Goal: Information Seeking & Learning: Learn about a topic

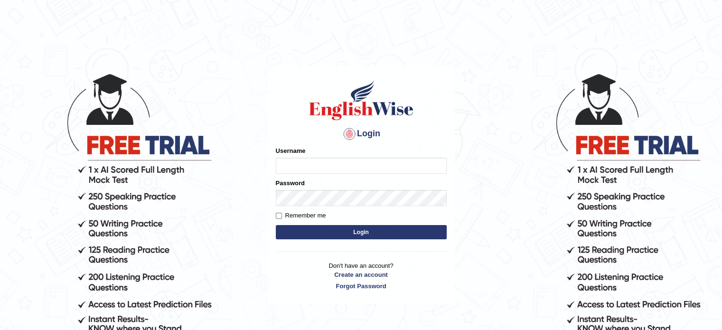
click at [319, 157] on div "Username" at bounding box center [361, 160] width 171 height 28
type input "HuseyinU"
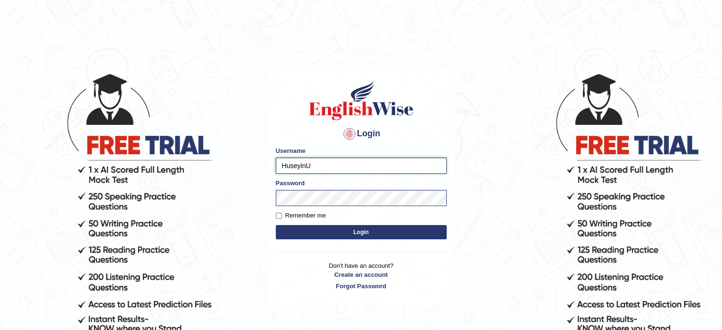
click at [315, 164] on input "HuseyinU" at bounding box center [361, 166] width 171 height 16
click at [303, 225] on button "Login" at bounding box center [361, 232] width 171 height 14
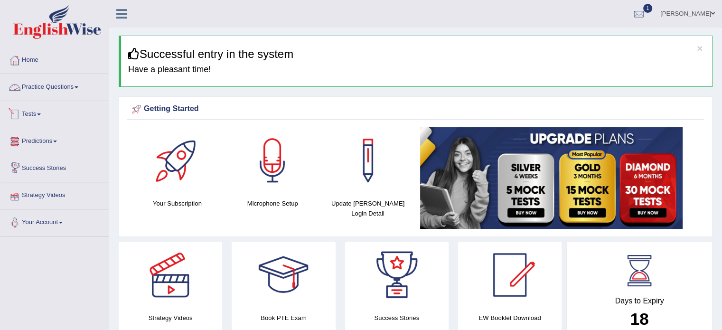
click at [65, 91] on link "Practice Questions" at bounding box center [54, 86] width 108 height 24
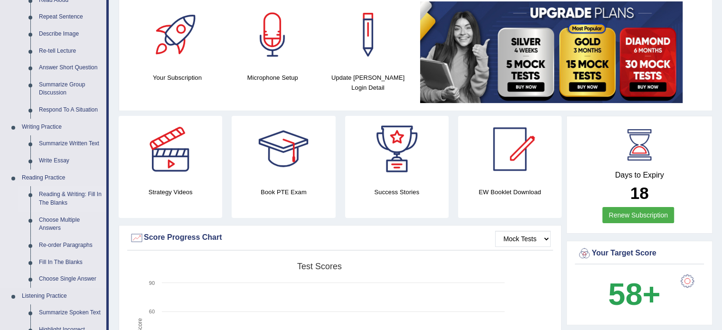
scroll to position [142, 0]
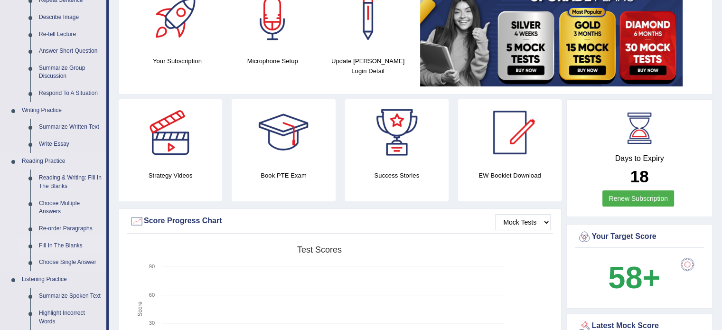
click at [75, 231] on link "Re-order Paragraphs" at bounding box center [71, 228] width 72 height 17
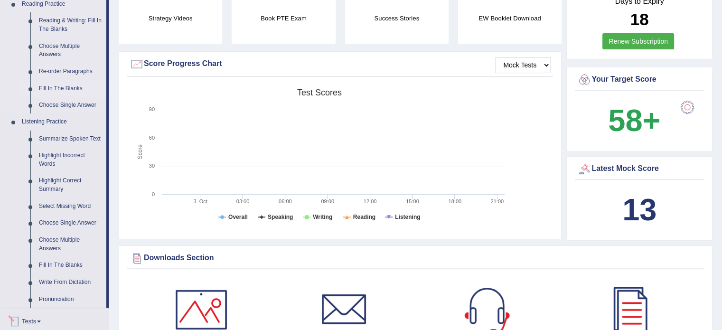
scroll to position [638, 0]
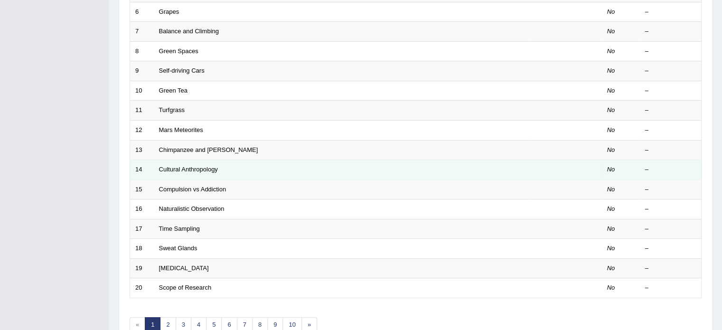
scroll to position [8, 0]
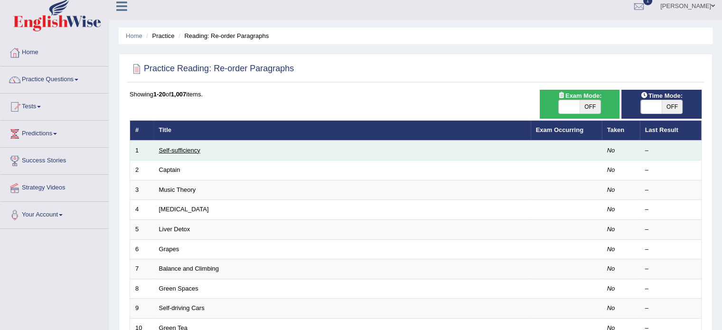
click at [178, 151] on link "Self-sufficiency" at bounding box center [179, 150] width 41 height 7
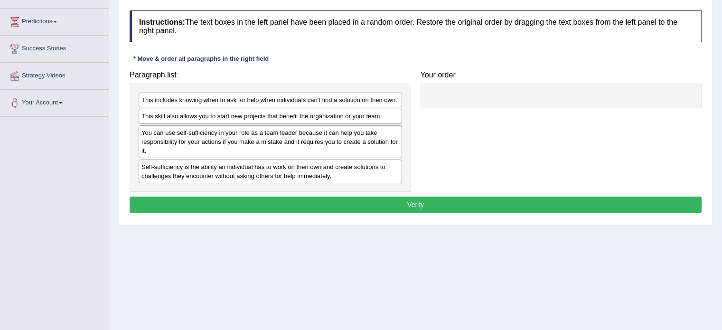
scroll to position [142, 0]
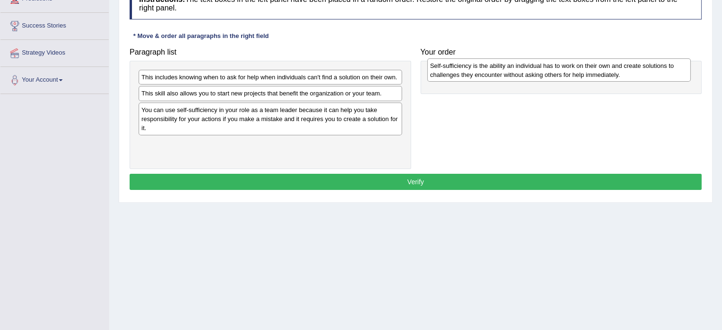
drag, startPoint x: 364, startPoint y: 153, endPoint x: 653, endPoint y: 75, distance: 298.8
click at [653, 75] on div "Self-sufficiency is the ability an individual has to work on their own and crea…" at bounding box center [558, 70] width 263 height 24
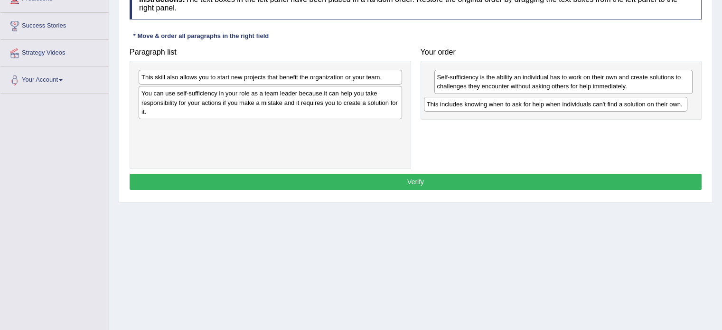
drag, startPoint x: 253, startPoint y: 78, endPoint x: 539, endPoint y: 105, distance: 286.5
click at [539, 105] on div "This includes knowing when to ask for help when individuals can't find a soluti…" at bounding box center [555, 104] width 263 height 15
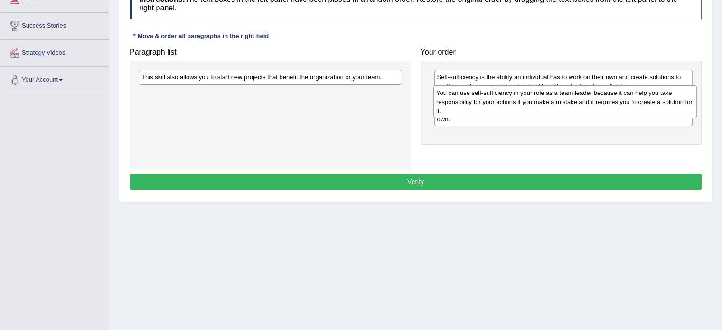
drag, startPoint x: 260, startPoint y: 104, endPoint x: 554, endPoint y: 104, distance: 294.7
click at [554, 104] on div "You can use self-sufficiency in your role as a team leader because it can help …" at bounding box center [564, 101] width 263 height 33
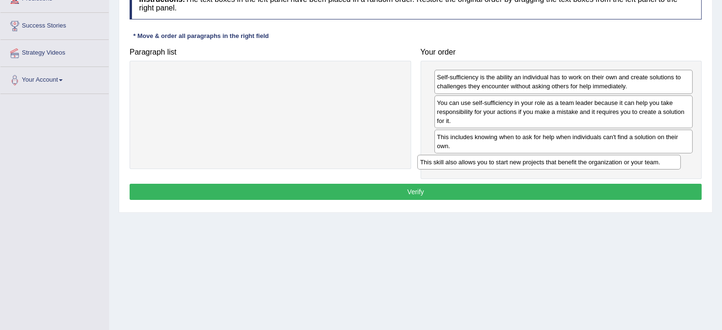
drag, startPoint x: 273, startPoint y: 80, endPoint x: 552, endPoint y: 165, distance: 291.7
click at [552, 165] on div "This skill also allows you to start new projects that benefit the organization …" at bounding box center [548, 162] width 263 height 15
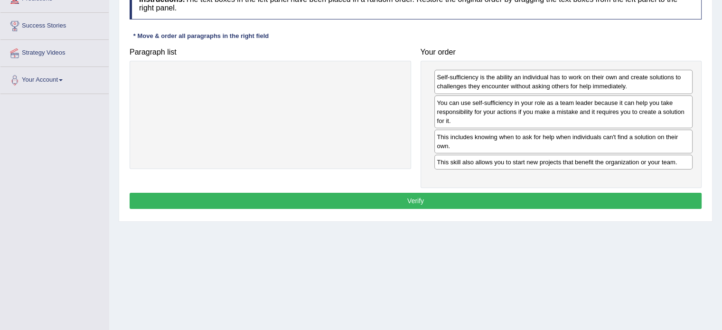
click at [501, 200] on button "Verify" at bounding box center [416, 201] width 572 height 16
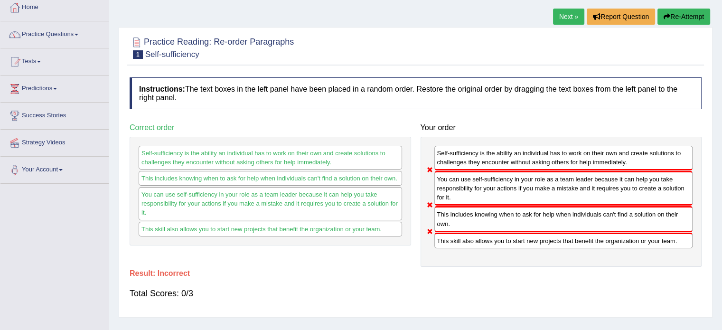
scroll to position [47, 0]
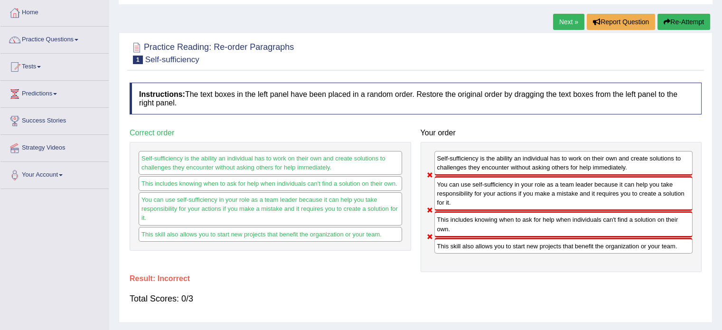
click at [558, 22] on link "Next »" at bounding box center [568, 22] width 31 height 16
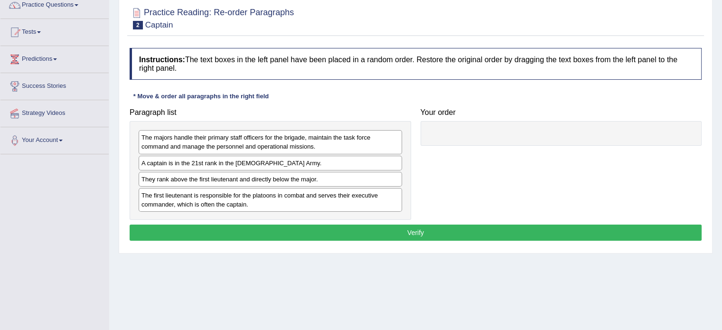
scroll to position [95, 0]
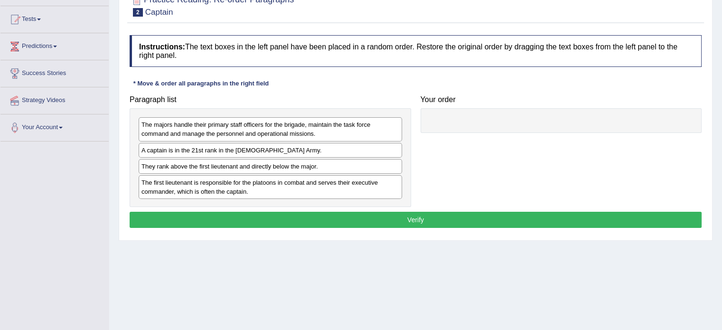
click at [250, 191] on div "The first lieutenant is responsible for the platoons in combat and serves their…" at bounding box center [270, 187] width 263 height 24
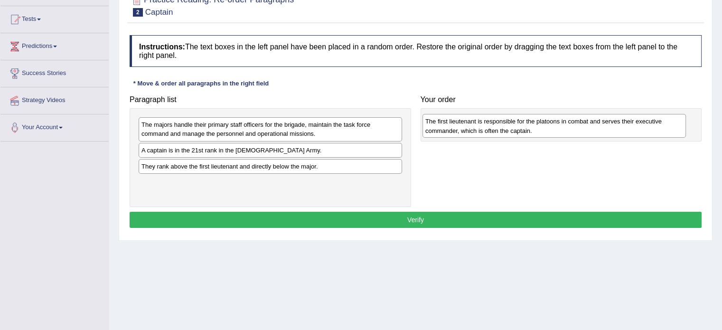
drag, startPoint x: 310, startPoint y: 192, endPoint x: 594, endPoint y: 132, distance: 290.1
click at [594, 132] on div "The first lieutenant is responsible for the platoons in combat and serves their…" at bounding box center [553, 126] width 263 height 24
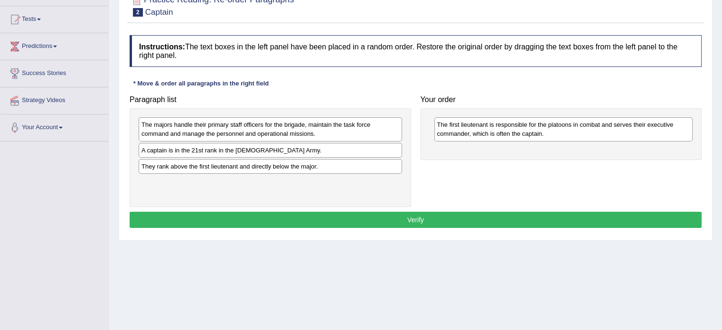
click at [289, 168] on div "They rank above the first lieutenant and directly below the major." at bounding box center [270, 166] width 263 height 15
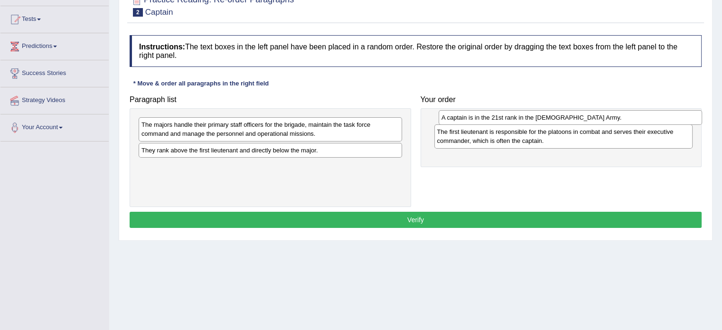
drag, startPoint x: 323, startPoint y: 151, endPoint x: 623, endPoint y: 119, distance: 301.6
click at [623, 119] on div "A captain is in the 21st rank in the US Army." at bounding box center [569, 117] width 263 height 15
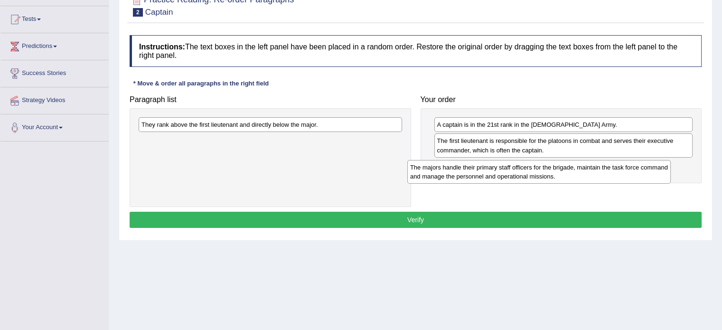
drag, startPoint x: 271, startPoint y: 136, endPoint x: 539, endPoint y: 179, distance: 271.1
click at [539, 179] on div "The majors handle their primary staff officers for the brigade, maintain the ta…" at bounding box center [538, 172] width 263 height 24
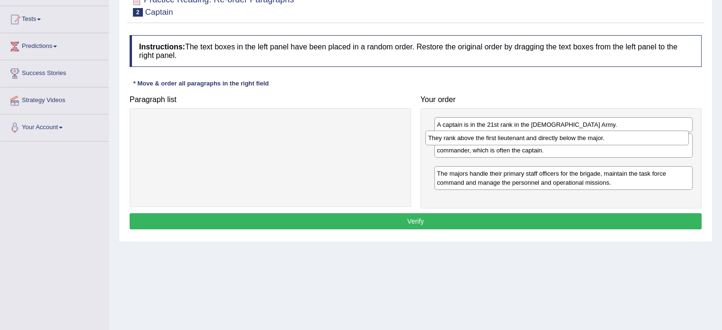
drag, startPoint x: 324, startPoint y: 130, endPoint x: 611, endPoint y: 144, distance: 286.9
click at [611, 144] on div "They rank above the first lieutenant and directly below the major." at bounding box center [556, 137] width 263 height 15
drag, startPoint x: 471, startPoint y: 168, endPoint x: 474, endPoint y: 144, distance: 24.9
click at [474, 144] on div "They rank above the first lieutenant and directly below the major." at bounding box center [566, 141] width 259 height 15
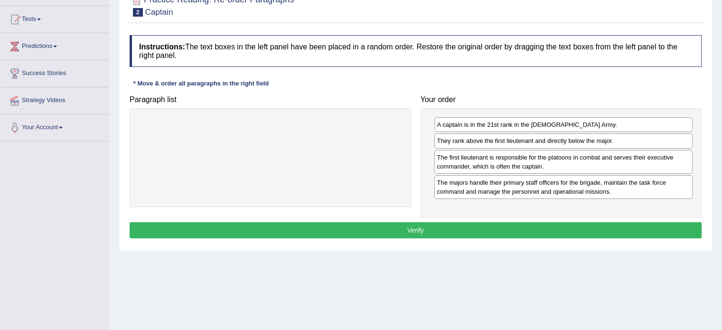
click at [415, 230] on button "Verify" at bounding box center [416, 230] width 572 height 16
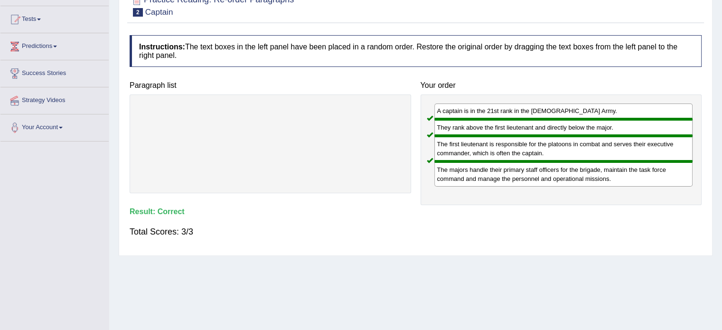
scroll to position [0, 0]
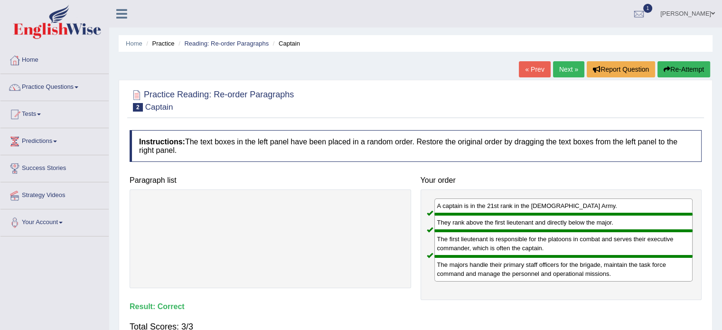
click at [559, 66] on link "Next »" at bounding box center [568, 69] width 31 height 16
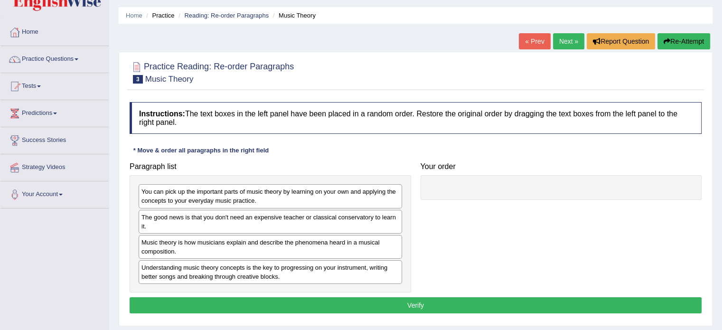
scroll to position [26, 0]
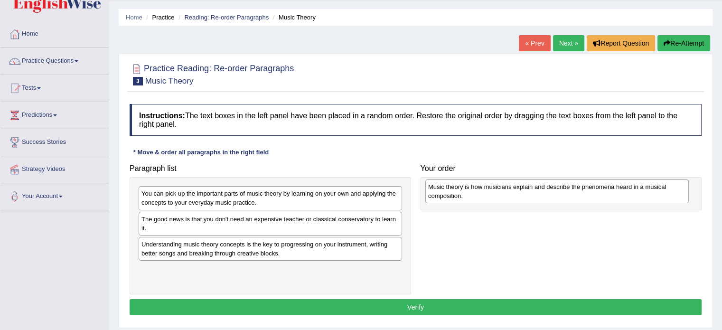
drag, startPoint x: 275, startPoint y: 251, endPoint x: 561, endPoint y: 194, distance: 291.7
click at [561, 194] on div "Music theory is how musicians explain and describe the phenomena heard in a mus…" at bounding box center [556, 191] width 263 height 24
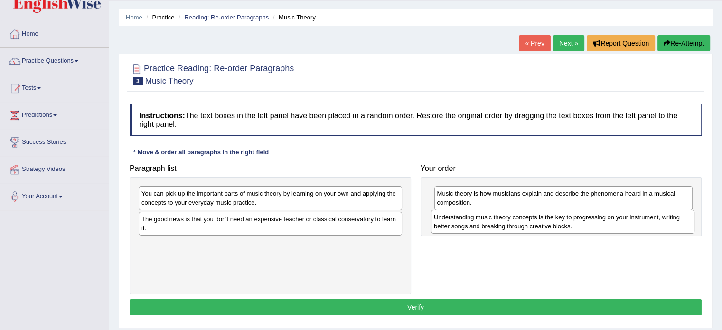
drag, startPoint x: 294, startPoint y: 251, endPoint x: 586, endPoint y: 225, distance: 293.5
click at [586, 225] on div "Understanding music theory concepts is the key to progressing on your instrumen…" at bounding box center [562, 222] width 263 height 24
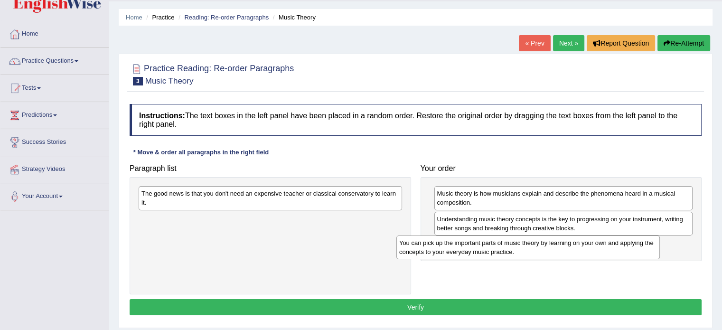
drag, startPoint x: 357, startPoint y: 196, endPoint x: 614, endPoint y: 246, distance: 262.3
click at [614, 246] on div "You can pick up the important parts of music theory by learning on your own and…" at bounding box center [527, 247] width 263 height 24
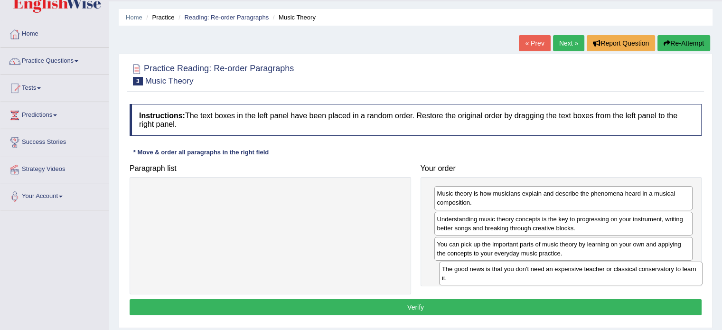
drag, startPoint x: 339, startPoint y: 199, endPoint x: 639, endPoint y: 274, distance: 309.7
click at [639, 274] on div "The good news is that you don't need an expensive teacher or classical conserva…" at bounding box center [570, 273] width 263 height 24
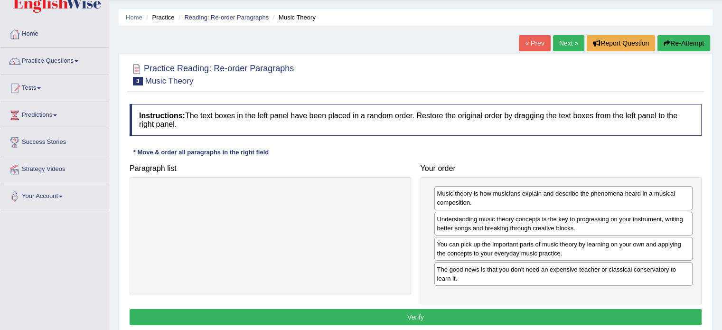
click at [546, 309] on button "Verify" at bounding box center [416, 317] width 572 height 16
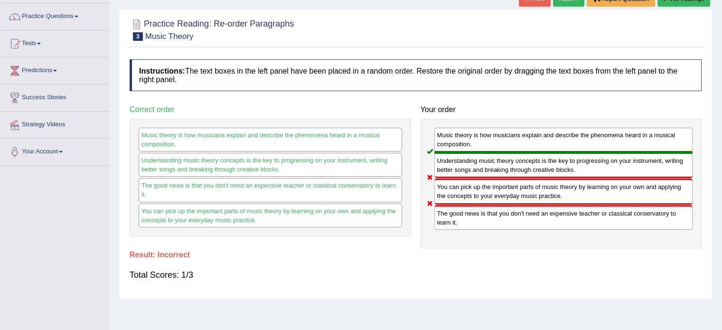
scroll to position [0, 0]
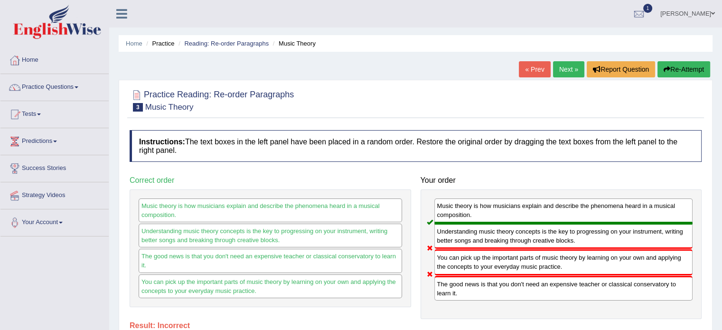
click at [558, 74] on link "Next »" at bounding box center [568, 69] width 31 height 16
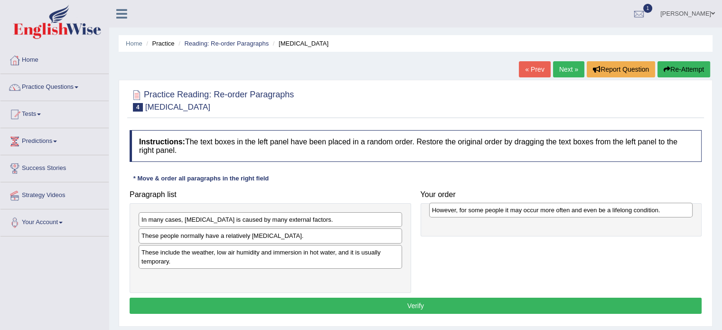
drag, startPoint x: 311, startPoint y: 220, endPoint x: 602, endPoint y: 210, distance: 290.6
click at [602, 210] on div "However, for some people it may occur more often and even be a lifelong conditi…" at bounding box center [560, 210] width 263 height 15
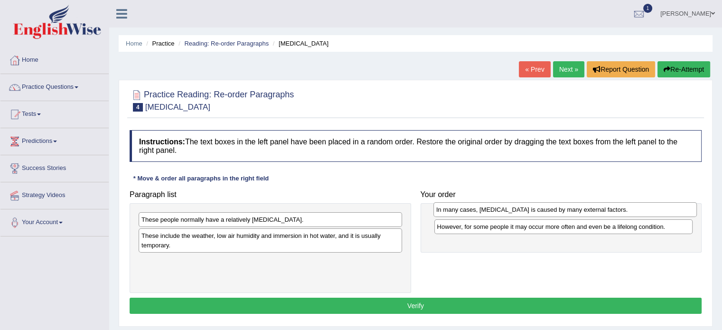
drag, startPoint x: 309, startPoint y: 222, endPoint x: 604, endPoint y: 212, distance: 294.8
click at [604, 212] on div "In many cases, [MEDICAL_DATA] is caused by many external factors." at bounding box center [564, 209] width 263 height 15
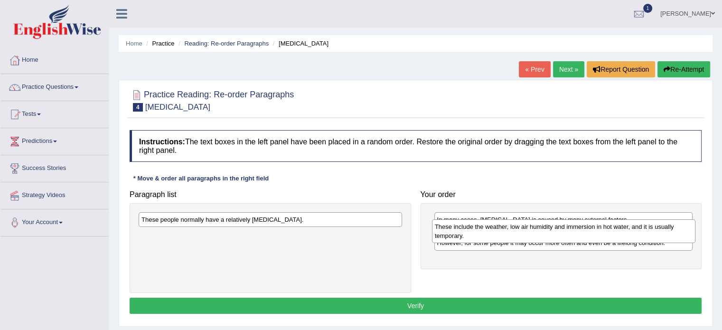
drag, startPoint x: 229, startPoint y: 244, endPoint x: 522, endPoint y: 235, distance: 293.4
click at [522, 235] on div "These include the weather, low air humidity and immersion in hot water, and it …" at bounding box center [563, 231] width 263 height 24
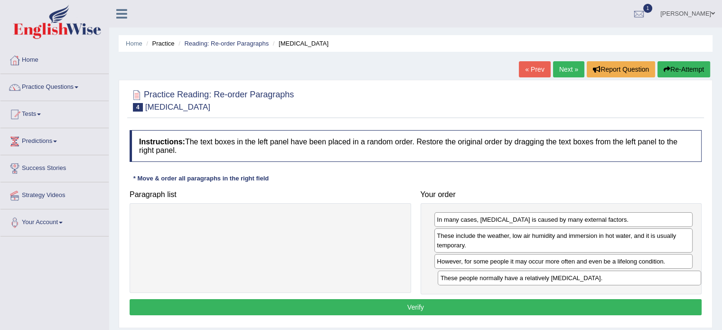
drag, startPoint x: 256, startPoint y: 222, endPoint x: 556, endPoint y: 280, distance: 305.5
click at [556, 280] on div "These people normally have a relatively [MEDICAL_DATA]." at bounding box center [569, 277] width 263 height 15
click at [503, 307] on button "Verify" at bounding box center [416, 307] width 572 height 16
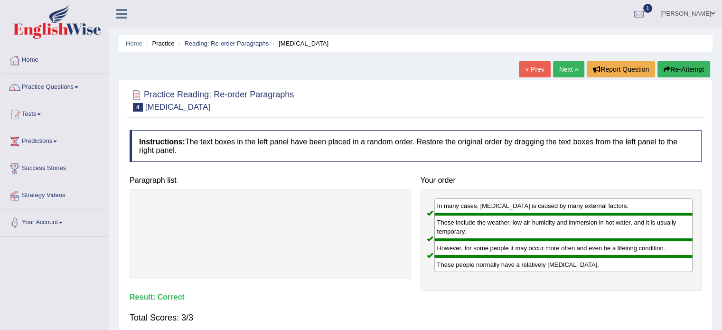
click at [554, 67] on link "Next »" at bounding box center [568, 69] width 31 height 16
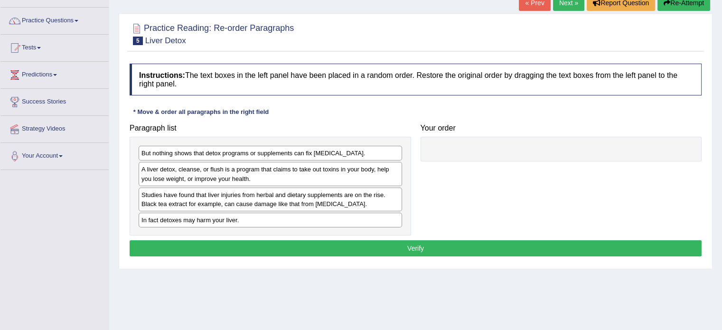
scroll to position [95, 0]
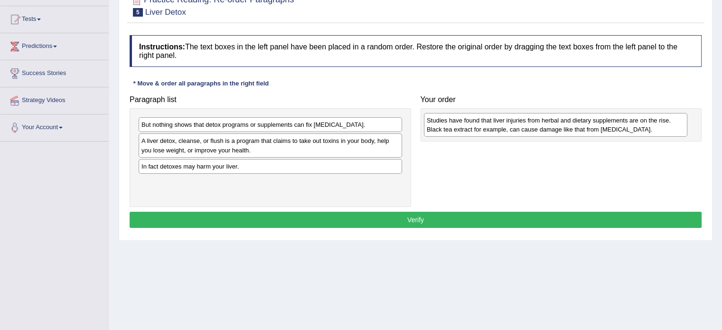
drag, startPoint x: 336, startPoint y: 172, endPoint x: 622, endPoint y: 126, distance: 288.8
click at [622, 126] on div "Studies have found that liver injuries from herbal and dietary supplements are …" at bounding box center [555, 125] width 263 height 24
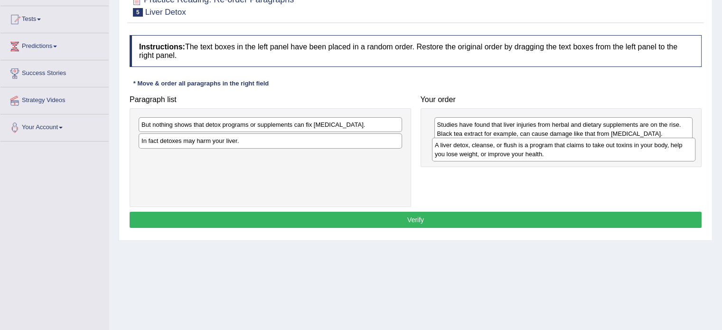
drag, startPoint x: 296, startPoint y: 143, endPoint x: 589, endPoint y: 148, distance: 293.3
click at [589, 148] on div "A liver detox, cleanse, or flush is a program that claims to take out toxins in…" at bounding box center [563, 150] width 263 height 24
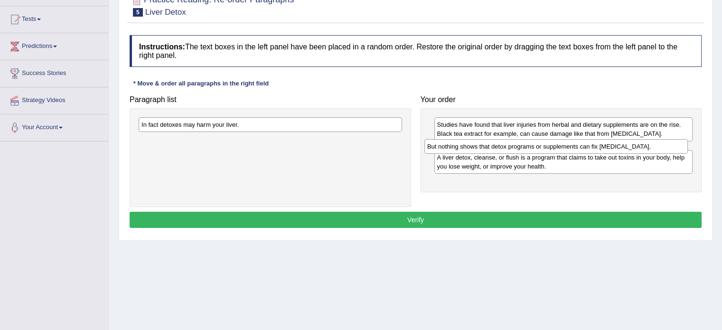
drag, startPoint x: 289, startPoint y: 127, endPoint x: 574, endPoint y: 149, distance: 286.5
click at [574, 149] on div "But nothing shows that detox programs or supplements can fix liver damage." at bounding box center [555, 146] width 263 height 15
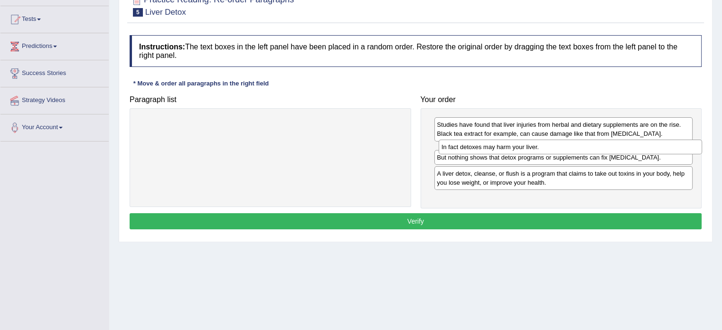
drag, startPoint x: 306, startPoint y: 128, endPoint x: 605, endPoint y: 150, distance: 300.7
click at [605, 150] on div "In fact detoxes may harm your liver." at bounding box center [569, 147] width 263 height 15
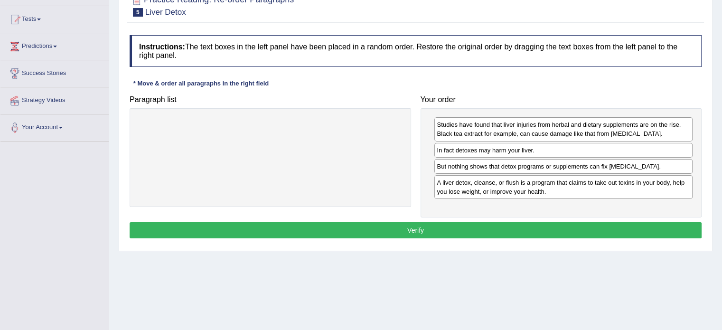
click at [518, 226] on button "Verify" at bounding box center [416, 230] width 572 height 16
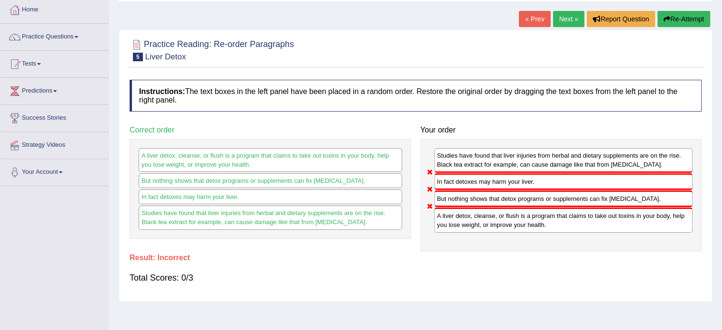
scroll to position [0, 0]
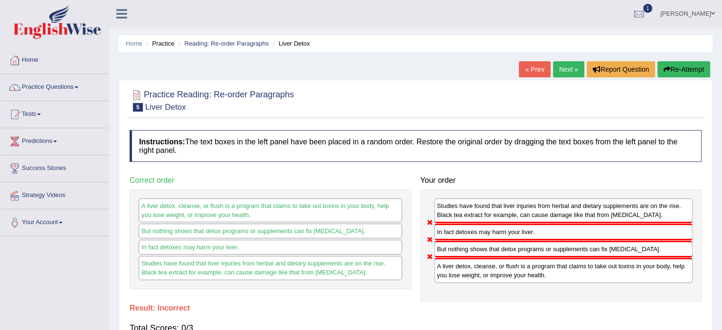
click at [562, 70] on link "Next »" at bounding box center [568, 69] width 31 height 16
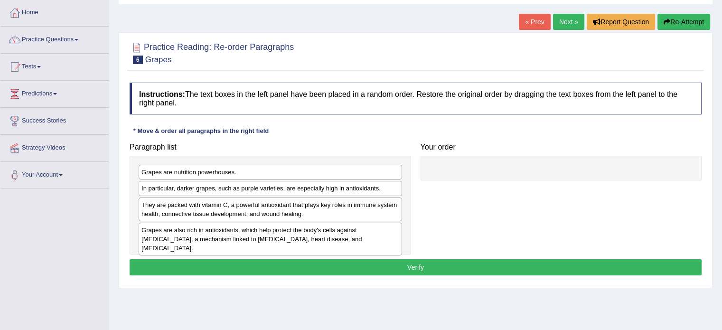
scroll to position [95, 0]
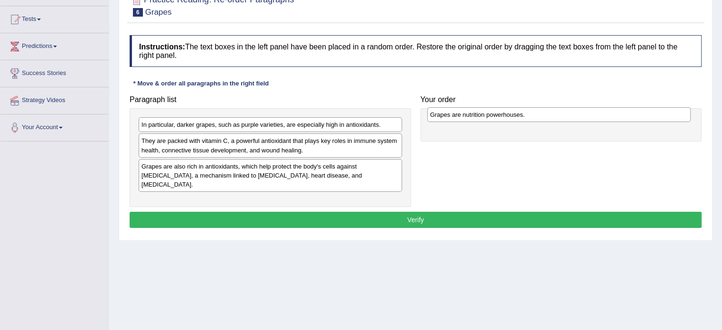
drag, startPoint x: 413, startPoint y: 121, endPoint x: 580, endPoint y: 117, distance: 167.1
click at [580, 117] on div "Grapes are nutrition powerhouses." at bounding box center [558, 114] width 263 height 15
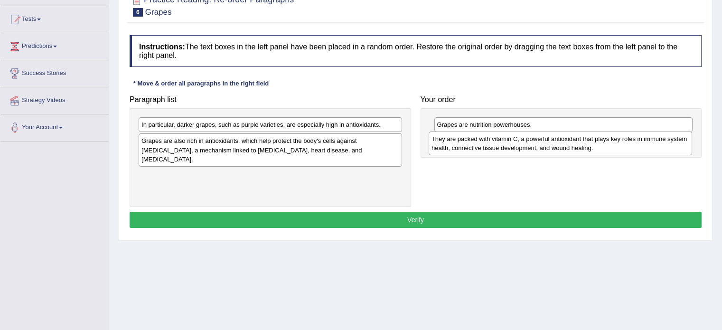
drag, startPoint x: 322, startPoint y: 148, endPoint x: 604, endPoint y: 146, distance: 281.9
click at [604, 146] on div "They are packed with vitamin C, a powerful antioxidant that plays key roles in …" at bounding box center [559, 143] width 263 height 24
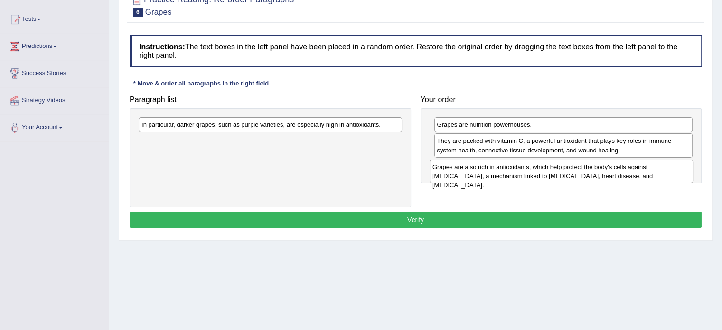
drag, startPoint x: 341, startPoint y: 154, endPoint x: 632, endPoint y: 180, distance: 292.0
click at [632, 180] on div "Grapes are also rich in antioxidants, which help protect the body's cells again…" at bounding box center [560, 171] width 263 height 24
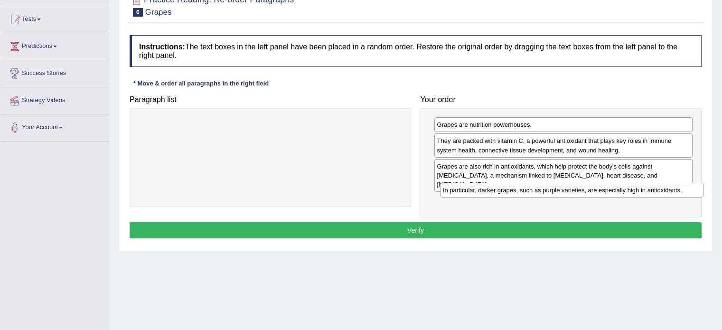
drag, startPoint x: 272, startPoint y: 129, endPoint x: 573, endPoint y: 196, distance: 308.7
click at [573, 196] on div "In particular, darker grapes, such as purple varieties, are especially high in …" at bounding box center [571, 190] width 263 height 15
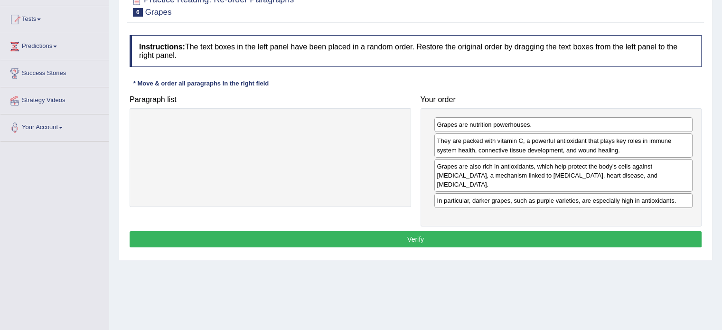
click at [529, 218] on div "Instructions: The text boxes in the left panel have been placed in a random ord…" at bounding box center [415, 142] width 577 height 224
click at [531, 231] on button "Verify" at bounding box center [416, 239] width 572 height 16
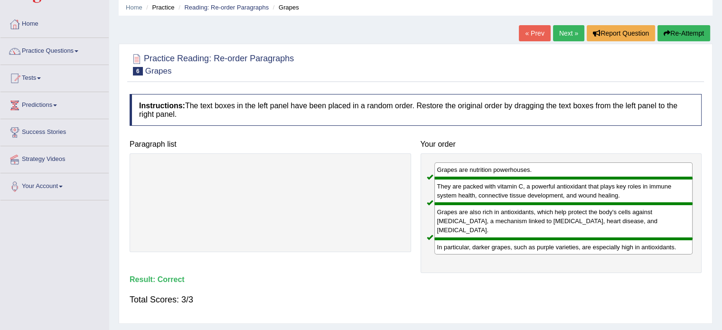
scroll to position [0, 0]
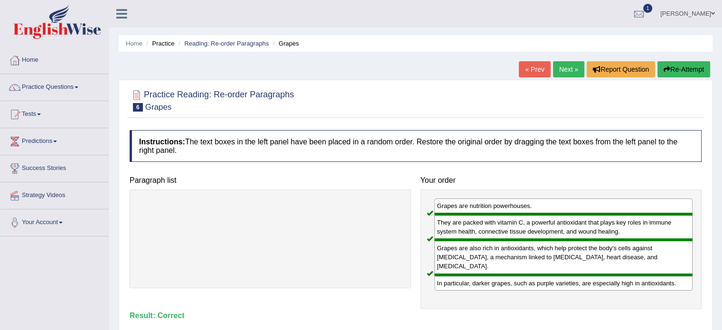
click at [559, 74] on link "Next »" at bounding box center [568, 69] width 31 height 16
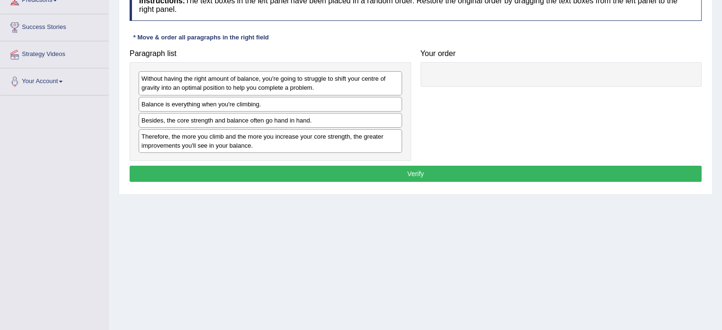
scroll to position [142, 0]
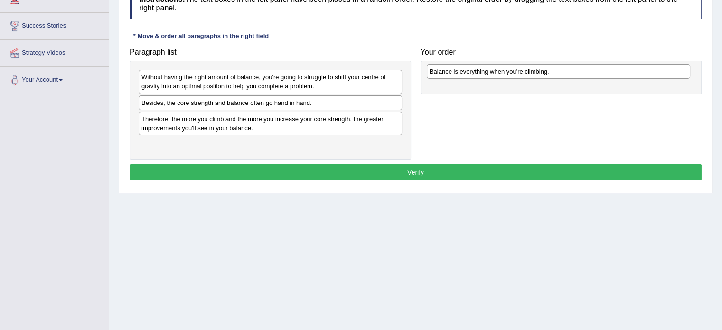
drag, startPoint x: 270, startPoint y: 105, endPoint x: 558, endPoint y: 74, distance: 289.7
click at [558, 74] on div "Balance is everything when you're climbing." at bounding box center [558, 71] width 263 height 15
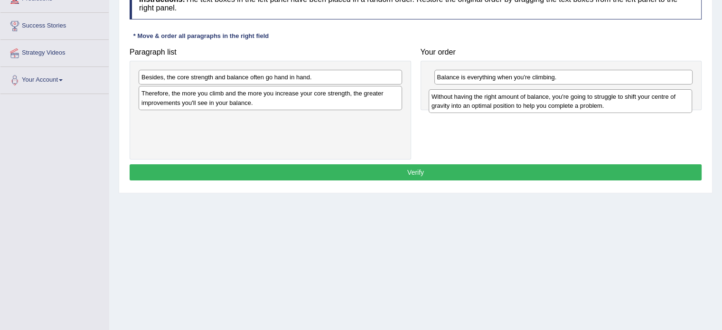
drag, startPoint x: 295, startPoint y: 77, endPoint x: 585, endPoint y: 96, distance: 290.6
click at [585, 96] on div "Without having the right amount of balance, you're going to struggle to shift y…" at bounding box center [559, 101] width 263 height 24
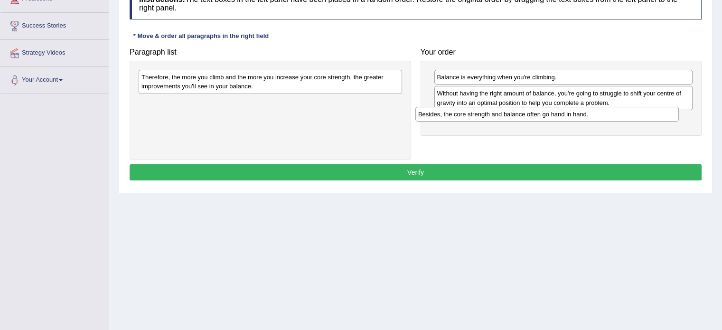
drag, startPoint x: 278, startPoint y: 80, endPoint x: 555, endPoint y: 118, distance: 279.2
click at [555, 118] on div "Besides, the core strength and balance often go hand in hand." at bounding box center [546, 114] width 263 height 15
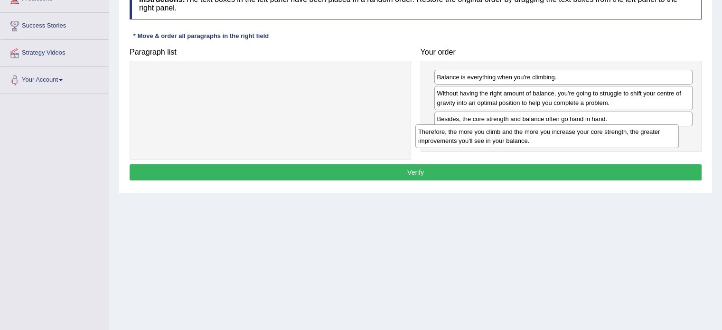
drag, startPoint x: 380, startPoint y: 87, endPoint x: 656, endPoint y: 142, distance: 282.0
click at [656, 142] on div "Therefore, the more you climb and the more you increase your core strength, the…" at bounding box center [546, 136] width 263 height 24
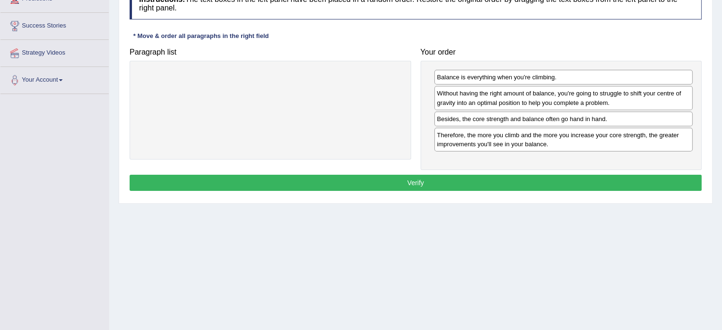
click at [568, 186] on button "Verify" at bounding box center [416, 183] width 572 height 16
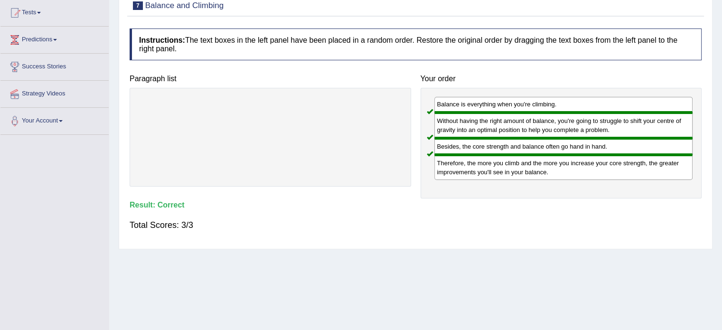
scroll to position [0, 0]
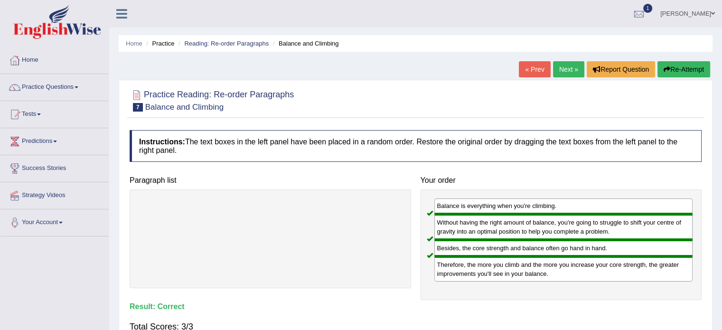
click at [562, 67] on link "Next »" at bounding box center [568, 69] width 31 height 16
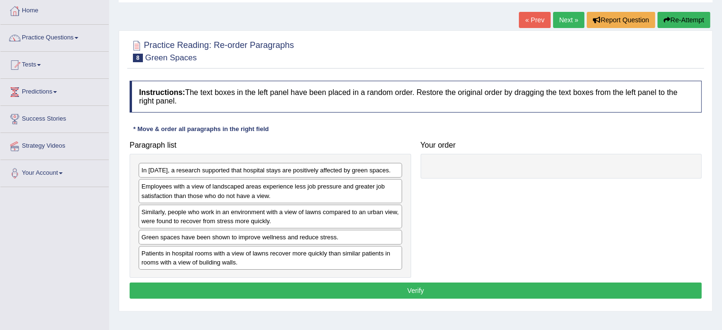
scroll to position [95, 0]
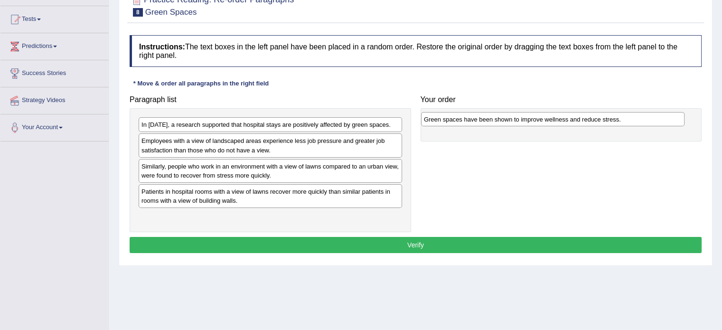
drag, startPoint x: 279, startPoint y: 191, endPoint x: 562, endPoint y: 120, distance: 291.3
click at [562, 120] on div "Green spaces have been shown to improve wellness and reduce stress." at bounding box center [552, 119] width 263 height 15
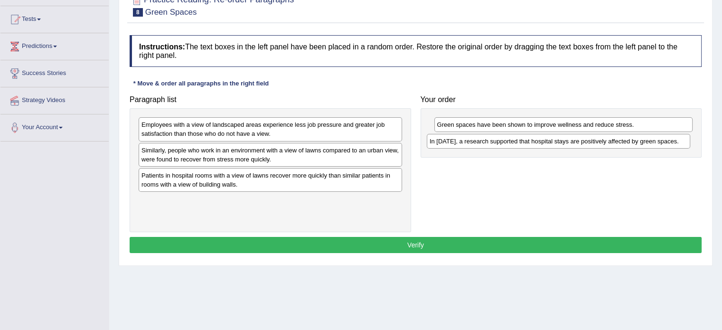
drag, startPoint x: 246, startPoint y: 128, endPoint x: 534, endPoint y: 144, distance: 288.5
click at [534, 144] on div "In [DATE], a research supported that hospital stays are positively affected by …" at bounding box center [558, 141] width 263 height 15
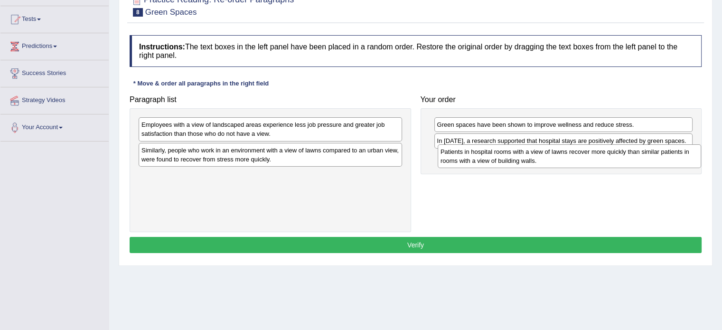
drag, startPoint x: 312, startPoint y: 180, endPoint x: 599, endPoint y: 157, distance: 288.5
click at [599, 157] on div "Patients in hospital rooms with a view of lawns recover more quickly than simil…" at bounding box center [569, 156] width 263 height 24
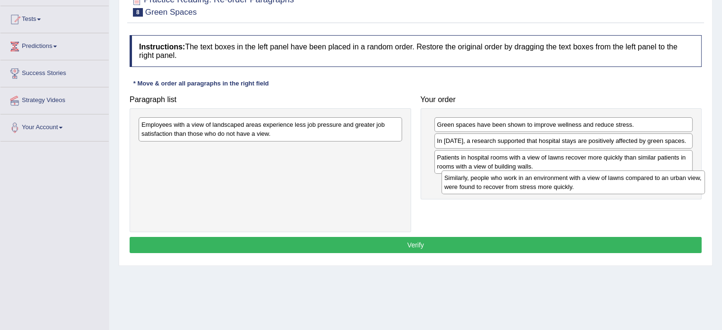
drag, startPoint x: 274, startPoint y: 163, endPoint x: 577, endPoint y: 191, distance: 304.0
click at [577, 191] on div "Similarly, people who work in an environment with a view of lawns compared to a…" at bounding box center [572, 182] width 263 height 24
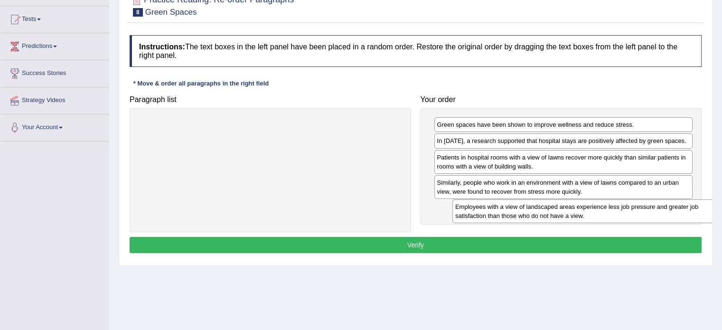
drag, startPoint x: 322, startPoint y: 135, endPoint x: 625, endPoint y: 219, distance: 315.0
click at [625, 219] on div "Employees with a view of landscaped areas experience less job pressure and grea…" at bounding box center [583, 211] width 263 height 24
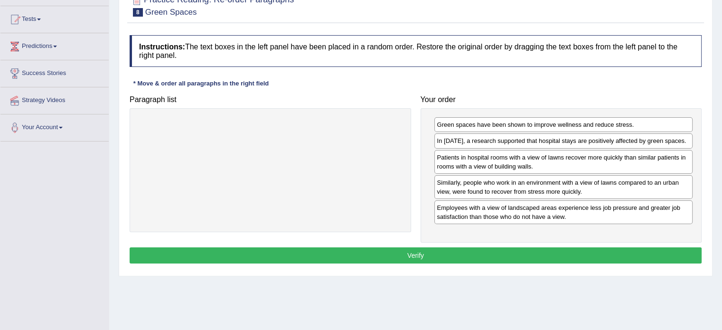
click at [541, 254] on button "Verify" at bounding box center [416, 255] width 572 height 16
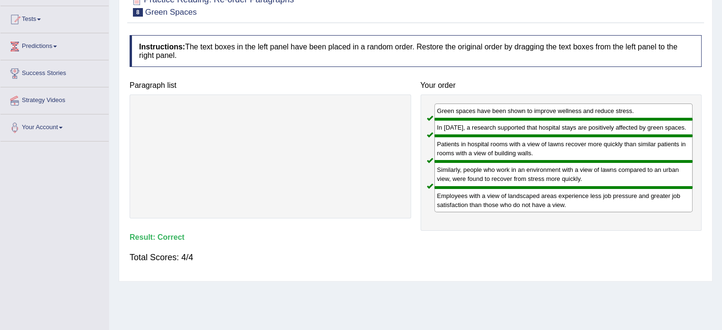
scroll to position [0, 0]
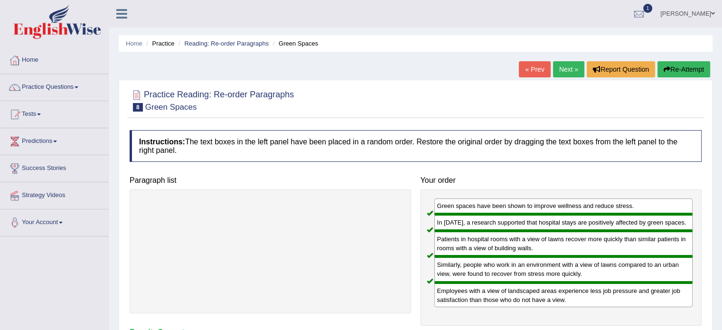
click at [559, 70] on link "Next »" at bounding box center [568, 69] width 31 height 16
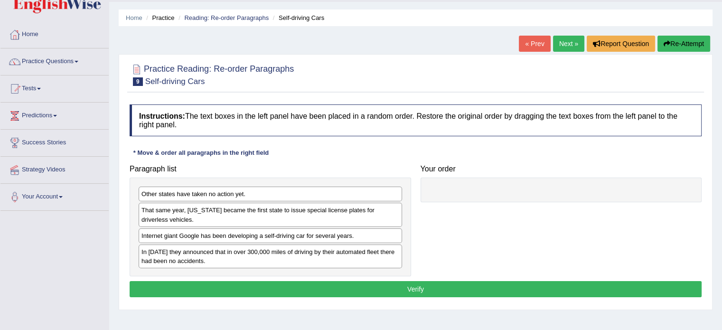
scroll to position [47, 0]
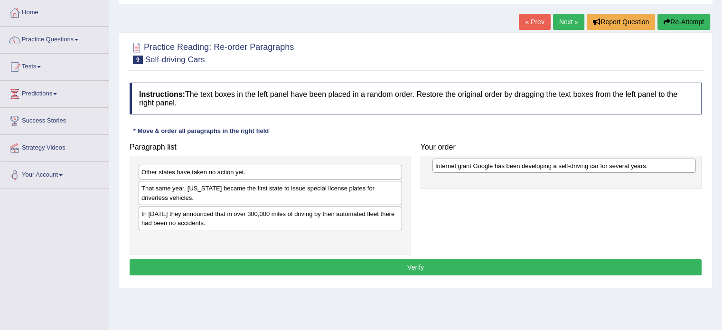
drag, startPoint x: 354, startPoint y: 214, endPoint x: 647, endPoint y: 167, distance: 297.5
click at [647, 167] on div "Internet giant Google has been developing a self-driving car for several years." at bounding box center [563, 165] width 263 height 15
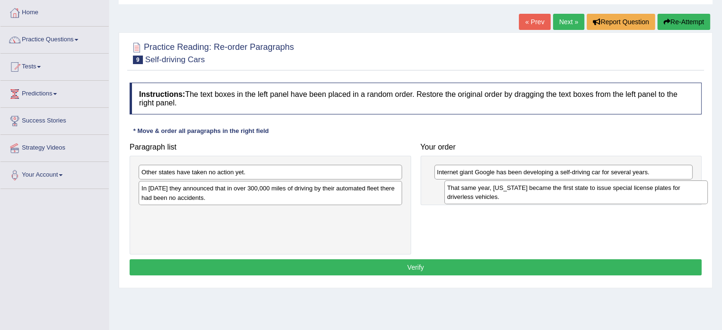
drag, startPoint x: 362, startPoint y: 198, endPoint x: 652, endPoint y: 199, distance: 290.9
click at [652, 199] on div "That same year, Nevada became the first state to issue special license plates f…" at bounding box center [575, 192] width 263 height 24
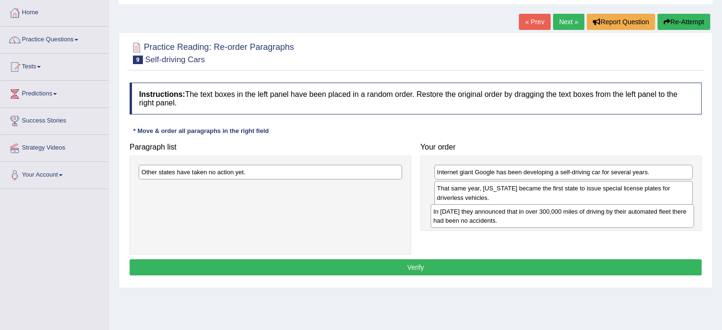
drag, startPoint x: 335, startPoint y: 200, endPoint x: 626, endPoint y: 223, distance: 292.8
click at [626, 223] on div "In 2012 they announced that in over 300,000 miles of driving by their automated…" at bounding box center [561, 216] width 263 height 24
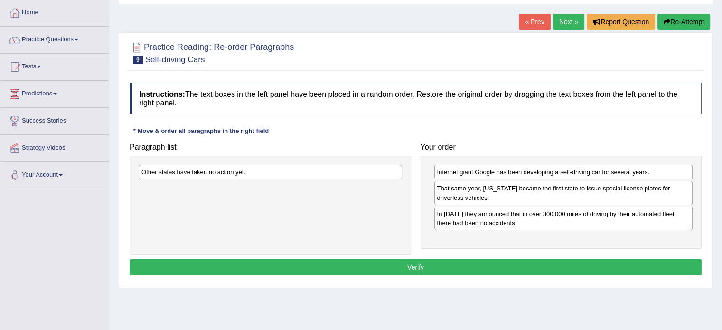
drag, startPoint x: 326, startPoint y: 181, endPoint x: 340, endPoint y: 192, distance: 17.6
click at [337, 195] on div "Other states have taken no action yet." at bounding box center [270, 205] width 281 height 99
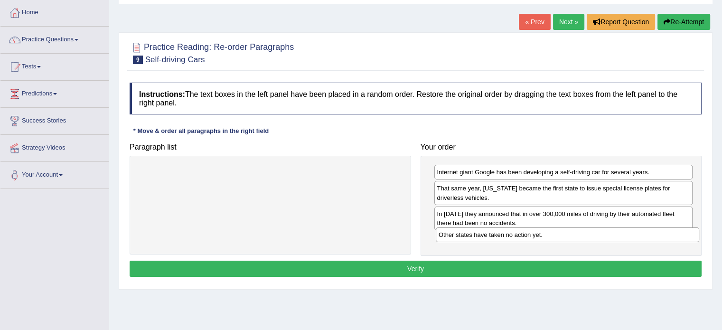
drag, startPoint x: 348, startPoint y: 176, endPoint x: 644, endPoint y: 239, distance: 302.6
click at [644, 239] on div "Other states have taken no action yet." at bounding box center [567, 234] width 263 height 15
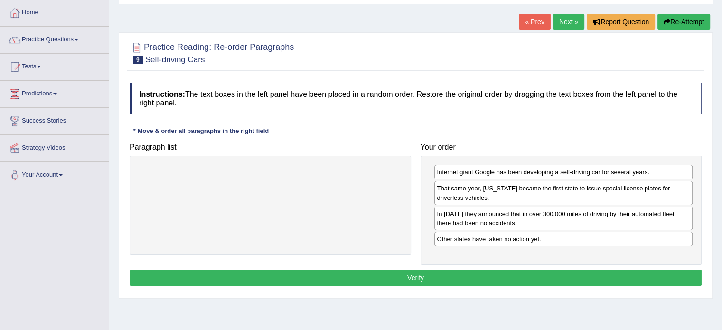
click at [530, 273] on button "Verify" at bounding box center [416, 278] width 572 height 16
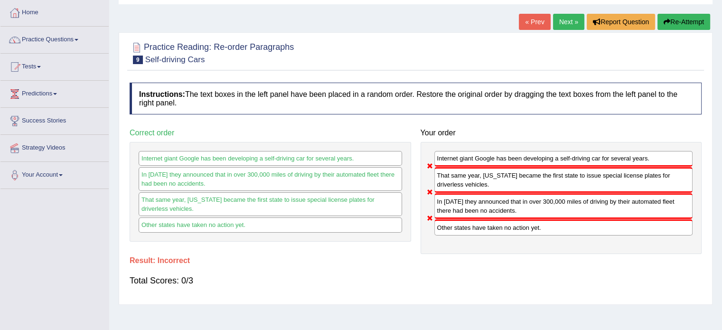
click at [570, 23] on link "Next »" at bounding box center [568, 22] width 31 height 16
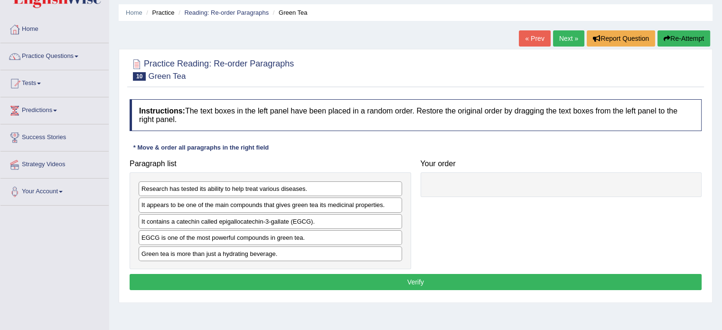
scroll to position [47, 0]
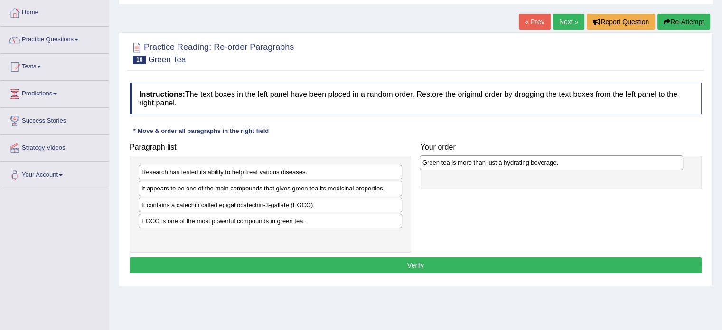
drag, startPoint x: 290, startPoint y: 236, endPoint x: 571, endPoint y: 163, distance: 290.4
click at [571, 163] on div "Green tea is more than just a hydrating beverage." at bounding box center [550, 162] width 263 height 15
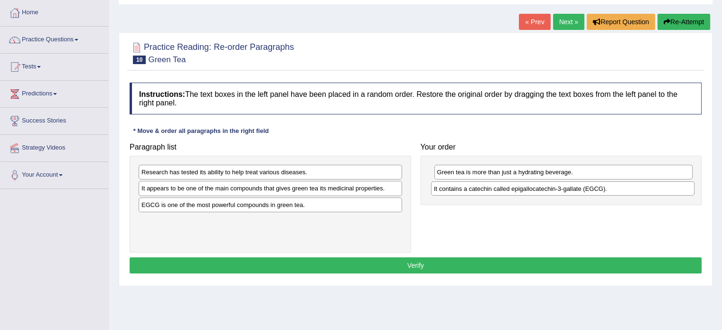
drag, startPoint x: 248, startPoint y: 206, endPoint x: 540, endPoint y: 191, distance: 292.7
click at [540, 191] on div "It contains a catechin called epigallocatechin-3-gallate (EGCG)." at bounding box center [562, 188] width 263 height 15
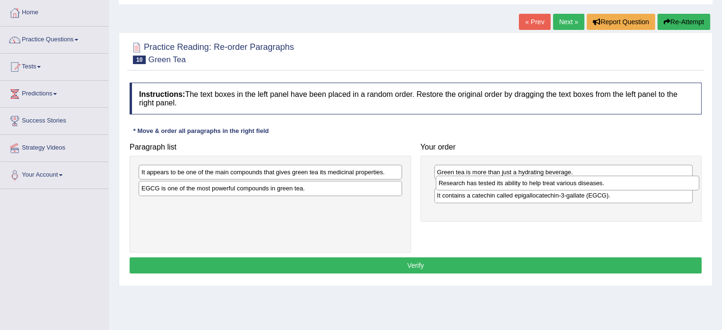
drag, startPoint x: 277, startPoint y: 176, endPoint x: 574, endPoint y: 187, distance: 297.2
click at [574, 187] on div "Research has tested its ability to help treat various diseases." at bounding box center [567, 183] width 263 height 15
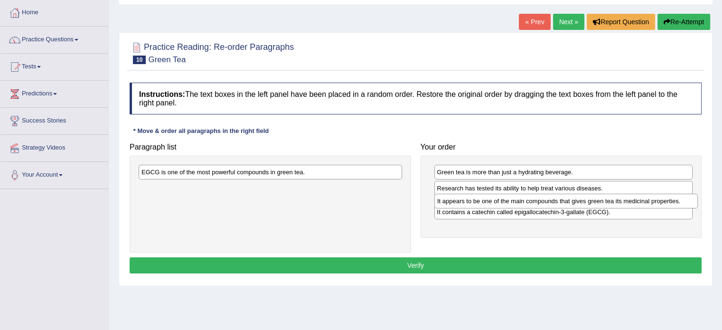
drag, startPoint x: 316, startPoint y: 174, endPoint x: 611, endPoint y: 203, distance: 297.0
click at [611, 203] on div "It appears to be one of the main compounds that gives green tea its medicinal p…" at bounding box center [565, 201] width 263 height 15
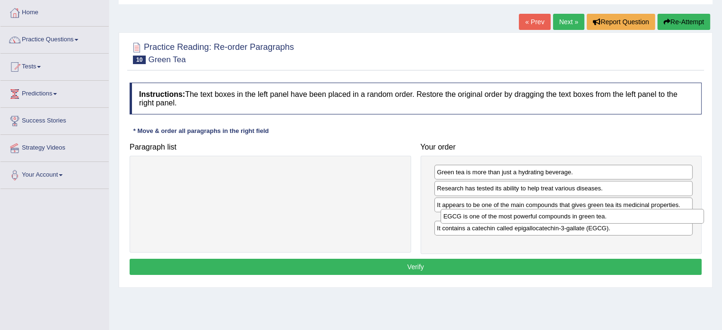
drag, startPoint x: 226, startPoint y: 174, endPoint x: 528, endPoint y: 218, distance: 305.0
click at [528, 218] on div "EGCG is one of the most powerful compounds in green tea." at bounding box center [571, 216] width 263 height 15
drag, startPoint x: 501, startPoint y: 237, endPoint x: 505, endPoint y: 218, distance: 19.0
click at [505, 218] on div "It contains a catechin called epigallocatechin-3-gallate (EGCG)." at bounding box center [567, 217] width 259 height 15
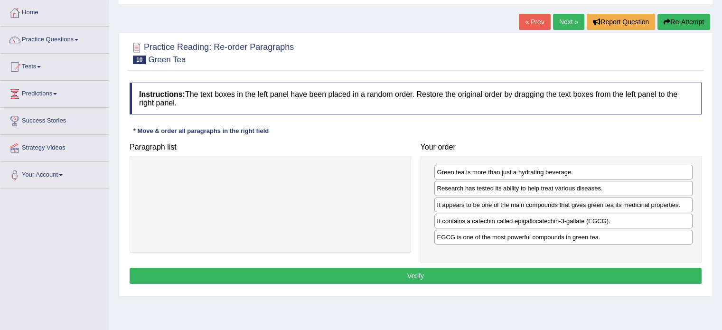
click at [492, 271] on button "Verify" at bounding box center [416, 276] width 572 height 16
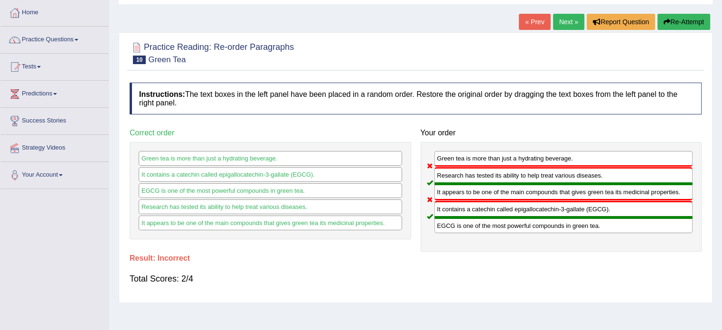
click at [559, 24] on link "Next »" at bounding box center [568, 22] width 31 height 16
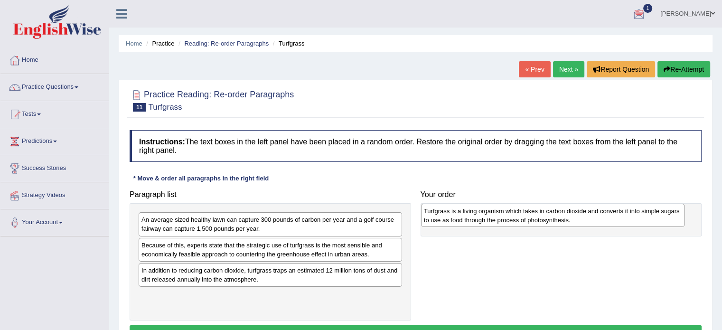
drag, startPoint x: 294, startPoint y: 304, endPoint x: 576, endPoint y: 220, distance: 294.0
click at [576, 220] on div "Turfgrass is a living organism which takes in carbon dioxide and converts it in…" at bounding box center [552, 216] width 263 height 24
drag, startPoint x: 463, startPoint y: 223, endPoint x: 446, endPoint y: 218, distance: 18.2
click at [446, 218] on div "Turfgrass is a living organism which takes in carbon dioxide and converts it in…" at bounding box center [545, 219] width 259 height 24
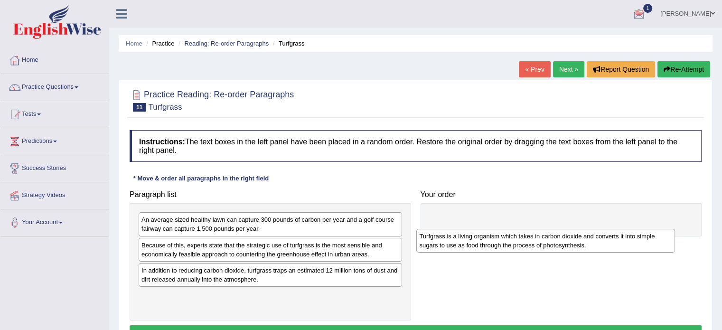
drag, startPoint x: 470, startPoint y: 229, endPoint x: 452, endPoint y: 246, distance: 24.2
click at [452, 246] on div "Turfgrass is a living organism which takes in carbon dioxide and converts it in…" at bounding box center [545, 241] width 259 height 24
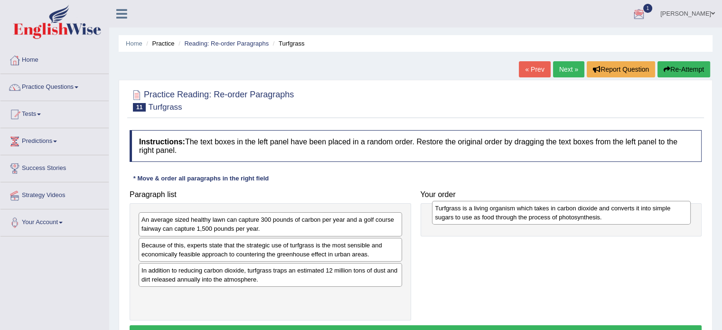
drag, startPoint x: 460, startPoint y: 227, endPoint x: 458, endPoint y: 215, distance: 11.6
click at [458, 215] on div "Turfgrass is a living organism which takes in carbon dioxide and converts it in…" at bounding box center [561, 213] width 259 height 24
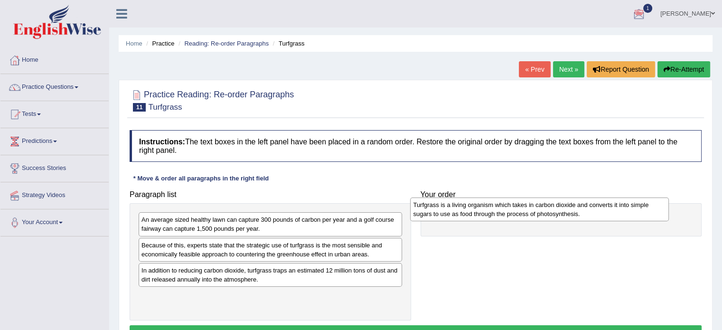
drag, startPoint x: 445, startPoint y: 219, endPoint x: 432, endPoint y: 207, distance: 17.5
click at [432, 207] on div "Turfgrass is a living organism which takes in carbon dioxide and converts it in…" at bounding box center [539, 209] width 259 height 24
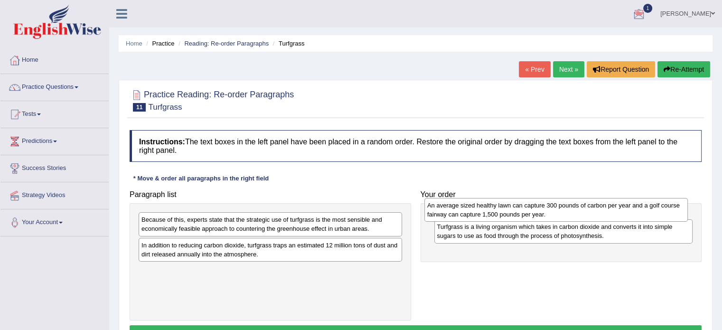
drag, startPoint x: 447, startPoint y: 223, endPoint x: 653, endPoint y: 212, distance: 206.7
click at [653, 212] on div "An average sized healthy lawn can capture 300 pounds of carbon per year and a g…" at bounding box center [555, 210] width 263 height 24
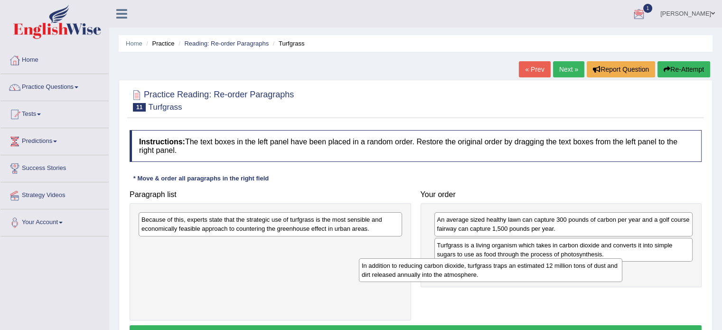
drag, startPoint x: 372, startPoint y: 252, endPoint x: 615, endPoint y: 275, distance: 244.0
click at [615, 275] on div "In addition to reducing carbon dioxide, turfgrass traps an estimated 12 million…" at bounding box center [490, 270] width 263 height 24
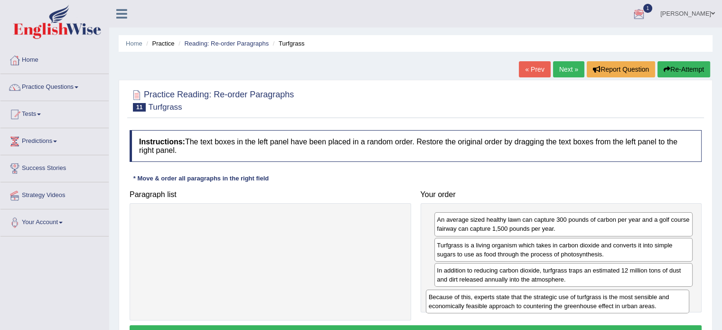
drag, startPoint x: 374, startPoint y: 227, endPoint x: 661, endPoint y: 305, distance: 297.3
click at [661, 305] on div "Because of this, experts state that the strategic use of turfgrass is the most …" at bounding box center [557, 301] width 263 height 24
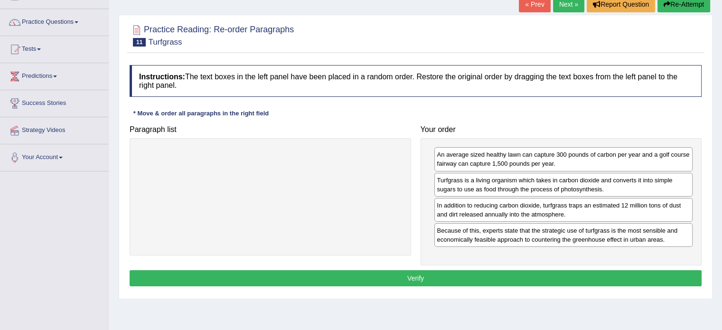
scroll to position [142, 0]
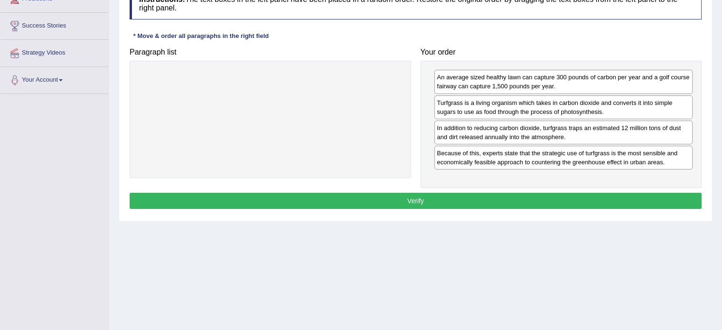
click at [481, 205] on button "Verify" at bounding box center [416, 201] width 572 height 16
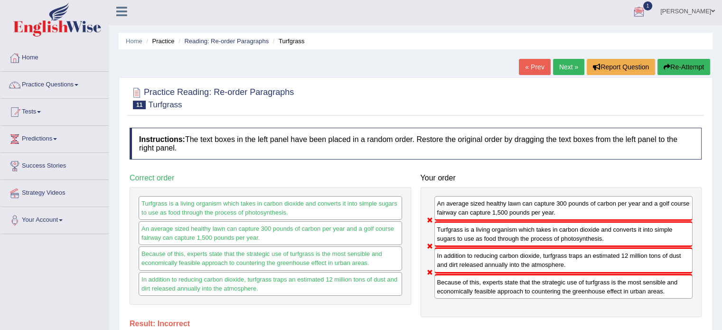
scroll to position [0, 0]
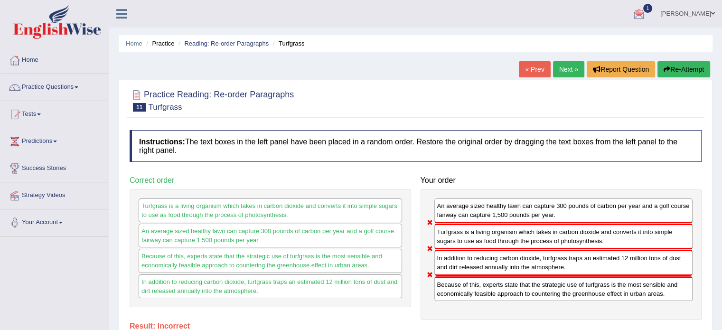
click at [559, 66] on link "Next »" at bounding box center [568, 69] width 31 height 16
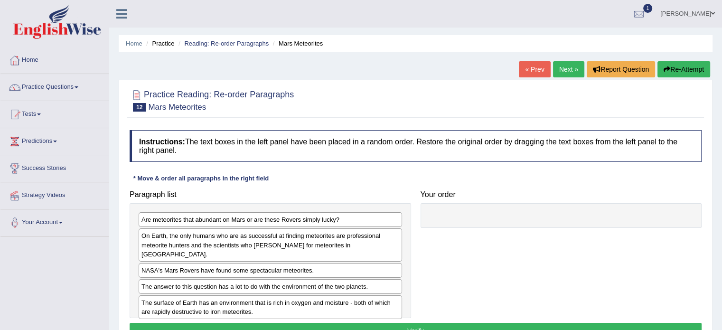
click at [310, 240] on div "On Earth, the only humans who are as successful at finding meteorites are profe…" at bounding box center [270, 244] width 263 height 33
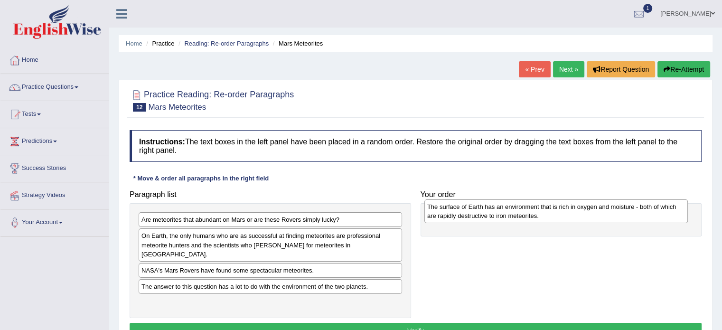
drag, startPoint x: 315, startPoint y: 301, endPoint x: 601, endPoint y: 215, distance: 298.3
click at [601, 215] on div "The surface of Earth has an environment that is rich in oxygen and moisture - b…" at bounding box center [555, 211] width 263 height 24
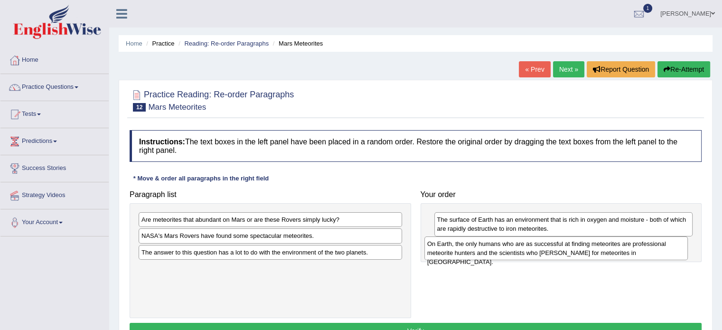
drag, startPoint x: 274, startPoint y: 241, endPoint x: 560, endPoint y: 249, distance: 285.8
click at [560, 249] on div "On Earth, the only humans who are as successful at finding meteorites are profe…" at bounding box center [555, 248] width 263 height 24
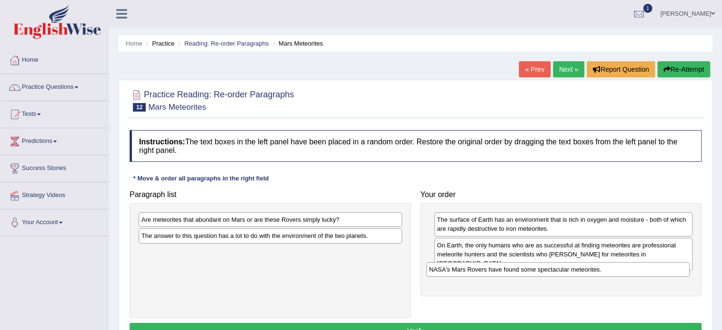
drag, startPoint x: 278, startPoint y: 239, endPoint x: 565, endPoint y: 272, distance: 289.5
click at [565, 272] on div "NASA's Mars Rovers have found some spectacular meteorites." at bounding box center [557, 269] width 263 height 15
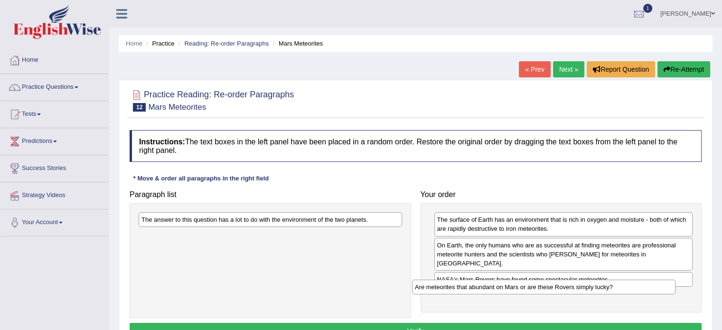
drag, startPoint x: 323, startPoint y: 223, endPoint x: 596, endPoint y: 290, distance: 281.5
click at [596, 290] on div "Are meteorites that abundant on Mars or are these Rovers simply lucky?" at bounding box center [543, 286] width 263 height 15
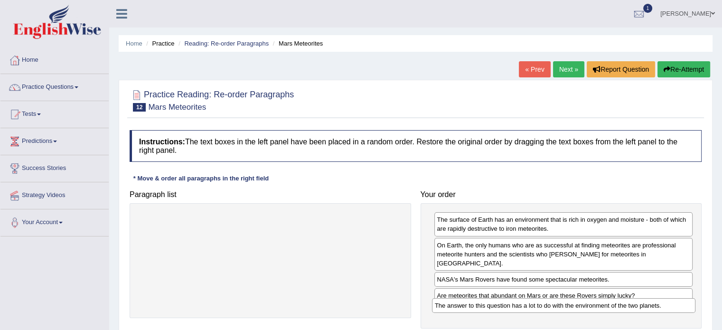
drag, startPoint x: 294, startPoint y: 222, endPoint x: 587, endPoint y: 308, distance: 305.6
click at [587, 308] on div "The answer to this question has a lot to do with the environment of the two pla…" at bounding box center [563, 305] width 263 height 15
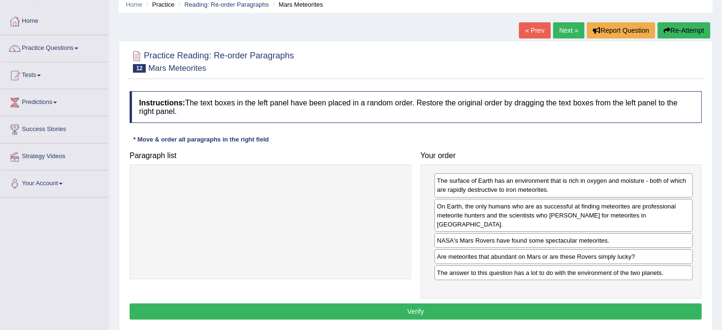
scroll to position [95, 0]
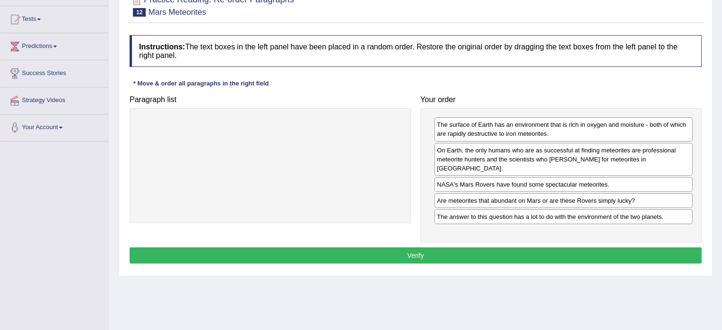
click at [420, 247] on button "Verify" at bounding box center [416, 255] width 572 height 16
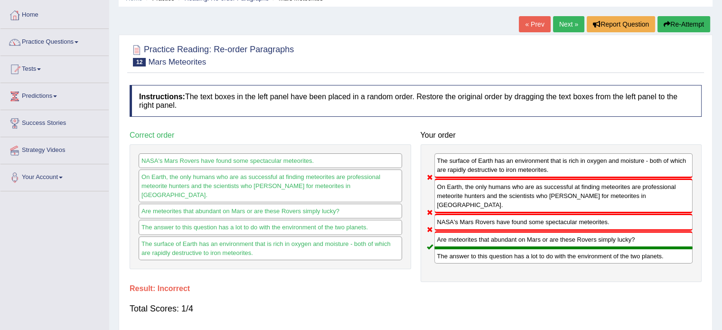
scroll to position [0, 0]
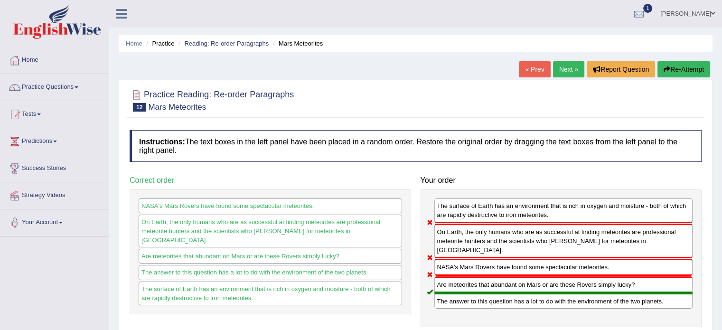
click at [559, 62] on link "Next »" at bounding box center [568, 69] width 31 height 16
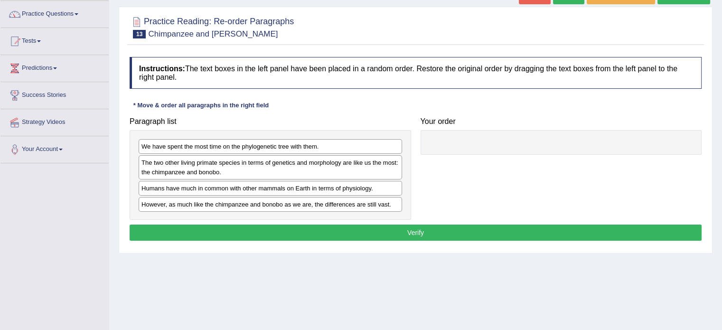
scroll to position [95, 0]
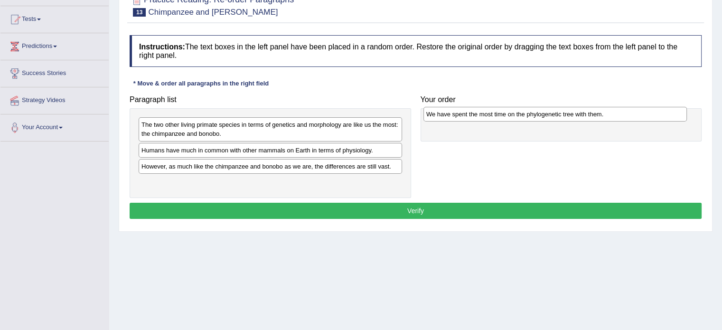
drag, startPoint x: 338, startPoint y: 125, endPoint x: 623, endPoint y: 115, distance: 284.9
click at [623, 115] on div "We have spent the most time on the phylogenetic tree with them." at bounding box center [554, 114] width 263 height 15
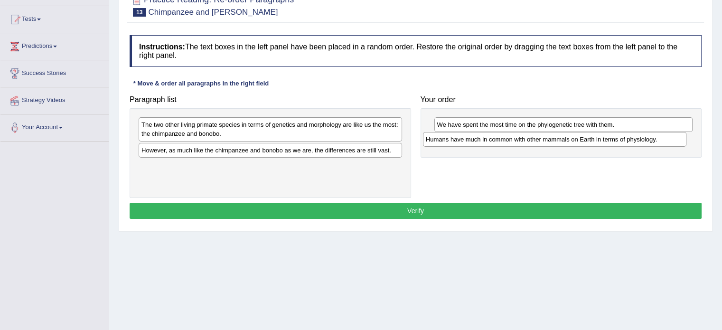
drag, startPoint x: 273, startPoint y: 152, endPoint x: 558, endPoint y: 142, distance: 284.4
click at [558, 142] on div "Humans have much in common with other mammals on Earth in terms of physiology." at bounding box center [554, 139] width 263 height 15
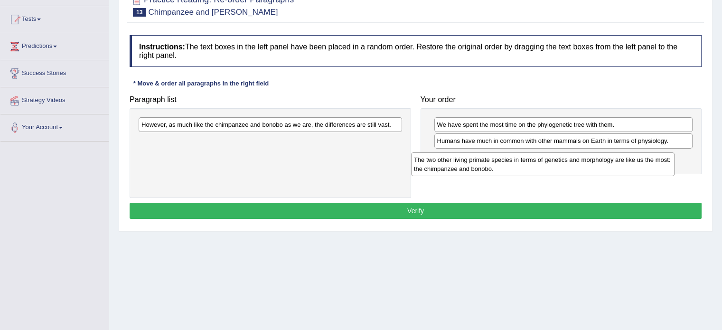
drag, startPoint x: 314, startPoint y: 129, endPoint x: 596, endPoint y: 160, distance: 284.1
click at [596, 160] on div "The two other living primate species in terms of genetics and morphology are li…" at bounding box center [542, 164] width 263 height 24
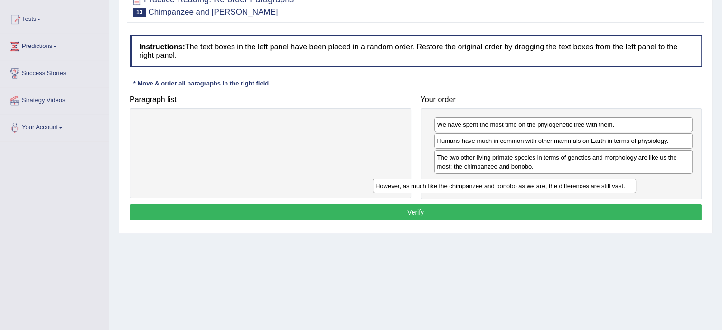
drag, startPoint x: 375, startPoint y: 128, endPoint x: 609, endPoint y: 189, distance: 241.8
click at [609, 189] on div "However, as much like the chimpanzee and bonobo as we are, the differences are …" at bounding box center [503, 185] width 263 height 15
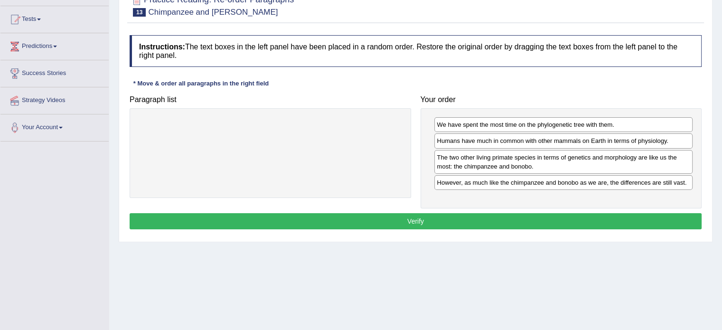
click at [534, 216] on button "Verify" at bounding box center [416, 221] width 572 height 16
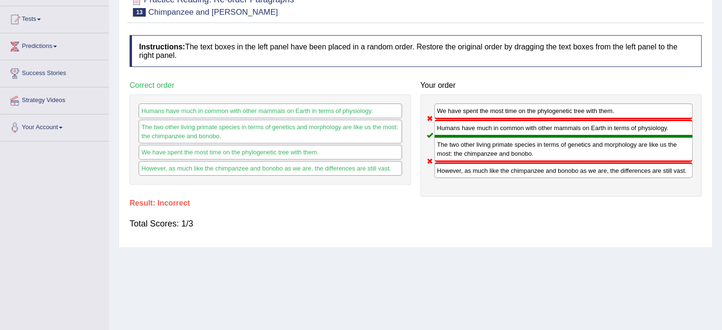
scroll to position [0, 0]
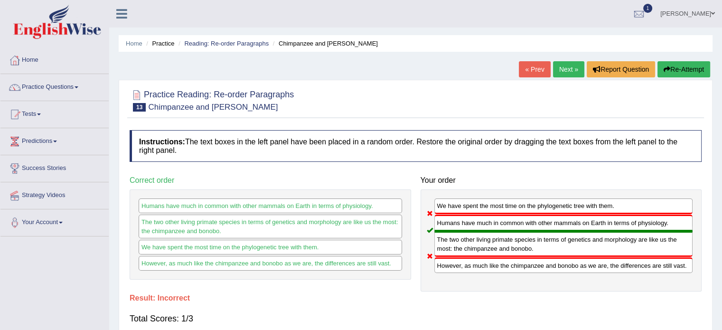
click at [553, 69] on link "Next »" at bounding box center [568, 69] width 31 height 16
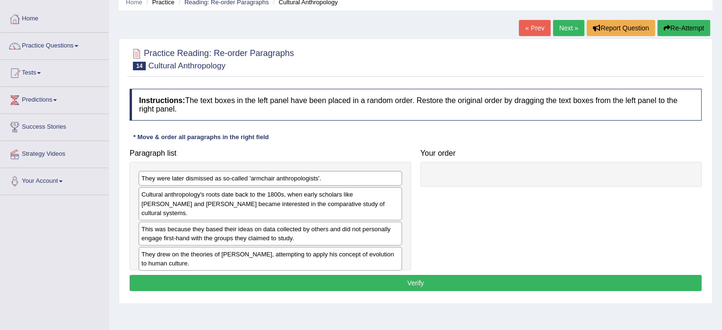
scroll to position [95, 0]
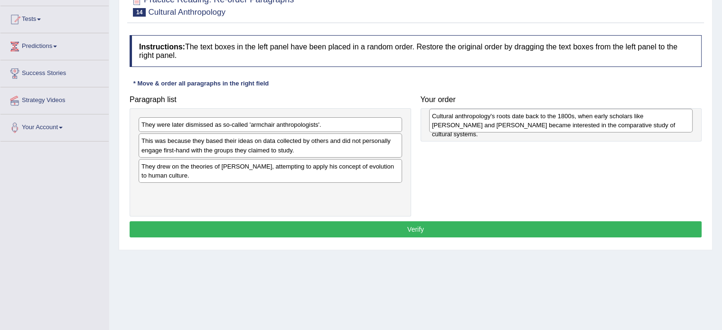
drag, startPoint x: 316, startPoint y: 146, endPoint x: 606, endPoint y: 121, distance: 291.4
click at [606, 121] on div "Cultural anthropology's roots date back to the 1800s, when early scholars like …" at bounding box center [560, 121] width 263 height 24
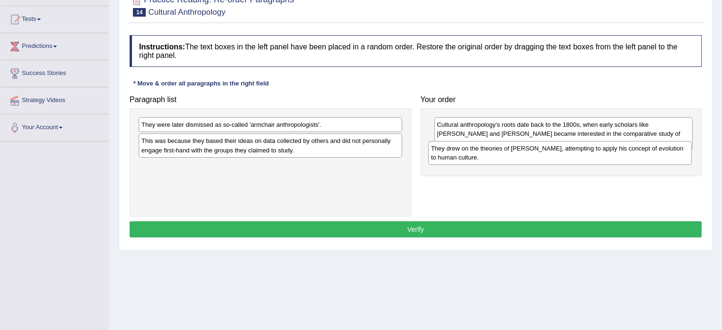
drag, startPoint x: 251, startPoint y: 175, endPoint x: 541, endPoint y: 157, distance: 290.0
click at [541, 157] on div "They drew on the theories of [PERSON_NAME], attempting to apply his concept of …" at bounding box center [559, 153] width 263 height 24
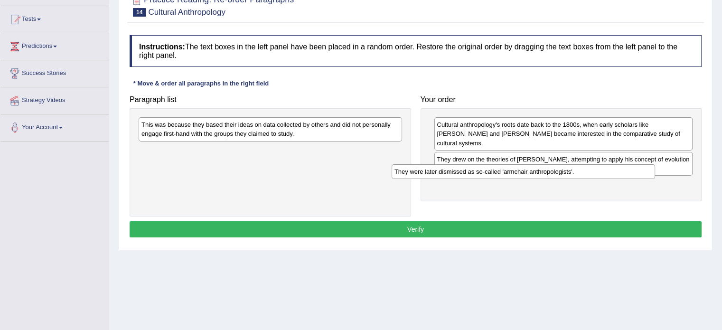
drag, startPoint x: 270, startPoint y: 126, endPoint x: 524, endPoint y: 174, distance: 258.7
click at [524, 174] on div "They were later dismissed as so-called 'armchair anthropologists'." at bounding box center [522, 171] width 263 height 15
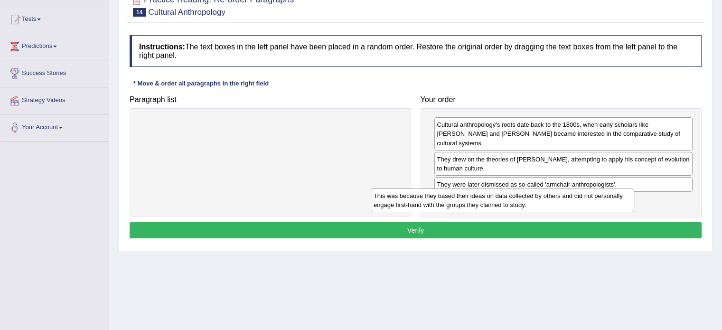
drag, startPoint x: 366, startPoint y: 130, endPoint x: 608, endPoint y: 200, distance: 252.4
click at [608, 200] on div "This was because they based their ideas on data collected by others and did not…" at bounding box center [502, 200] width 263 height 24
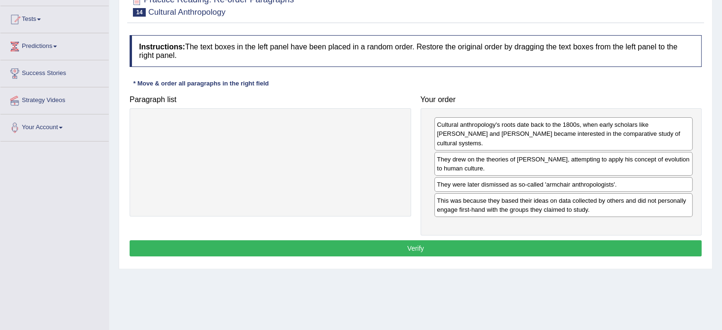
click at [525, 240] on button "Verify" at bounding box center [416, 248] width 572 height 16
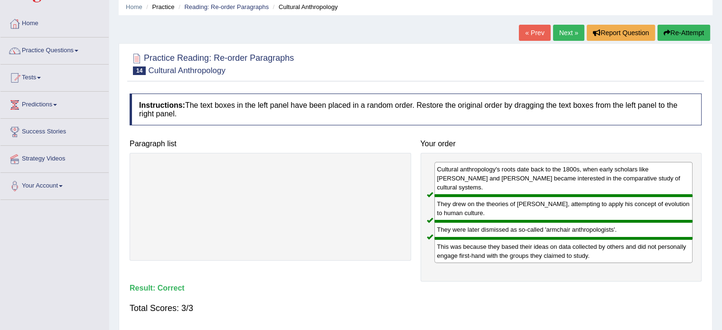
scroll to position [0, 0]
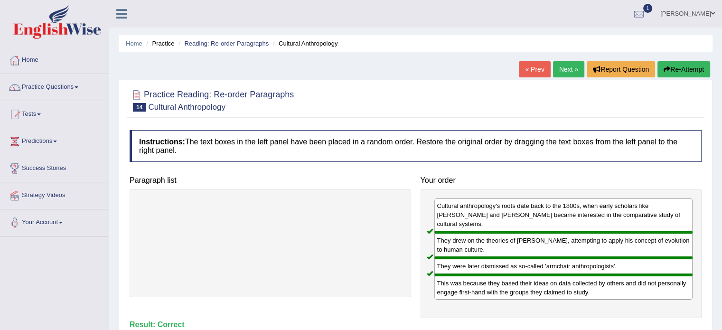
drag, startPoint x: 563, startPoint y: 72, endPoint x: 554, endPoint y: 75, distance: 10.2
click at [564, 72] on link "Next »" at bounding box center [568, 69] width 31 height 16
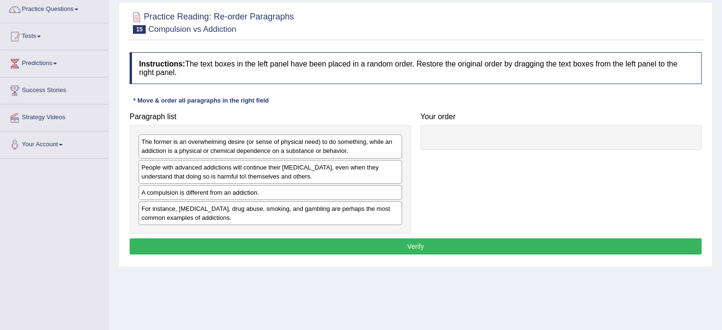
scroll to position [95, 0]
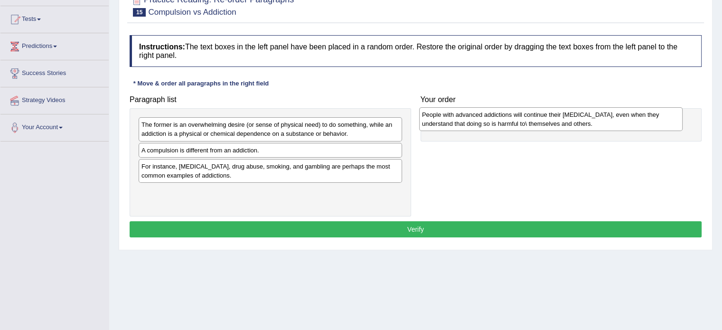
drag, startPoint x: 300, startPoint y: 152, endPoint x: 581, endPoint y: 117, distance: 282.6
click at [581, 117] on div "People with advanced addictions will continue their addictive behavior, even wh…" at bounding box center [550, 119] width 263 height 24
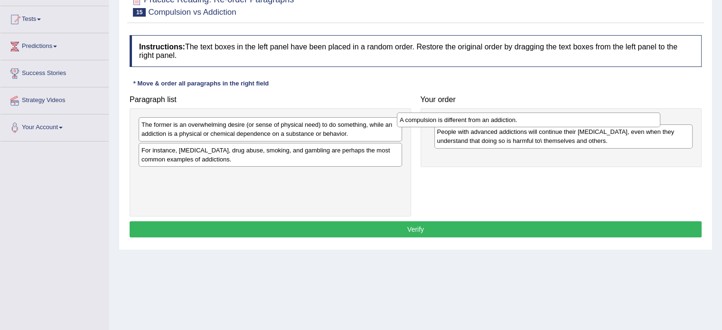
drag, startPoint x: 292, startPoint y: 150, endPoint x: 537, endPoint y: 117, distance: 247.1
click at [537, 117] on div "A compulsion is different from an addiction." at bounding box center [528, 119] width 263 height 15
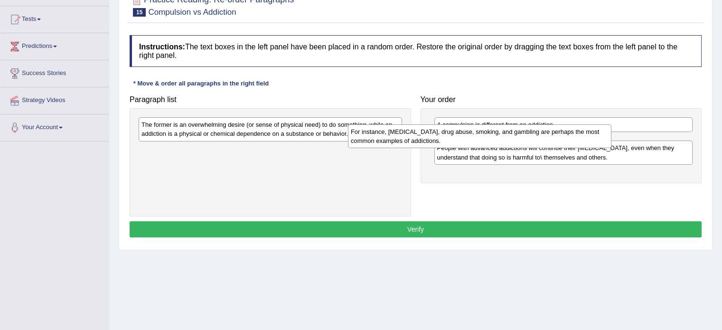
drag, startPoint x: 379, startPoint y: 154, endPoint x: 593, endPoint y: 134, distance: 214.4
click at [593, 134] on div "For instance, alcoholism, drug abuse, smoking, and gambling are perhaps the mos…" at bounding box center [479, 136] width 263 height 24
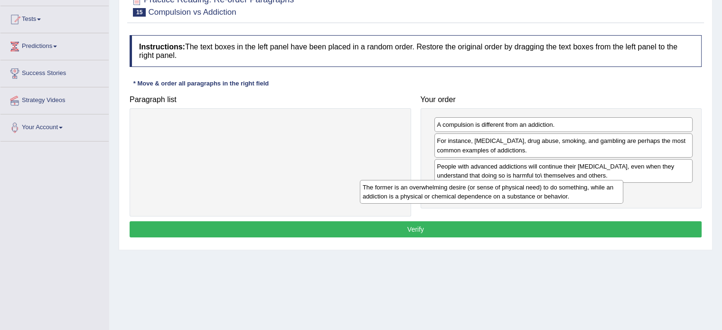
drag, startPoint x: 366, startPoint y: 128, endPoint x: 587, endPoint y: 190, distance: 229.8
click at [587, 190] on div "The former is an overwhelming desire (or sense of physical need) to do somethin…" at bounding box center [491, 192] width 263 height 24
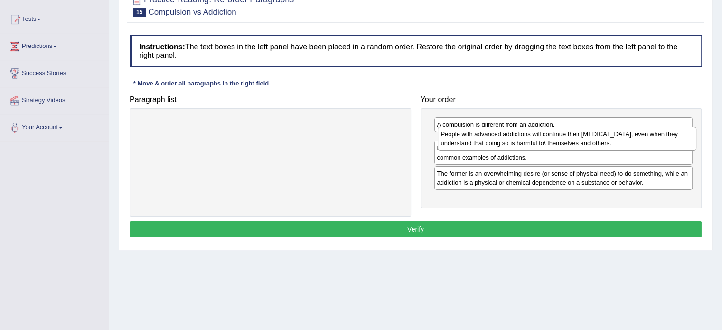
drag, startPoint x: 513, startPoint y: 176, endPoint x: 517, endPoint y: 144, distance: 32.0
click at [517, 144] on div "People with advanced addictions will continue their addictive behavior, even wh…" at bounding box center [567, 139] width 259 height 24
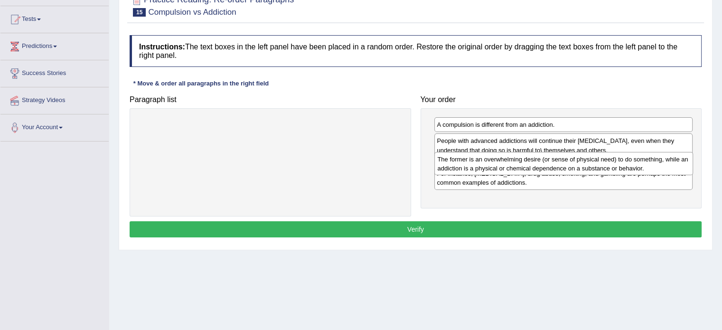
drag, startPoint x: 505, startPoint y: 199, endPoint x: 506, endPoint y: 167, distance: 31.8
click at [506, 167] on div "The former is an overwhelming desire (or sense of physical need) to do somethin…" at bounding box center [563, 164] width 259 height 24
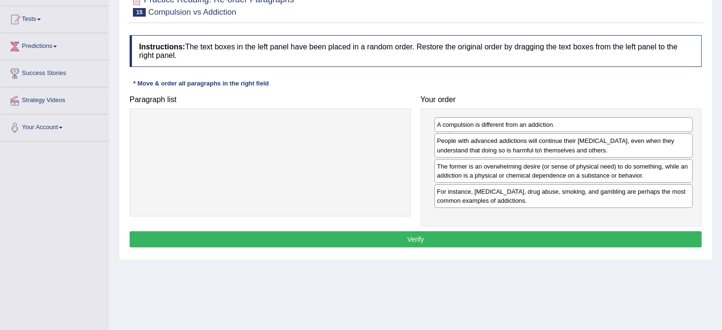
click at [493, 237] on button "Verify" at bounding box center [416, 239] width 572 height 16
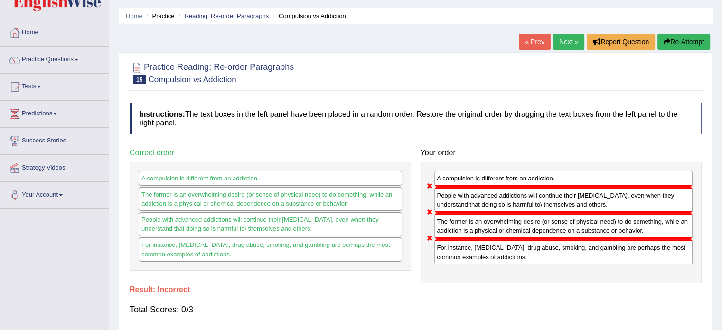
scroll to position [0, 0]
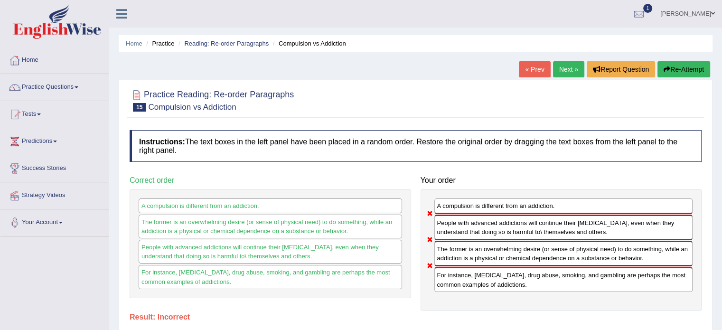
click at [564, 66] on link "Next »" at bounding box center [568, 69] width 31 height 16
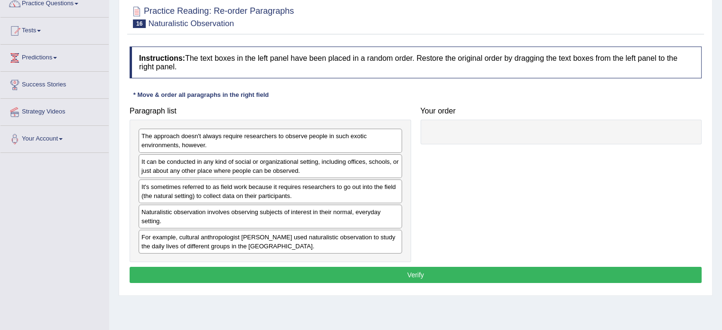
scroll to position [95, 0]
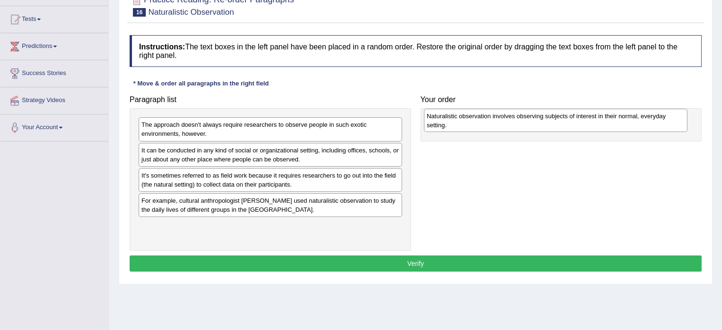
drag, startPoint x: 335, startPoint y: 207, endPoint x: 621, endPoint y: 123, distance: 297.3
click at [621, 123] on div "Naturalistic observation involves observing subjects of interest in their norma…" at bounding box center [555, 121] width 263 height 24
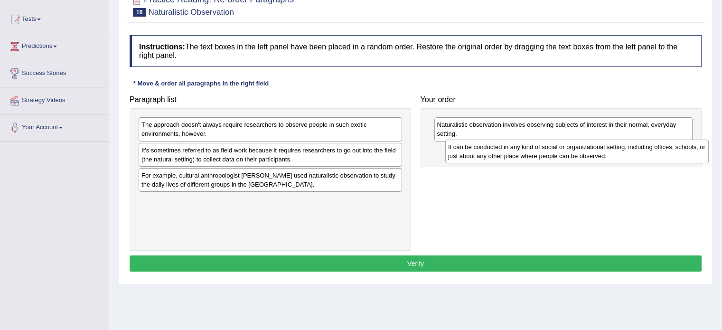
drag, startPoint x: 363, startPoint y: 153, endPoint x: 669, endPoint y: 150, distance: 306.5
click at [669, 150] on div "It can be conducted in any kind of social or organizational setting, including …" at bounding box center [576, 152] width 263 height 24
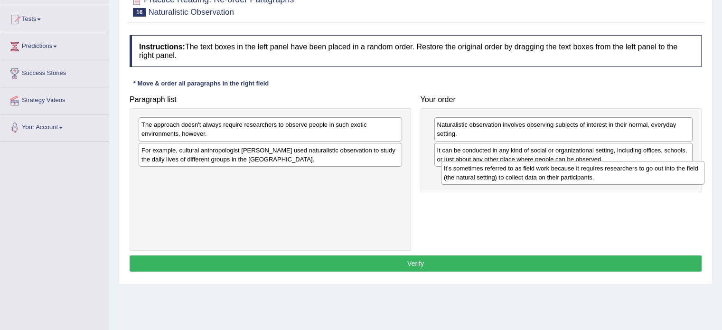
drag, startPoint x: 318, startPoint y: 159, endPoint x: 601, endPoint y: 177, distance: 283.4
click at [601, 177] on div "It's sometimes referred to as field work because it requires researchers to go …" at bounding box center [572, 173] width 263 height 24
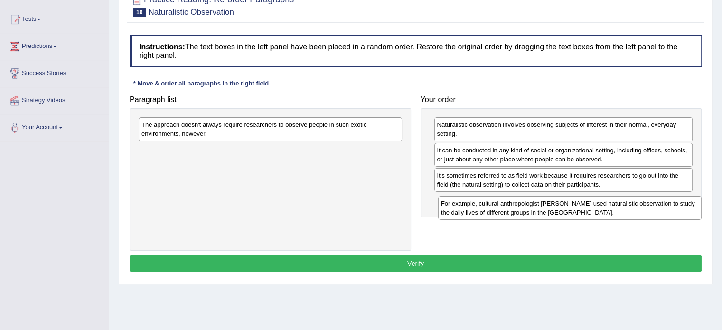
drag, startPoint x: 310, startPoint y: 157, endPoint x: 609, endPoint y: 210, distance: 303.1
click at [609, 210] on div "For example, cultural anthropologist Margaret Mead used naturalistic observatio…" at bounding box center [569, 208] width 263 height 24
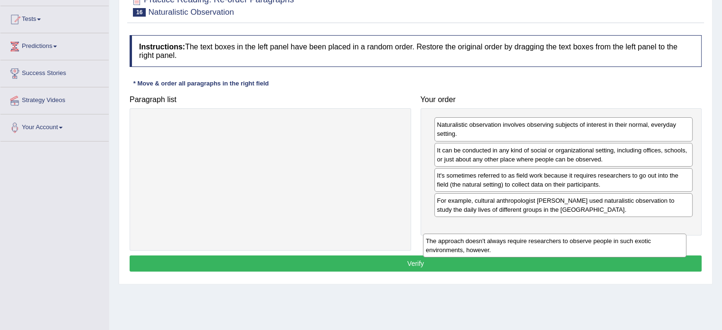
drag, startPoint x: 313, startPoint y: 132, endPoint x: 598, endPoint y: 246, distance: 307.1
click at [598, 246] on div "The approach doesn't always require researchers to observe people in such exoti…" at bounding box center [554, 245] width 263 height 24
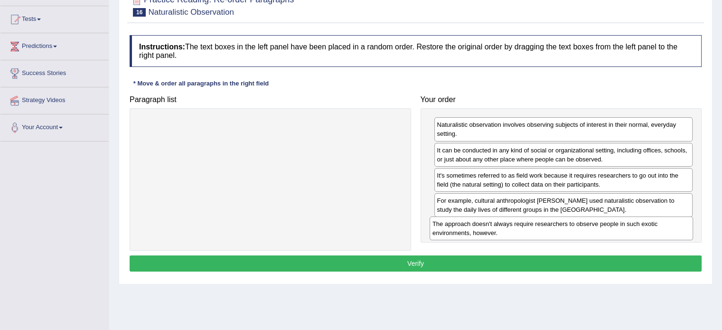
drag, startPoint x: 434, startPoint y: 172, endPoint x: 623, endPoint y: 227, distance: 196.8
click at [623, 227] on div "The approach doesn't always require researchers to observe people in such exoti…" at bounding box center [560, 228] width 263 height 24
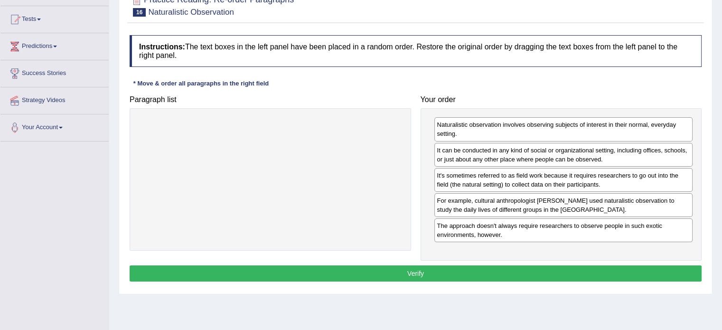
click at [503, 270] on button "Verify" at bounding box center [416, 273] width 572 height 16
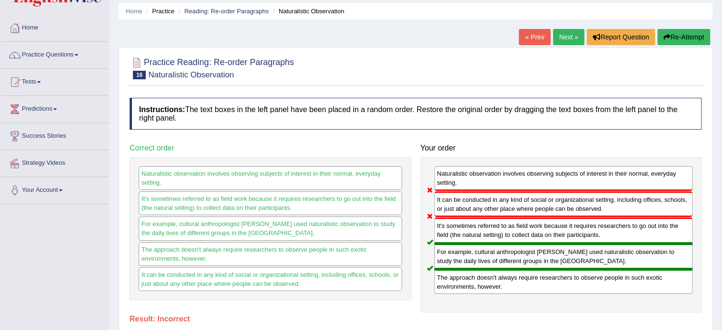
scroll to position [0, 0]
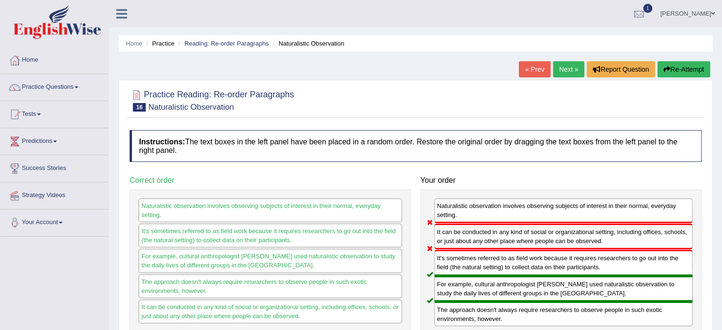
click at [569, 74] on link "Next »" at bounding box center [568, 69] width 31 height 16
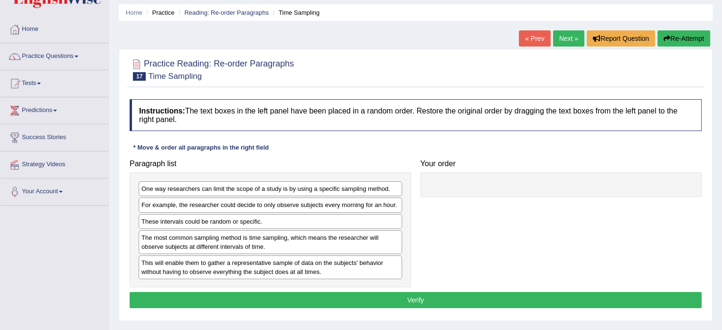
scroll to position [47, 0]
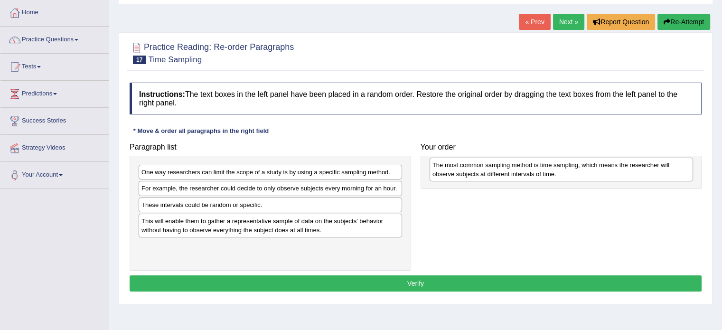
drag, startPoint x: 362, startPoint y: 222, endPoint x: 602, endPoint y: 172, distance: 245.6
click at [602, 172] on div "The most common sampling method is time sampling, which means the researcher wi…" at bounding box center [560, 170] width 263 height 24
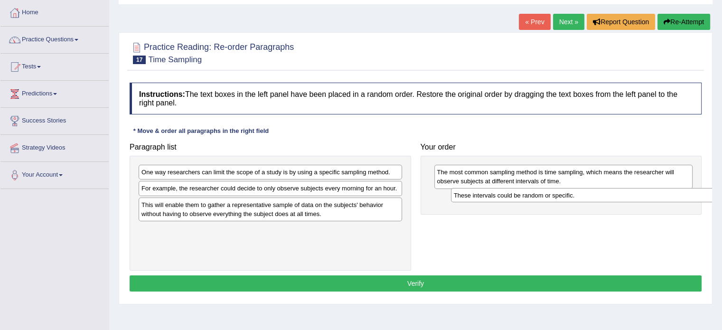
drag, startPoint x: 271, startPoint y: 206, endPoint x: 583, endPoint y: 197, distance: 312.4
click at [583, 197] on div "These intervals could be random or specific." at bounding box center [582, 195] width 263 height 15
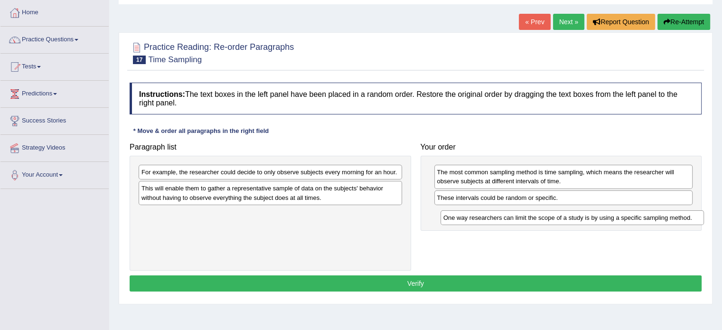
drag, startPoint x: 309, startPoint y: 174, endPoint x: 609, endPoint y: 220, distance: 302.9
click at [609, 220] on div "One way researchers can limit the scope of a study is by using a specific sampl…" at bounding box center [571, 217] width 263 height 15
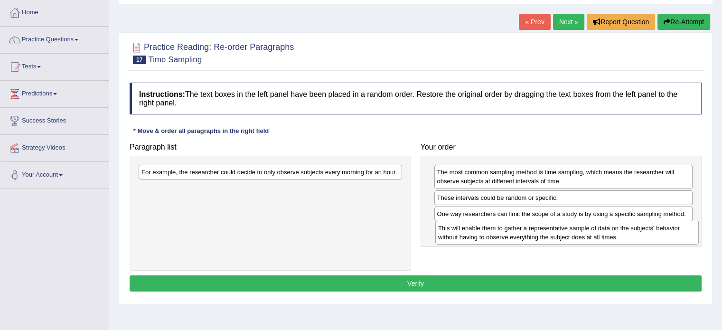
drag, startPoint x: 332, startPoint y: 197, endPoint x: 629, endPoint y: 237, distance: 299.2
click at [629, 237] on div "This will enable them to gather a representative sample of data on the subjects…" at bounding box center [566, 233] width 263 height 24
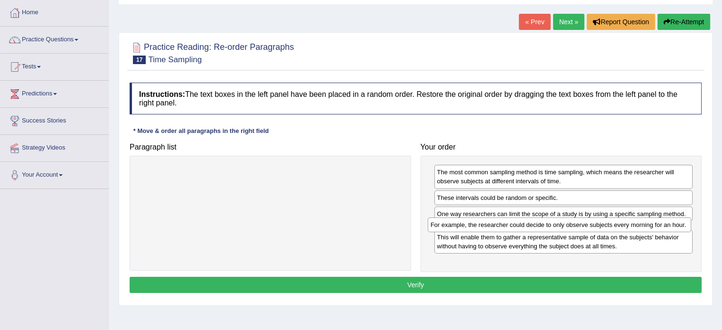
drag, startPoint x: 255, startPoint y: 175, endPoint x: 544, endPoint y: 227, distance: 293.7
click at [544, 227] on div "For example, the researcher could decide to only observe subjects every morning…" at bounding box center [559, 224] width 263 height 15
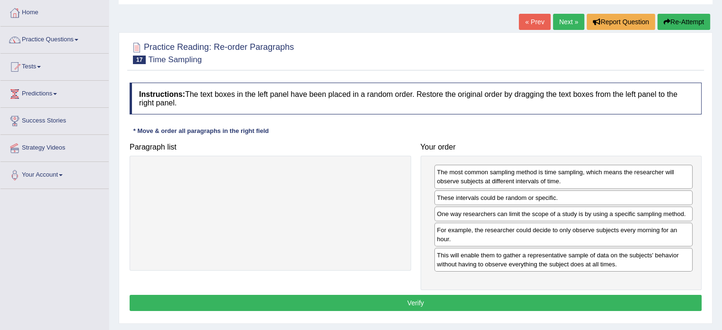
click at [485, 299] on button "Verify" at bounding box center [416, 303] width 572 height 16
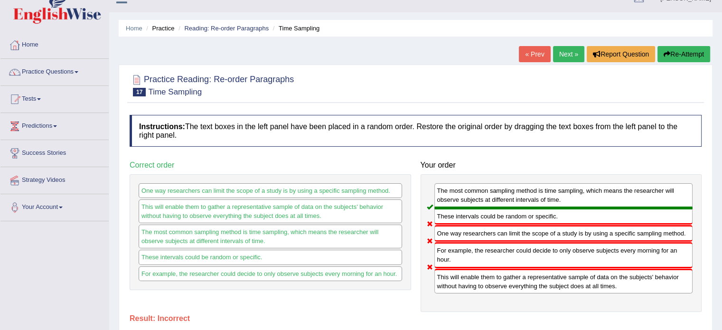
scroll to position [0, 0]
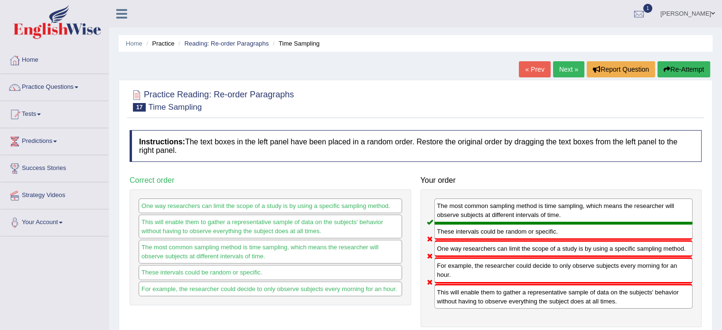
click at [556, 60] on div "Home Practice Reading: Re-order Paragraphs Time Sampling « Prev Next » Report Q…" at bounding box center [415, 237] width 613 height 475
click at [562, 71] on link "Next »" at bounding box center [568, 69] width 31 height 16
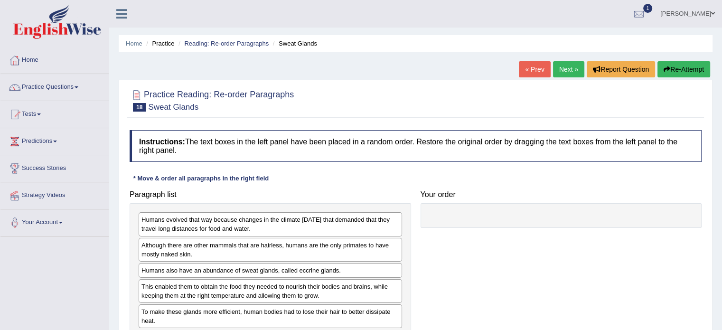
scroll to position [47, 0]
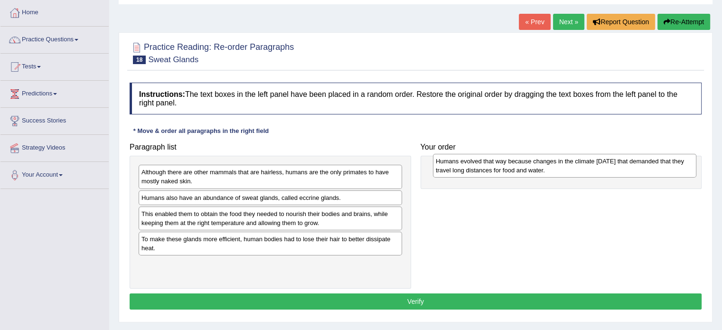
drag, startPoint x: 485, startPoint y: 172, endPoint x: 628, endPoint y: 165, distance: 143.5
click at [628, 165] on div "Humans evolved that way because changes in the climate [DATE] that demanded tha…" at bounding box center [564, 166] width 263 height 24
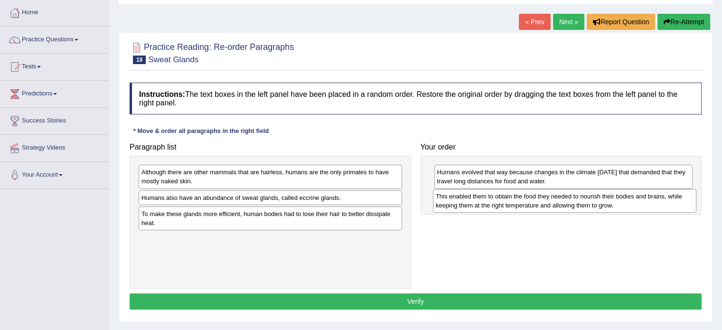
drag, startPoint x: 378, startPoint y: 222, endPoint x: 672, endPoint y: 205, distance: 294.7
click at [672, 205] on div "This enabled them to obtain the food they needed to nourish their bodies and br…" at bounding box center [564, 201] width 263 height 24
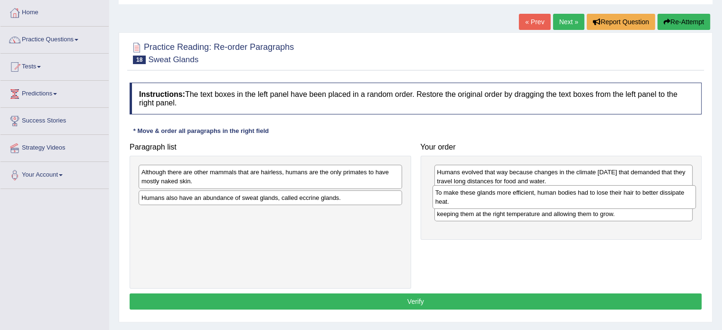
drag, startPoint x: 348, startPoint y: 222, endPoint x: 642, endPoint y: 201, distance: 294.5
click at [642, 201] on div "To make these glands more efficient, human bodies had to lose their hair to bet…" at bounding box center [563, 197] width 263 height 24
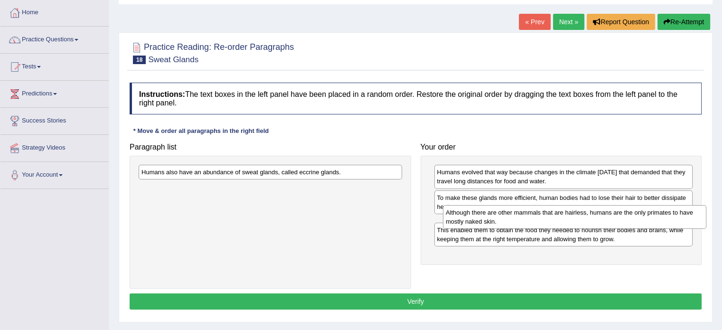
drag, startPoint x: 338, startPoint y: 180, endPoint x: 633, endPoint y: 218, distance: 298.0
click at [633, 218] on div "Although there are other mammals that are hairless, humans are the only primate…" at bounding box center [574, 217] width 263 height 24
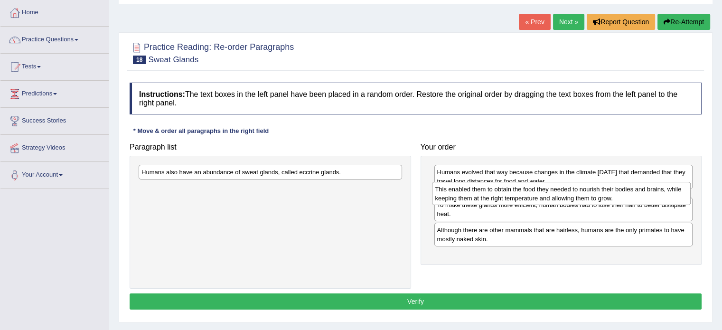
drag, startPoint x: 560, startPoint y: 256, endPoint x: 558, endPoint y: 197, distance: 58.4
click at [558, 197] on div "This enabled them to obtain the food they needed to nourish their bodies and br…" at bounding box center [561, 194] width 259 height 24
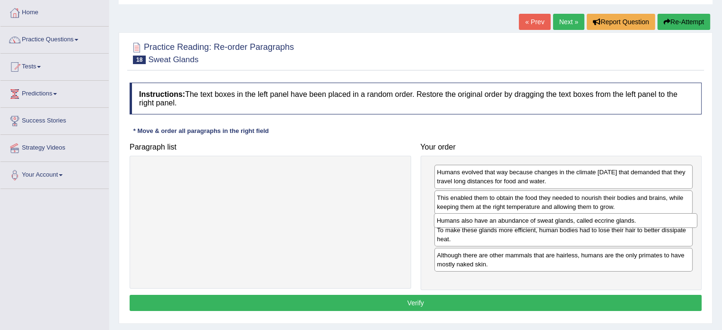
drag, startPoint x: 387, startPoint y: 180, endPoint x: 661, endPoint y: 222, distance: 277.4
click at [661, 222] on div "Humans also have an abundance of sweat glands, called eccrine glands." at bounding box center [565, 220] width 263 height 15
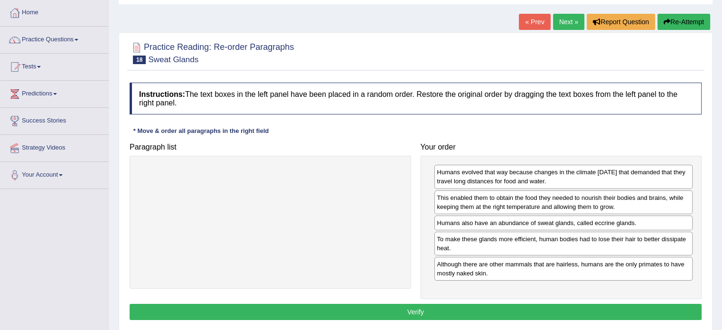
click at [494, 309] on button "Verify" at bounding box center [416, 312] width 572 height 16
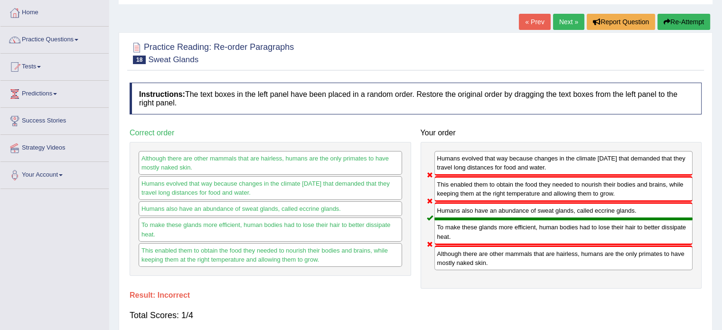
click at [559, 23] on link "Next »" at bounding box center [568, 22] width 31 height 16
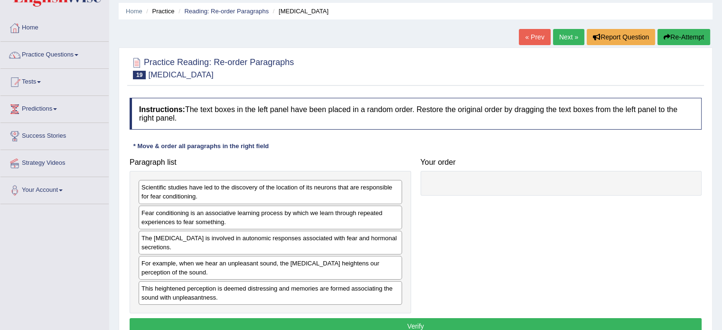
scroll to position [47, 0]
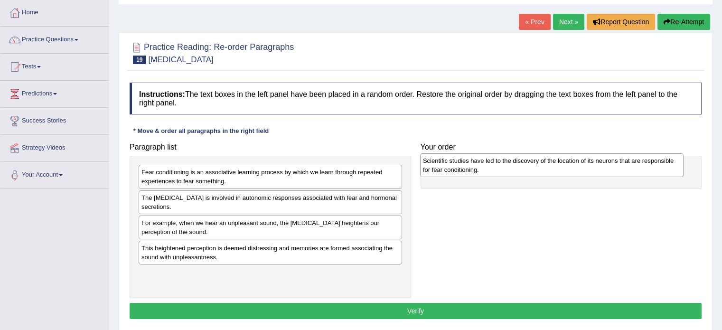
drag, startPoint x: 301, startPoint y: 182, endPoint x: 583, endPoint y: 170, distance: 281.6
click at [583, 170] on div "Scientific studies have led to the discovery of the location of its neurons tha…" at bounding box center [551, 165] width 263 height 24
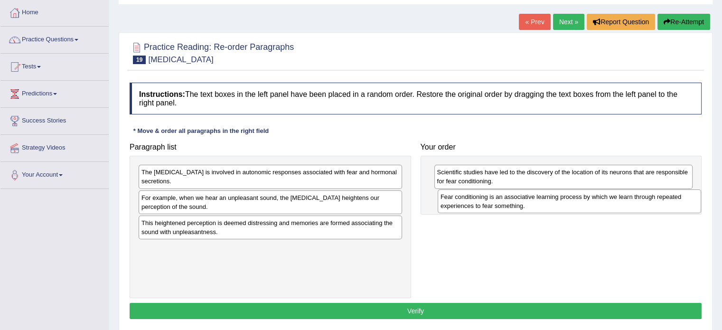
drag, startPoint x: 307, startPoint y: 182, endPoint x: 606, endPoint y: 206, distance: 300.0
click at [606, 206] on div "Fear conditioning is an associative learning process by which we learn through …" at bounding box center [569, 201] width 263 height 24
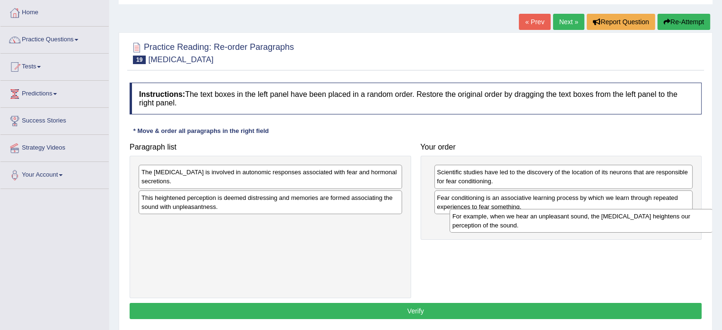
drag, startPoint x: 316, startPoint y: 209, endPoint x: 586, endPoint y: 228, distance: 271.2
click at [586, 228] on div "For example, when we hear an unpleasant sound, the amygdala heightens our perce…" at bounding box center [580, 221] width 263 height 24
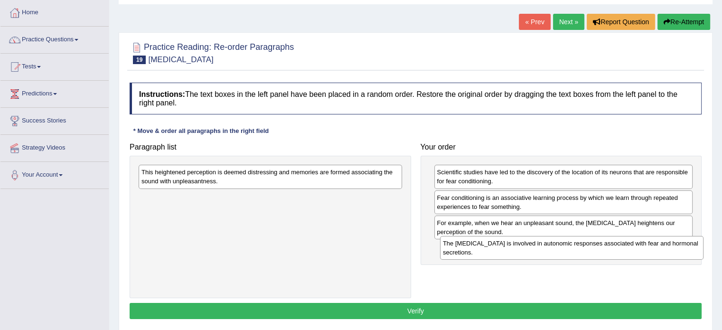
drag, startPoint x: 347, startPoint y: 171, endPoint x: 649, endPoint y: 242, distance: 309.6
click at [649, 242] on div "The amygdala is involved in autonomic responses associated with fear and hormon…" at bounding box center [571, 248] width 263 height 24
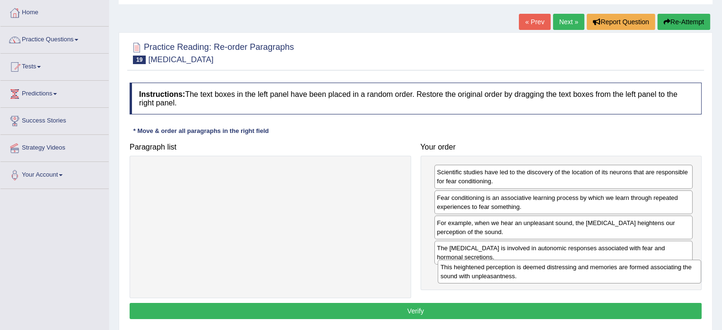
drag, startPoint x: 433, startPoint y: 219, endPoint x: 661, endPoint y: 274, distance: 234.7
click at [661, 274] on div "This heightened perception is deemed distressing and memories are formed associ…" at bounding box center [569, 272] width 263 height 24
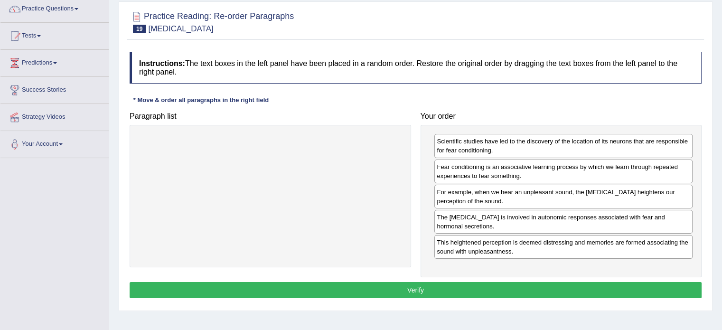
scroll to position [95, 0]
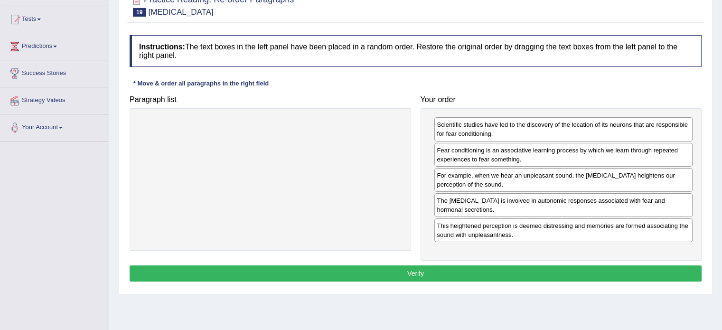
click at [558, 272] on button "Verify" at bounding box center [416, 273] width 572 height 16
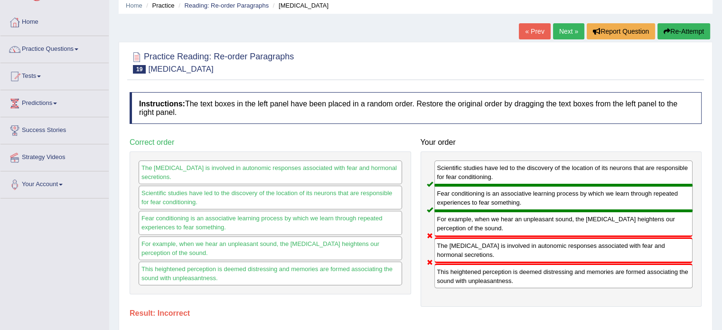
scroll to position [0, 0]
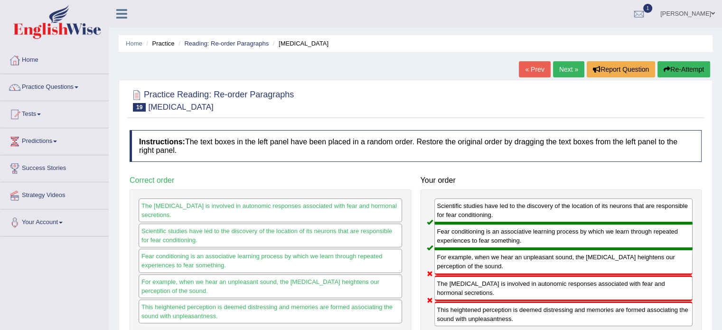
click at [568, 74] on link "Next »" at bounding box center [568, 69] width 31 height 16
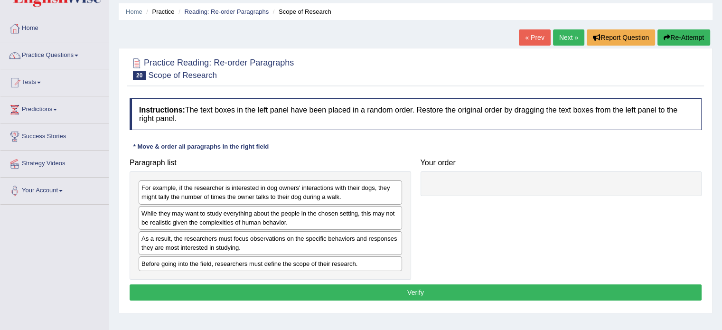
scroll to position [47, 0]
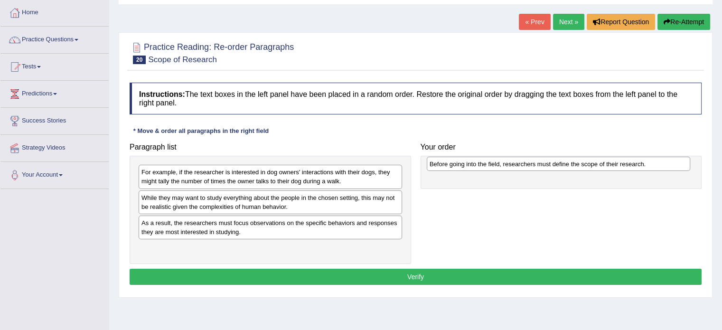
drag, startPoint x: 280, startPoint y: 250, endPoint x: 568, endPoint y: 167, distance: 299.9
click at [568, 167] on div "Before going into the field, researchers must define the scope of their researc…" at bounding box center [558, 164] width 263 height 15
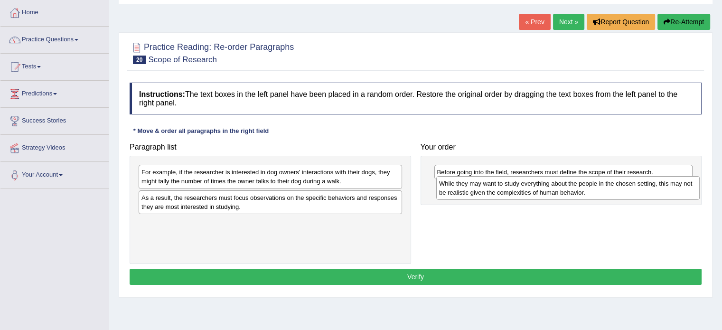
drag, startPoint x: 316, startPoint y: 205, endPoint x: 613, endPoint y: 191, distance: 297.8
click at [613, 191] on div "While they may want to study everything about the people in the chosen setting,…" at bounding box center [567, 188] width 263 height 24
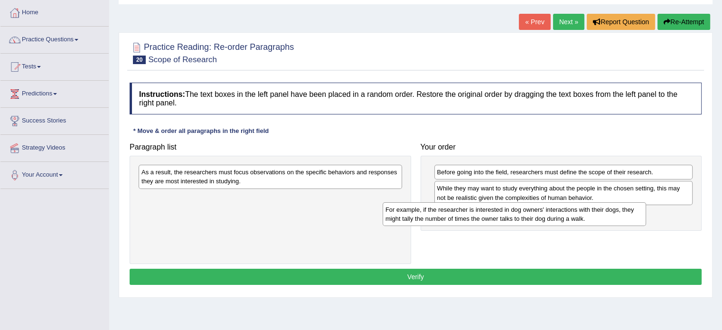
drag, startPoint x: 323, startPoint y: 180, endPoint x: 567, endPoint y: 218, distance: 246.8
click at [567, 218] on div "For example, if the researcher is interested in dog owners' interactions with t…" at bounding box center [513, 214] width 263 height 24
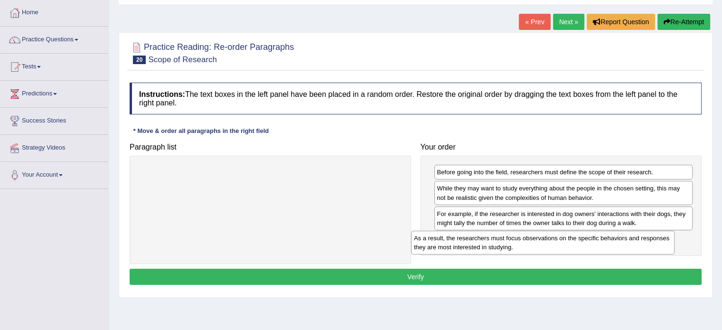
drag, startPoint x: 358, startPoint y: 180, endPoint x: 630, endPoint y: 246, distance: 280.2
click at [630, 246] on div "As a result, the researchers must focus observations on the specific behaviors …" at bounding box center [542, 243] width 263 height 24
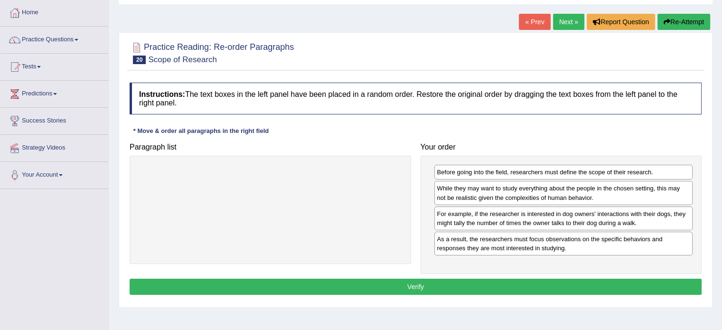
click at [541, 285] on button "Verify" at bounding box center [416, 287] width 572 height 16
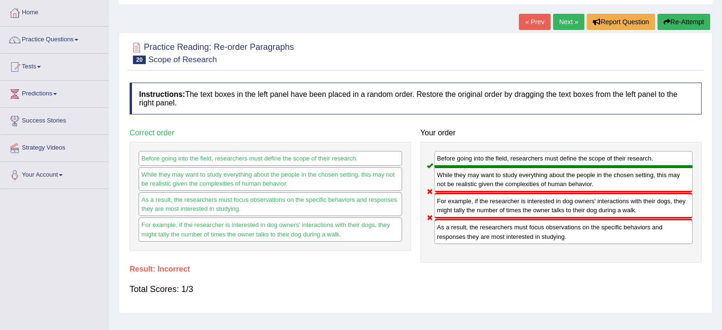
click at [574, 22] on link "Next »" at bounding box center [568, 22] width 31 height 16
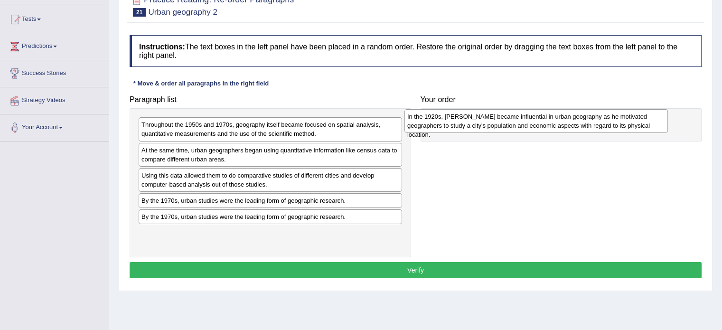
drag, startPoint x: 312, startPoint y: 123, endPoint x: 570, endPoint y: 114, distance: 258.3
click at [570, 114] on div "In the 1920s, [PERSON_NAME] became influential in urban geography as he motivat…" at bounding box center [535, 121] width 263 height 24
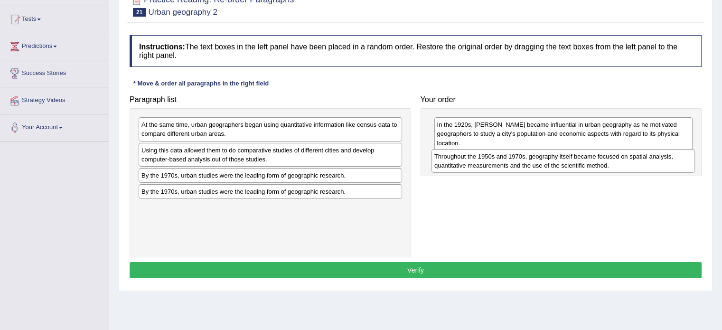
drag, startPoint x: 263, startPoint y: 129, endPoint x: 556, endPoint y: 161, distance: 294.5
click at [556, 161] on div "Throughout the 1950s and 1970s, geography itself became focused on spatial anal…" at bounding box center [562, 161] width 263 height 24
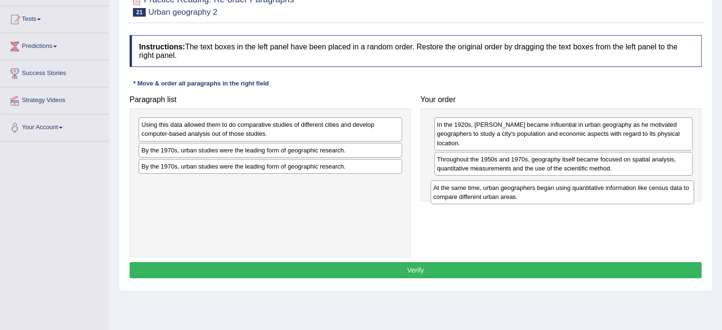
drag, startPoint x: 296, startPoint y: 128, endPoint x: 587, endPoint y: 191, distance: 298.6
click at [587, 191] on div "At the same time, urban geographers began using quantitative information like c…" at bounding box center [561, 192] width 263 height 24
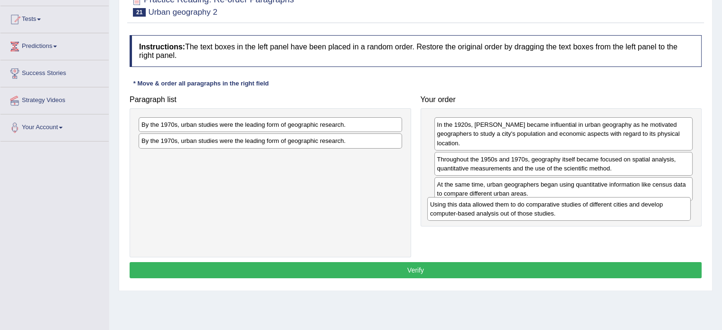
drag, startPoint x: 277, startPoint y: 131, endPoint x: 566, endPoint y: 211, distance: 299.3
click at [566, 211] on div "Using this data allowed them to do comparative studies of different cities and …" at bounding box center [558, 209] width 263 height 24
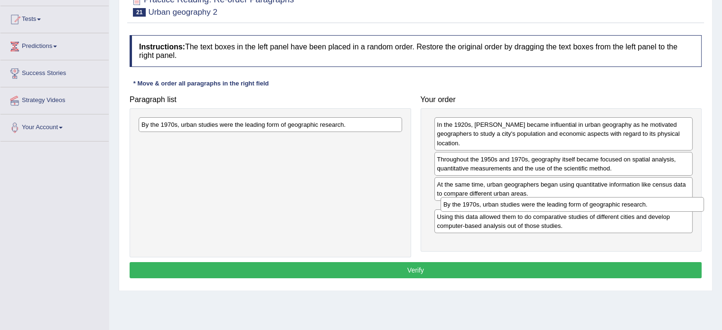
drag, startPoint x: 383, startPoint y: 129, endPoint x: 685, endPoint y: 208, distance: 312.1
click at [685, 208] on div "By the 1970s, urban studies were the leading form of geographic research." at bounding box center [571, 204] width 263 height 15
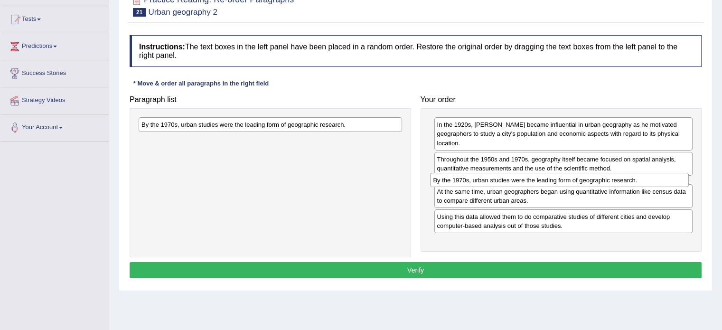
drag, startPoint x: 520, startPoint y: 208, endPoint x: 516, endPoint y: 179, distance: 29.2
click at [516, 179] on div "By the 1970s, urban studies were the leading form of geographic research." at bounding box center [559, 180] width 259 height 15
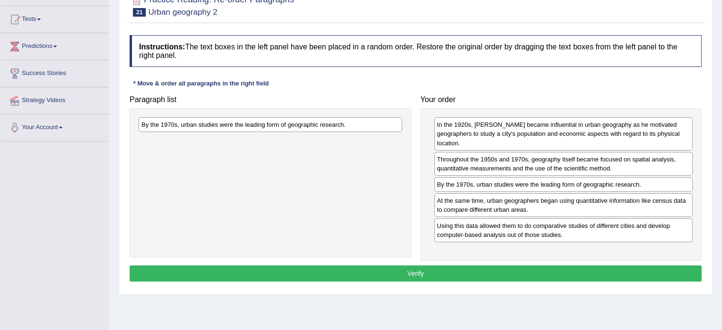
click at [471, 270] on button "Verify" at bounding box center [416, 273] width 572 height 16
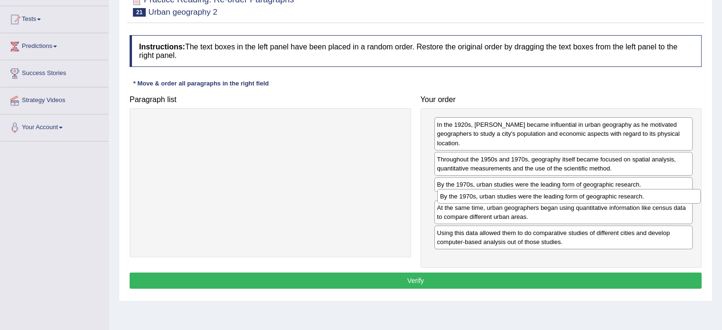
drag, startPoint x: 389, startPoint y: 121, endPoint x: 688, endPoint y: 193, distance: 306.9
click at [688, 193] on div "By the 1970s, urban studies were the leading form of geographic research." at bounding box center [568, 196] width 263 height 15
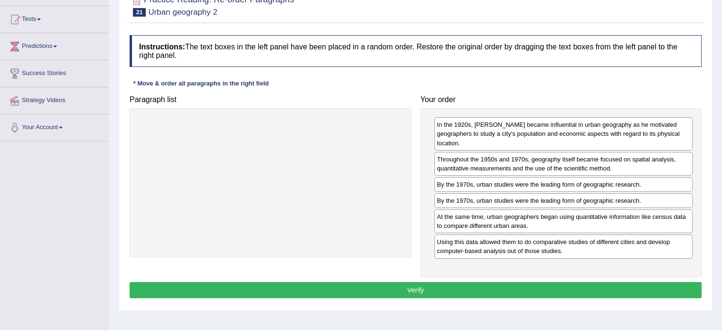
click at [626, 288] on button "Verify" at bounding box center [416, 290] width 572 height 16
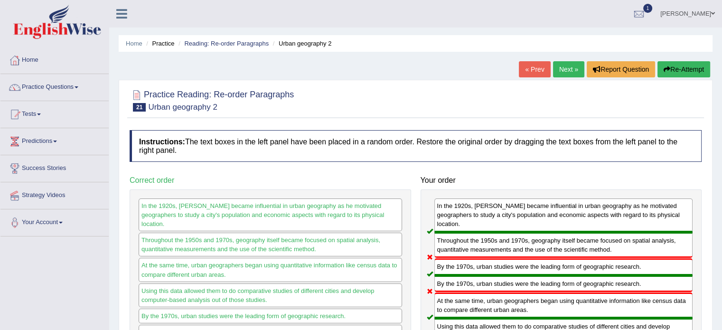
click at [555, 65] on link "Next »" at bounding box center [568, 69] width 31 height 16
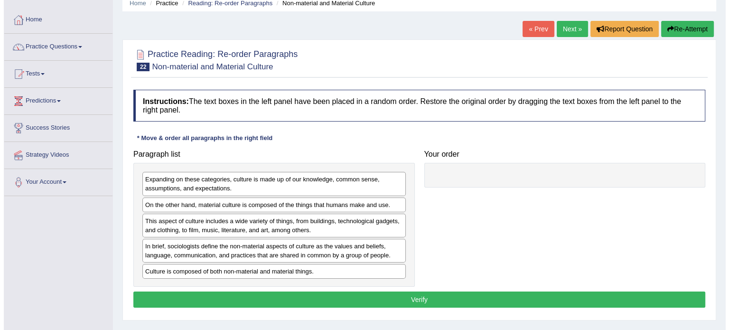
scroll to position [95, 0]
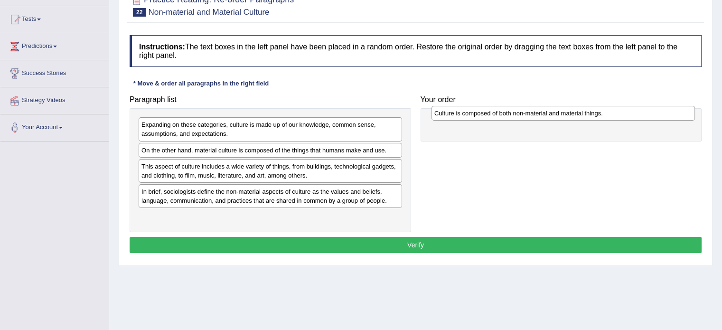
drag, startPoint x: 334, startPoint y: 220, endPoint x: 626, endPoint y: 117, distance: 310.2
click at [626, 117] on div "Culture is composed of both non-material and material things." at bounding box center [562, 113] width 263 height 15
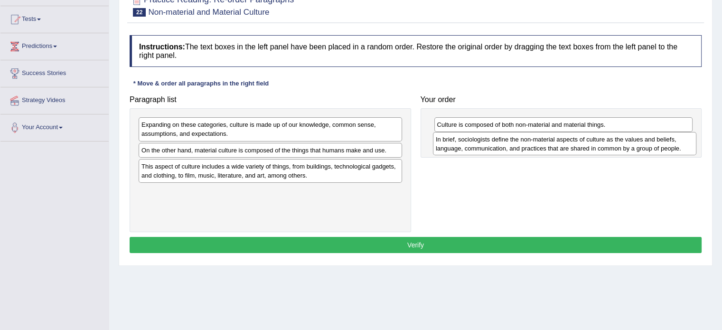
drag, startPoint x: 349, startPoint y: 201, endPoint x: 643, endPoint y: 149, distance: 298.7
click at [643, 149] on div "In brief, sociologists define the non-material aspects of culture as the values…" at bounding box center [564, 144] width 263 height 24
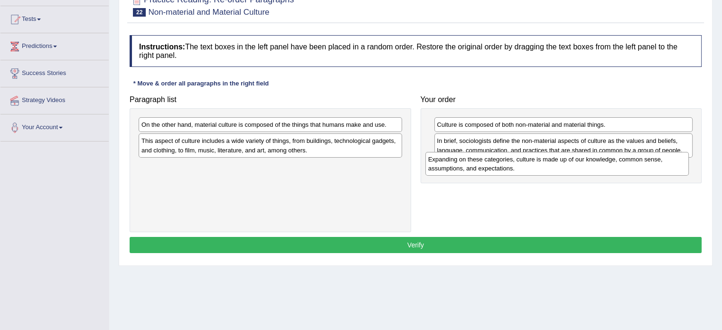
drag, startPoint x: 309, startPoint y: 135, endPoint x: 596, endPoint y: 170, distance: 288.7
click at [596, 170] on div "Expanding on these categories, culture is made up of our knowledge, common sens…" at bounding box center [556, 164] width 263 height 24
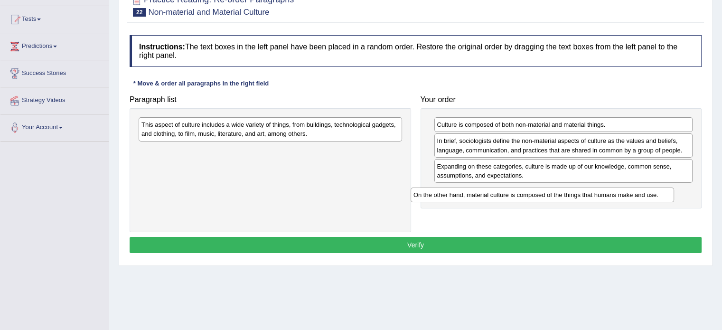
drag, startPoint x: 328, startPoint y: 127, endPoint x: 611, endPoint y: 198, distance: 291.6
click at [611, 198] on div "On the other hand, material culture is composed of the things that humans make …" at bounding box center [541, 194] width 263 height 15
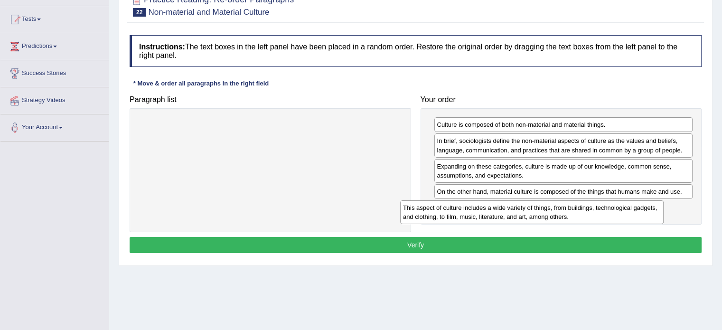
drag, startPoint x: 383, startPoint y: 129, endPoint x: 650, endPoint y: 212, distance: 278.9
click at [650, 212] on div "This aspect of culture includes a wide variety of things, from buildings, techn…" at bounding box center [531, 212] width 263 height 24
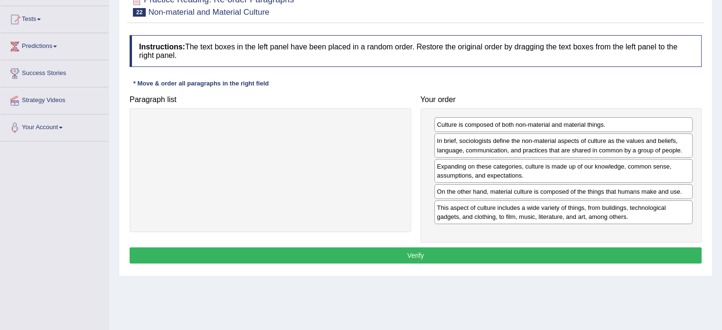
click at [531, 248] on button "Verify" at bounding box center [416, 255] width 572 height 16
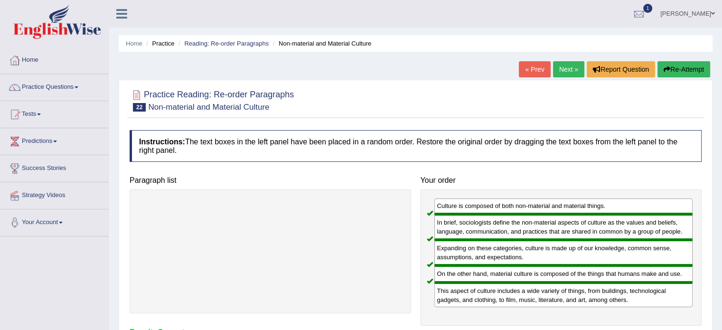
scroll to position [0, 0]
click at [558, 68] on link "Next »" at bounding box center [568, 69] width 31 height 16
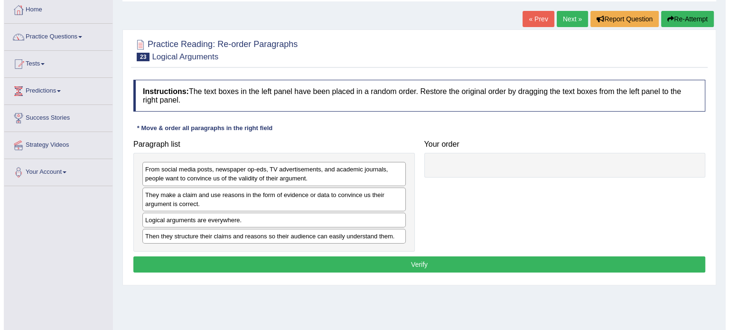
scroll to position [95, 0]
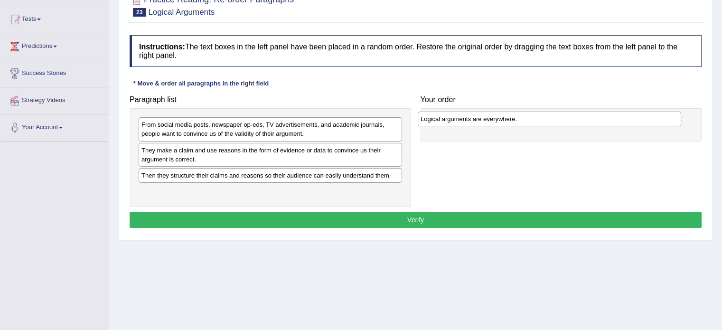
drag, startPoint x: 289, startPoint y: 179, endPoint x: 568, endPoint y: 123, distance: 284.6
click at [568, 123] on div "Logical arguments are everywhere." at bounding box center [549, 119] width 263 height 15
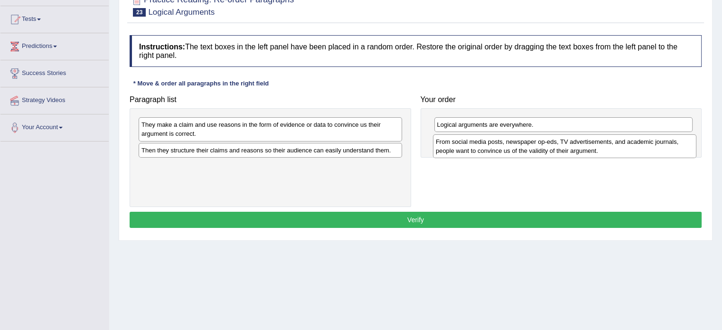
drag, startPoint x: 320, startPoint y: 134, endPoint x: 614, endPoint y: 151, distance: 294.7
click at [614, 151] on div "From social media posts, newspaper op-eds, TV advertisements, and academic jour…" at bounding box center [564, 146] width 263 height 24
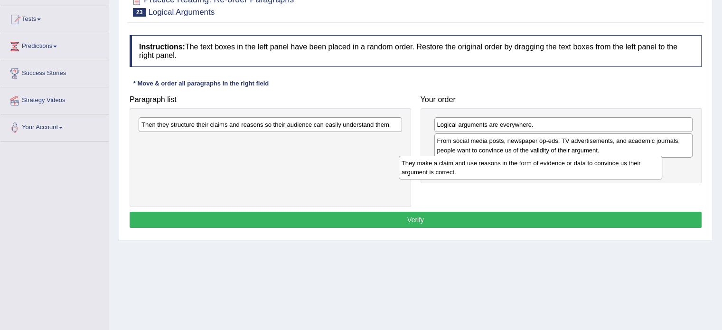
drag, startPoint x: 364, startPoint y: 134, endPoint x: 624, endPoint y: 172, distance: 262.9
click at [624, 172] on div "They make a claim and use reasons in the form of evidence or data to convince u…" at bounding box center [530, 168] width 263 height 24
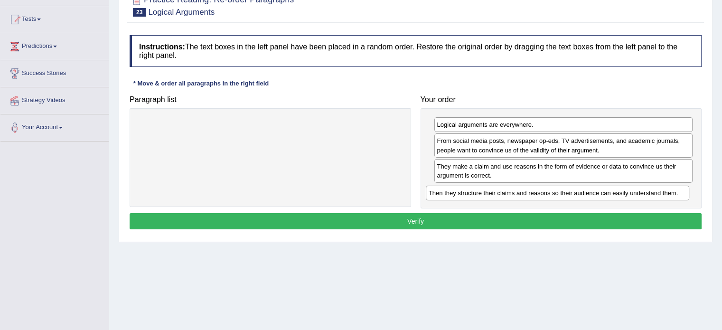
drag, startPoint x: 345, startPoint y: 128, endPoint x: 633, endPoint y: 196, distance: 295.1
click at [633, 196] on div "Then they structure their claims and reasons so their audience can easily under…" at bounding box center [557, 193] width 263 height 15
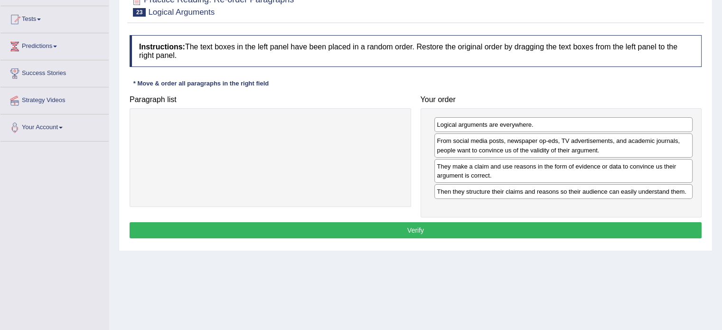
click at [570, 228] on button "Verify" at bounding box center [416, 230] width 572 height 16
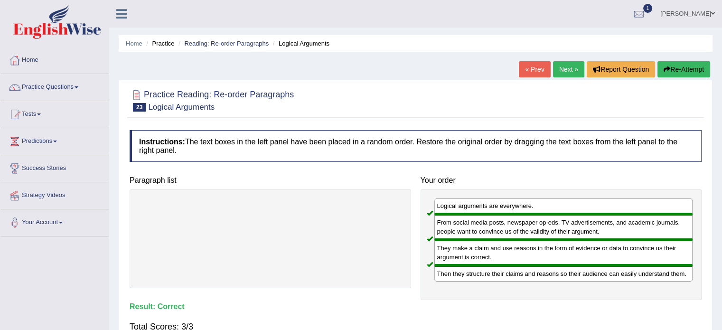
scroll to position [0, 0]
click at [562, 64] on link "Next »" at bounding box center [568, 69] width 31 height 16
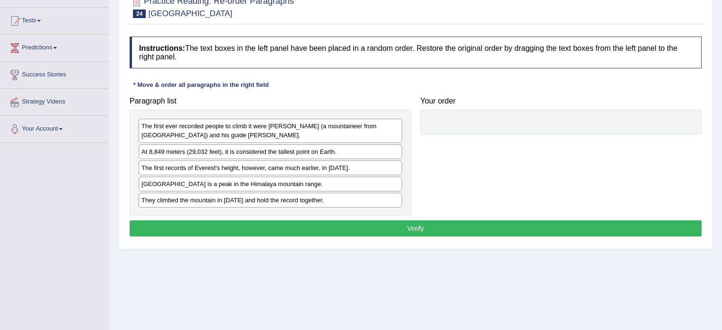
scroll to position [95, 0]
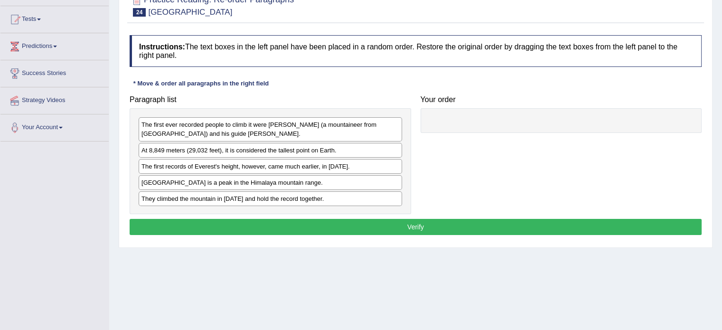
click at [327, 185] on div "Mount Everest is a peak in the Himalaya mountain range." at bounding box center [270, 182] width 263 height 15
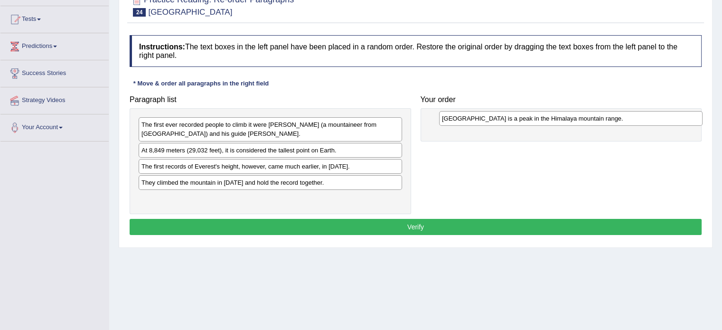
drag, startPoint x: 402, startPoint y: 180, endPoint x: 549, endPoint y: 123, distance: 156.9
click at [549, 123] on div "Mount Everest is a peak in the Himalaya mountain range." at bounding box center [570, 118] width 263 height 15
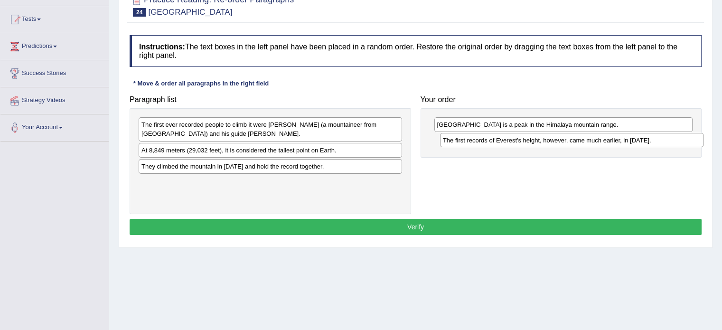
drag, startPoint x: 347, startPoint y: 169, endPoint x: 648, endPoint y: 144, distance: 302.4
click at [648, 144] on div "The first records of Everest's height, however, came much earlier, in 1856." at bounding box center [571, 140] width 263 height 15
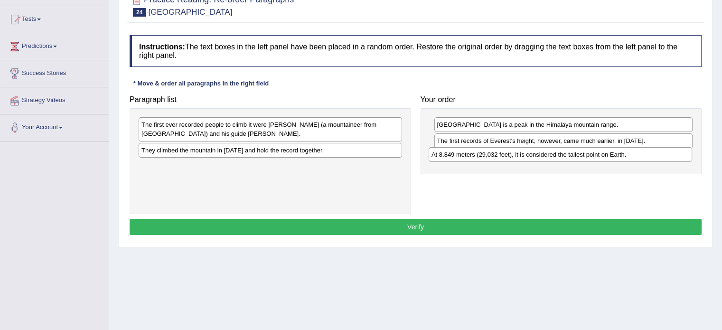
drag, startPoint x: 254, startPoint y: 149, endPoint x: 544, endPoint y: 154, distance: 290.0
click at [544, 154] on div "At 8,849 meters (29,032 feet), it is considered the tallest point on Earth." at bounding box center [559, 154] width 263 height 15
drag, startPoint x: 528, startPoint y: 159, endPoint x: 527, endPoint y: 139, distance: 20.4
click at [527, 139] on div "At 8,849 meters (29,032 feet), it is considered the tallest point on Earth." at bounding box center [562, 136] width 259 height 15
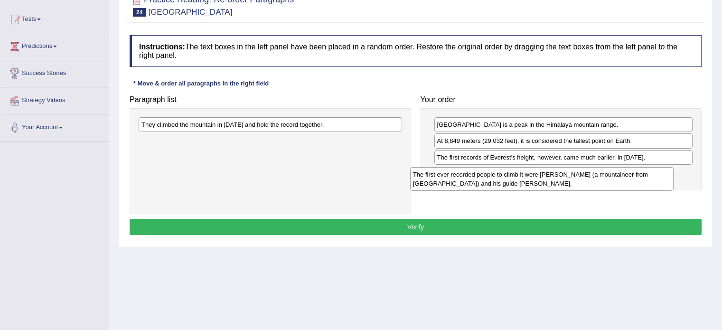
drag, startPoint x: 335, startPoint y: 131, endPoint x: 607, endPoint y: 181, distance: 276.0
click at [607, 181] on div "The first ever recorded people to climb it were Edmund Hillary (a mountaineer f…" at bounding box center [541, 179] width 263 height 24
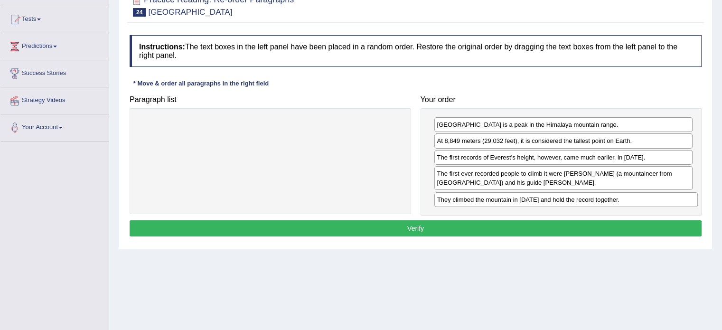
drag, startPoint x: 353, startPoint y: 129, endPoint x: 648, endPoint y: 204, distance: 305.0
click at [648, 204] on div "They climbed the mountain in 1953 and hold the record together." at bounding box center [565, 199] width 263 height 15
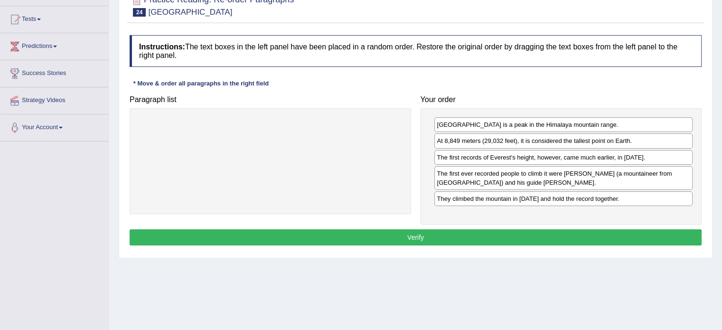
click at [538, 237] on button "Verify" at bounding box center [416, 237] width 572 height 16
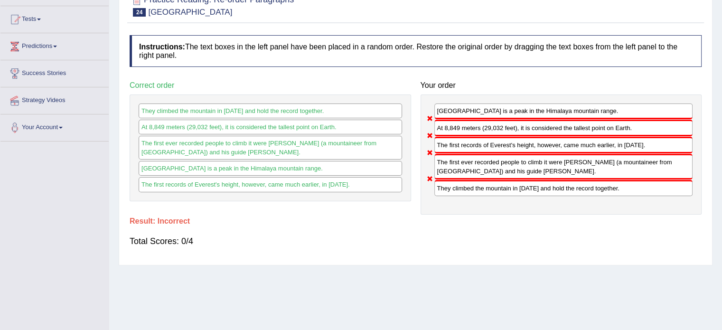
scroll to position [0, 0]
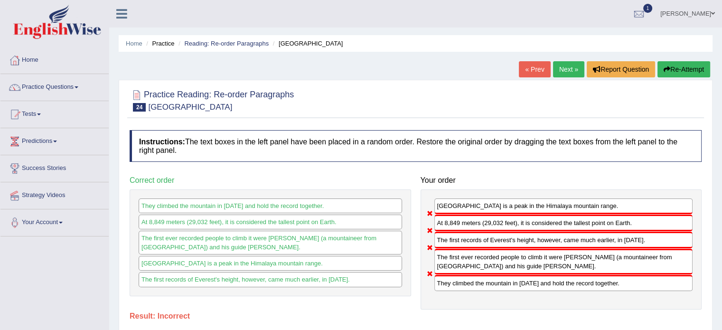
click at [570, 72] on link "Next »" at bounding box center [568, 69] width 31 height 16
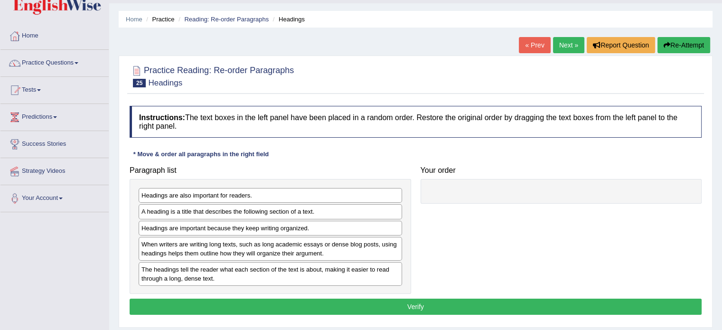
scroll to position [47, 0]
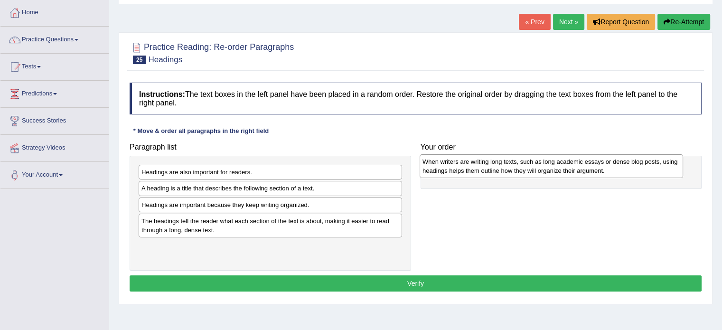
drag, startPoint x: 344, startPoint y: 229, endPoint x: 625, endPoint y: 171, distance: 286.9
click at [625, 171] on div "When writers are writing long texts, such as long academic essays or dense blog…" at bounding box center [550, 166] width 263 height 24
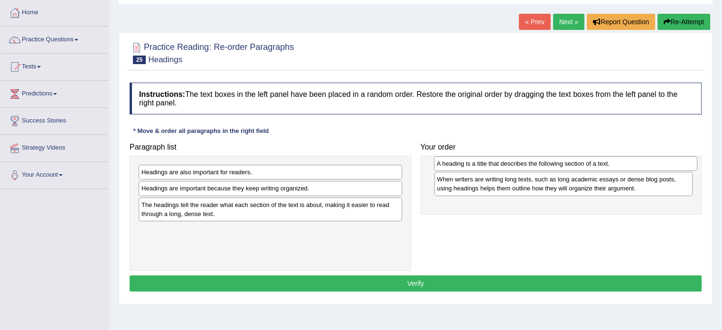
drag, startPoint x: 314, startPoint y: 189, endPoint x: 609, endPoint y: 165, distance: 296.2
click at [609, 165] on div "A heading is a title that describes the following section of a text." at bounding box center [565, 163] width 263 height 15
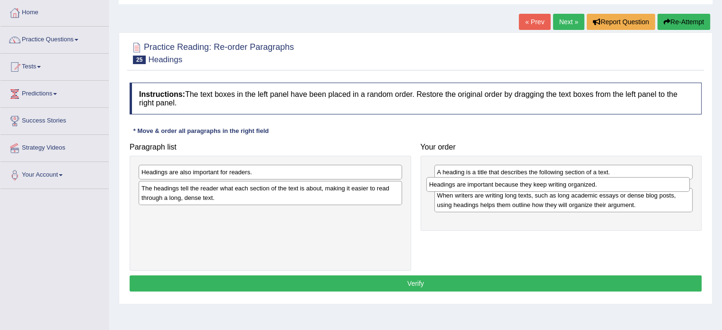
drag, startPoint x: 289, startPoint y: 192, endPoint x: 577, endPoint y: 188, distance: 287.6
click at [577, 188] on div "Headings are important because they keep writing organized." at bounding box center [557, 184] width 263 height 15
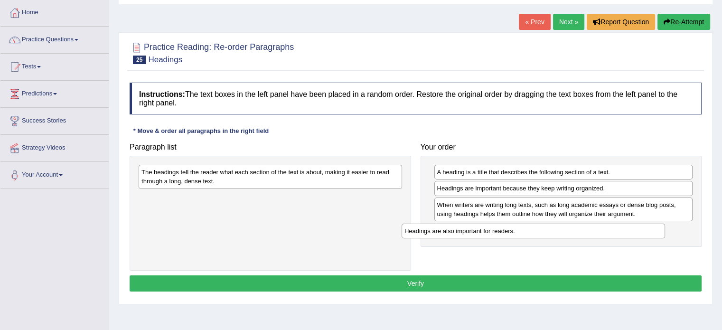
drag, startPoint x: 312, startPoint y: 177, endPoint x: 561, endPoint y: 235, distance: 255.5
click at [561, 235] on div "Headings are also important for readers." at bounding box center [532, 230] width 263 height 15
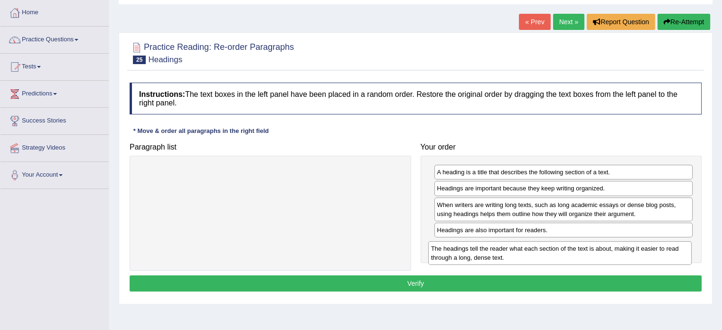
drag, startPoint x: 376, startPoint y: 178, endPoint x: 666, endPoint y: 254, distance: 299.8
click at [666, 254] on div "The headings tell the reader what each section of the text is about, making it …" at bounding box center [559, 253] width 263 height 24
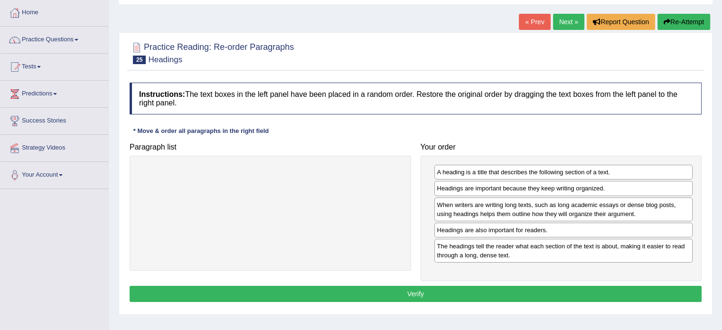
click at [541, 291] on button "Verify" at bounding box center [416, 294] width 572 height 16
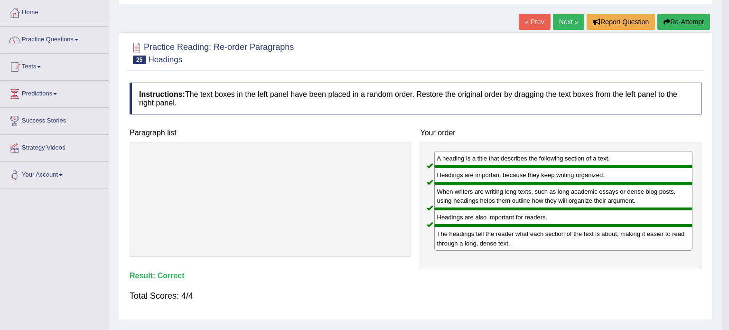
click at [556, 23] on link "Next »" at bounding box center [568, 22] width 31 height 16
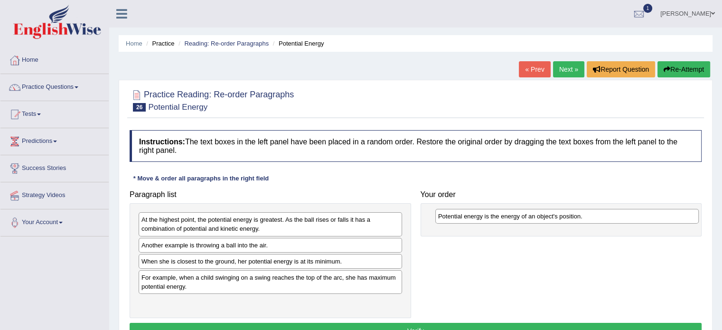
drag, startPoint x: 252, startPoint y: 220, endPoint x: 549, endPoint y: 216, distance: 296.6
click at [549, 216] on div "Potential energy is the energy of an object's position." at bounding box center [566, 216] width 263 height 15
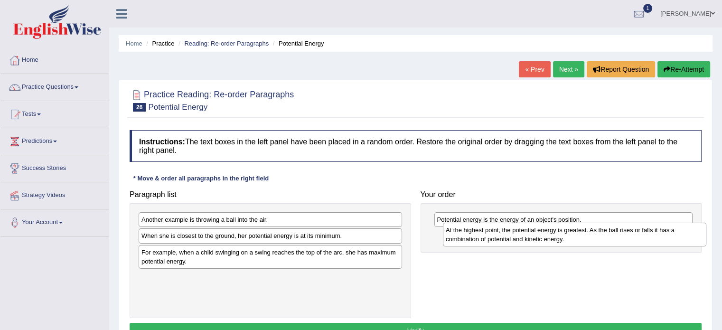
drag, startPoint x: 326, startPoint y: 228, endPoint x: 633, endPoint y: 240, distance: 307.7
click at [633, 240] on div "At the highest point, the potential energy is greatest. As the ball rises or fa…" at bounding box center [577, 236] width 263 height 24
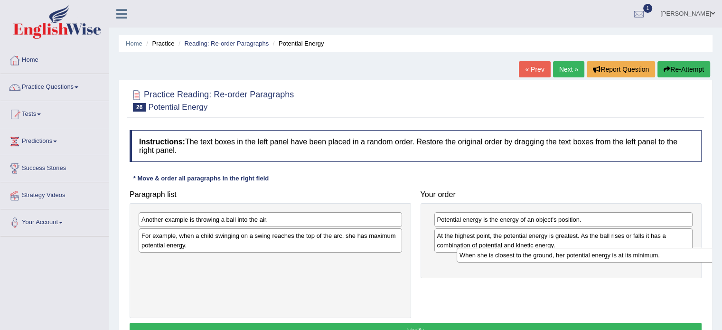
drag, startPoint x: 223, startPoint y: 239, endPoint x: 541, endPoint y: 258, distance: 318.5
click at [541, 258] on div "When she is closest to the ground, her potential energy is at its minimum." at bounding box center [587, 255] width 263 height 15
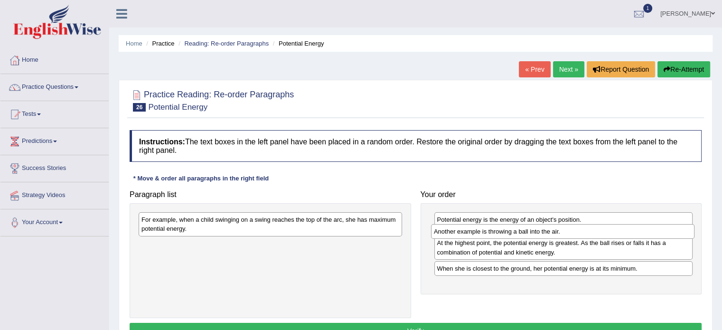
drag, startPoint x: 304, startPoint y: 223, endPoint x: 596, endPoint y: 235, distance: 292.5
click at [596, 235] on div "Another example is throwing a ball into the air." at bounding box center [562, 231] width 263 height 15
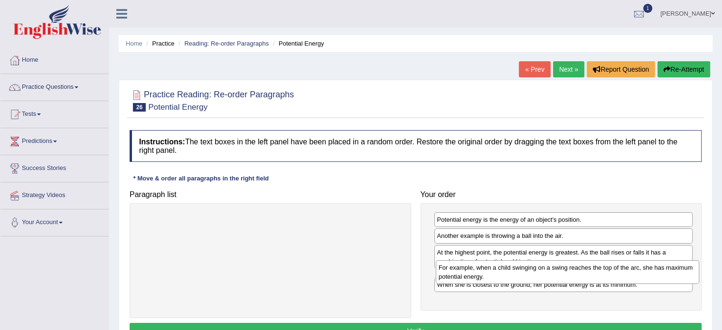
drag, startPoint x: 267, startPoint y: 229, endPoint x: 550, endPoint y: 277, distance: 287.8
click at [550, 277] on div "For example, when a child swinging on a swing reaches the top of the arc, she h…" at bounding box center [567, 272] width 263 height 24
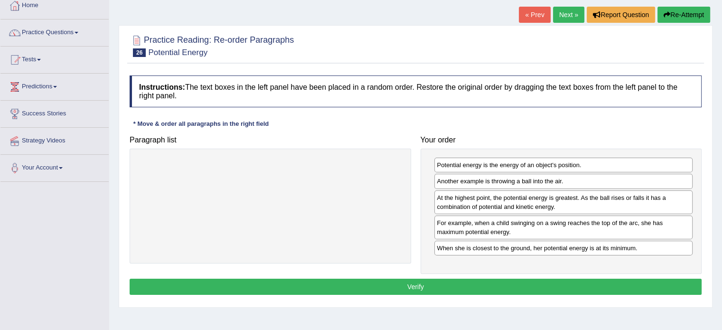
scroll to position [95, 0]
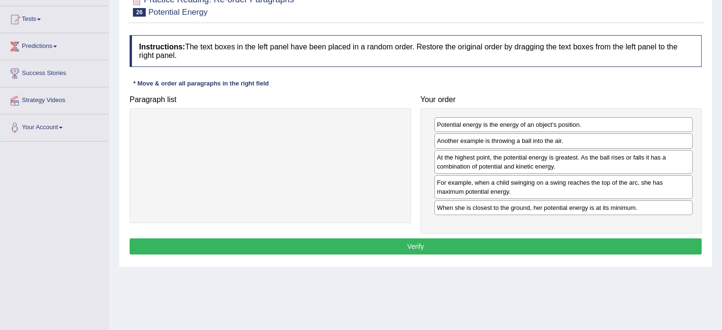
click at [503, 247] on button "Verify" at bounding box center [416, 246] width 572 height 16
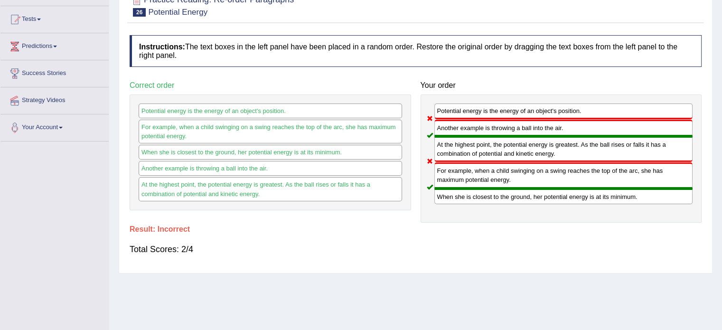
scroll to position [47, 0]
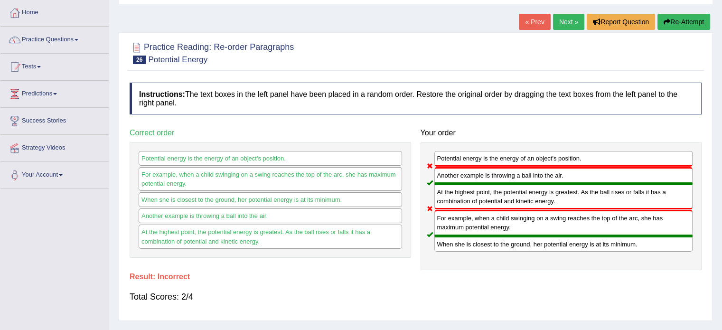
click at [563, 16] on link "Next »" at bounding box center [568, 22] width 31 height 16
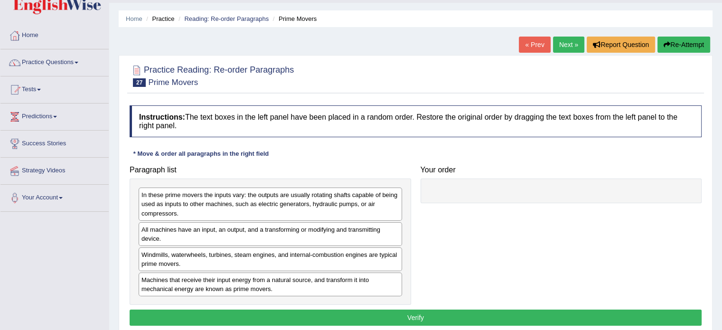
scroll to position [95, 0]
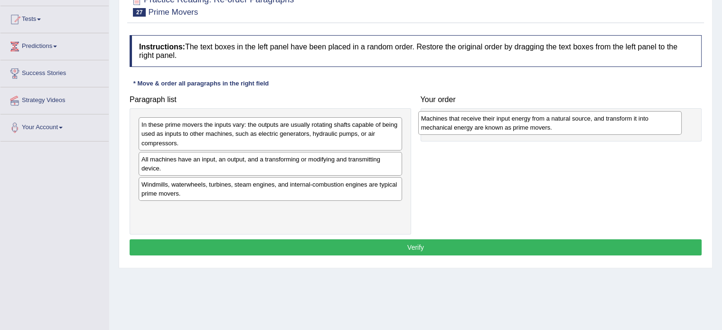
drag, startPoint x: 302, startPoint y: 219, endPoint x: 582, endPoint y: 129, distance: 293.8
click at [582, 129] on div "Machines that receive their input energy from a natural source, and transform i…" at bounding box center [549, 123] width 263 height 24
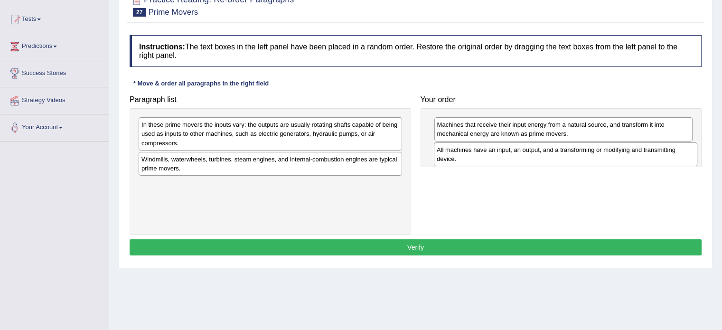
drag, startPoint x: 228, startPoint y: 168, endPoint x: 485, endPoint y: 159, distance: 257.4
click at [485, 159] on div "All machines have an input, an output, and a transforming or modifying and tran…" at bounding box center [565, 154] width 263 height 24
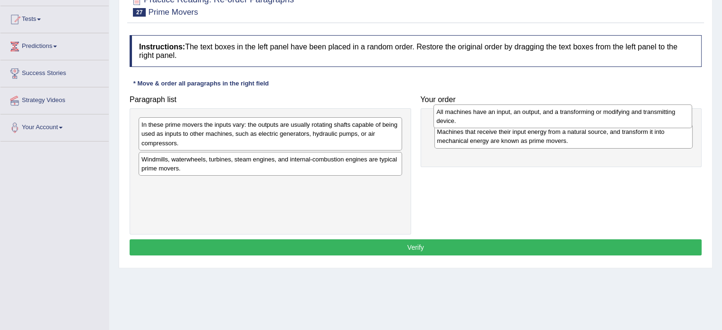
drag, startPoint x: 577, startPoint y: 157, endPoint x: 577, endPoint y: 119, distance: 38.0
click at [577, 119] on div "All machines have an input, an output, and a transforming or modifying and tran…" at bounding box center [562, 116] width 259 height 24
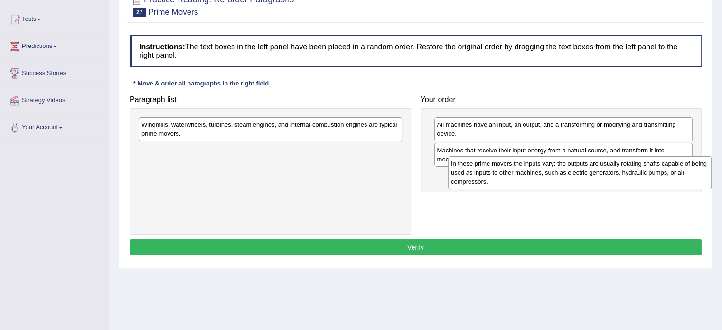
drag, startPoint x: 274, startPoint y: 137, endPoint x: 584, endPoint y: 176, distance: 311.8
click at [584, 176] on div "In these prime movers the inputs vary: the outputs are usually rotating shafts …" at bounding box center [579, 172] width 263 height 33
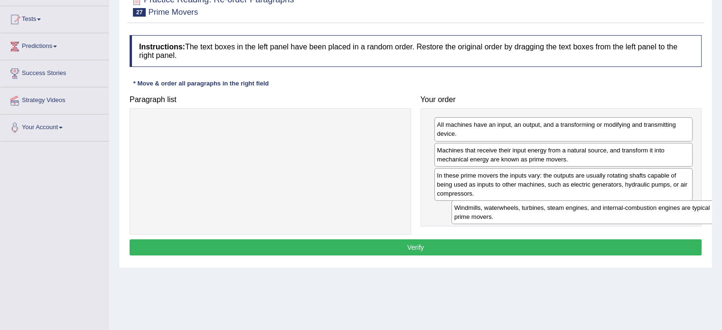
drag, startPoint x: 287, startPoint y: 133, endPoint x: 600, endPoint y: 215, distance: 323.4
click at [600, 215] on div "Windmills, waterwheels, turbines, steam engines, and internal-combustion engine…" at bounding box center [582, 212] width 263 height 24
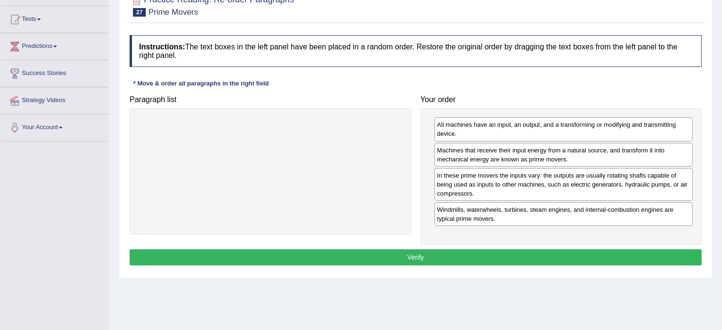
click at [522, 261] on button "Verify" at bounding box center [416, 257] width 572 height 16
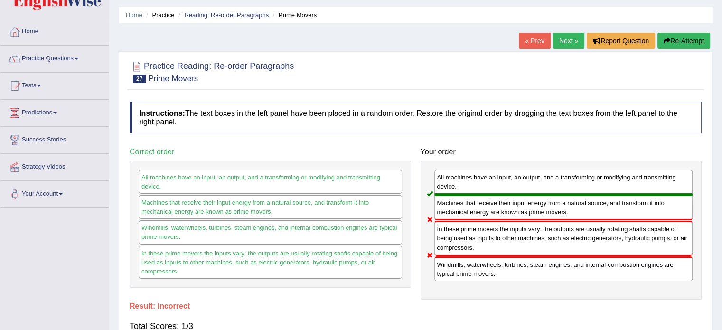
scroll to position [0, 0]
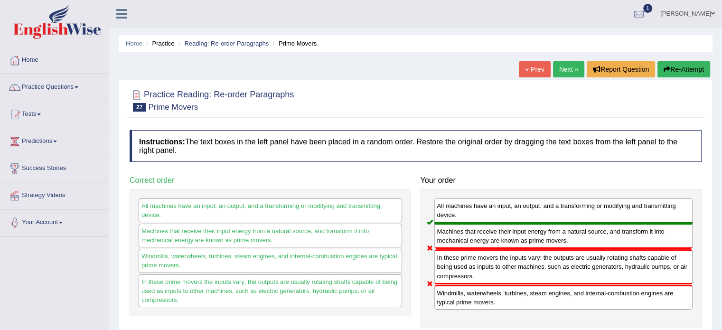
click at [561, 70] on link "Next »" at bounding box center [568, 69] width 31 height 16
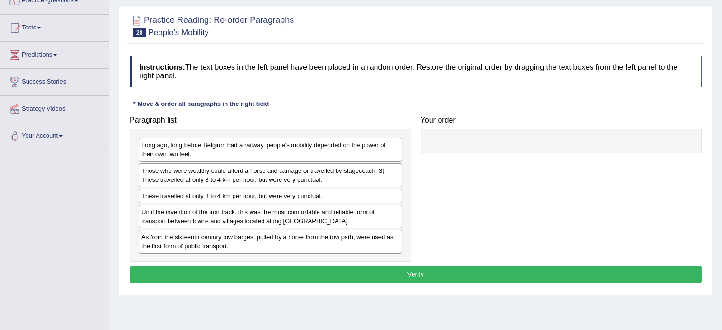
scroll to position [95, 0]
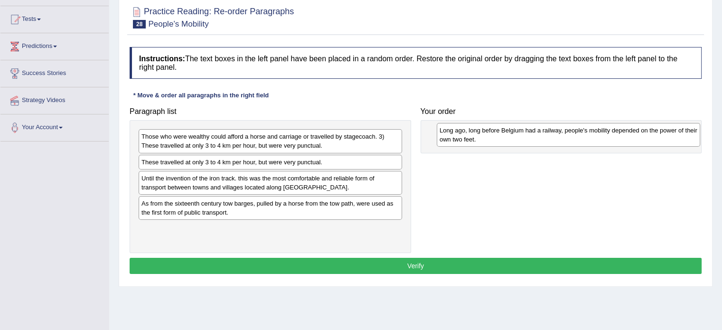
drag, startPoint x: 317, startPoint y: 142, endPoint x: 615, endPoint y: 136, distance: 298.1
click at [615, 136] on div "Long ago, long before Belgium had a railway, people's mobility depended on the …" at bounding box center [568, 135] width 263 height 24
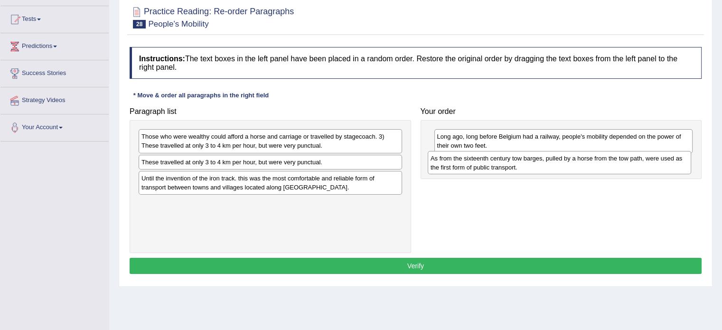
drag, startPoint x: 271, startPoint y: 211, endPoint x: 560, endPoint y: 166, distance: 292.4
click at [560, 166] on div "As from the sixteenth century tow barges, pulled by a horse from the tow path, …" at bounding box center [559, 163] width 263 height 24
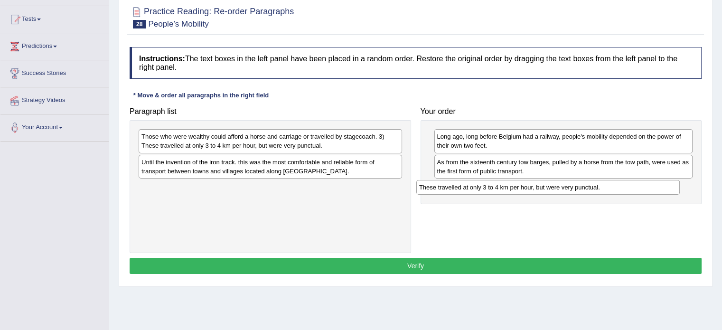
drag, startPoint x: 290, startPoint y: 163, endPoint x: 567, endPoint y: 189, distance: 277.8
click at [567, 189] on div "These travelled at only 3 to 4 km per hour, but were very punctual." at bounding box center [547, 187] width 263 height 15
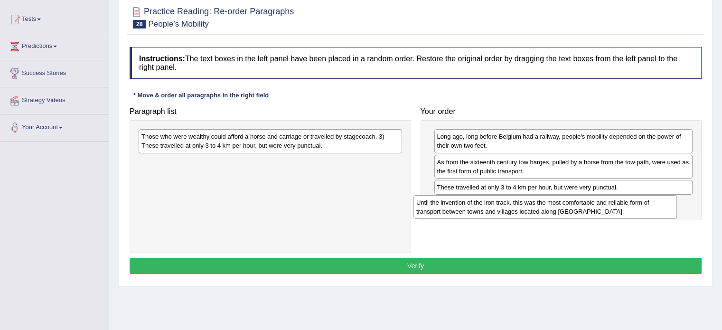
drag, startPoint x: 285, startPoint y: 167, endPoint x: 559, endPoint y: 207, distance: 277.8
click at [559, 207] on div "Until the invention of the iron track. this was the most comfortable and reliab…" at bounding box center [544, 207] width 263 height 24
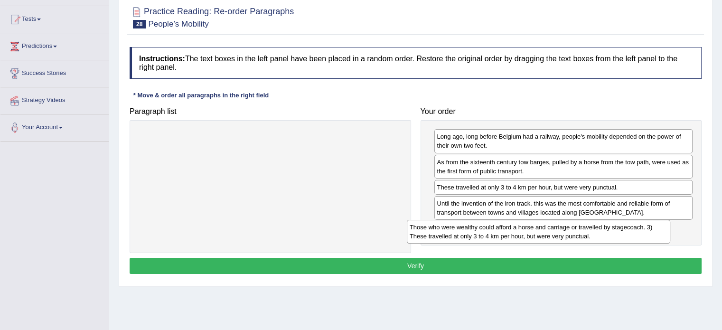
drag, startPoint x: 284, startPoint y: 144, endPoint x: 552, endPoint y: 234, distance: 283.0
click at [552, 234] on div "Those who were wealthy could afford a horse and carriage or travelled by stagec…" at bounding box center [538, 232] width 263 height 24
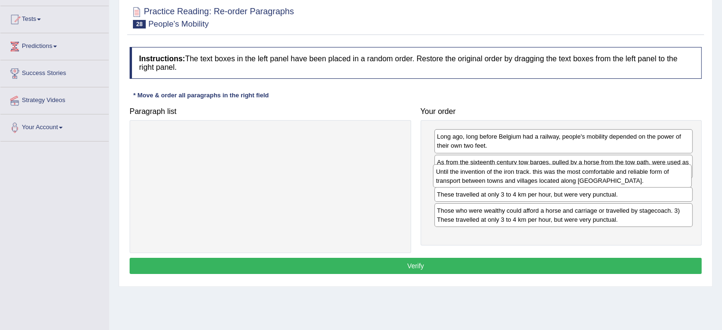
drag, startPoint x: 488, startPoint y: 209, endPoint x: 487, endPoint y: 178, distance: 31.3
click at [487, 178] on div "Until the invention of the iron track. this was the most comfortable and reliab…" at bounding box center [562, 176] width 259 height 24
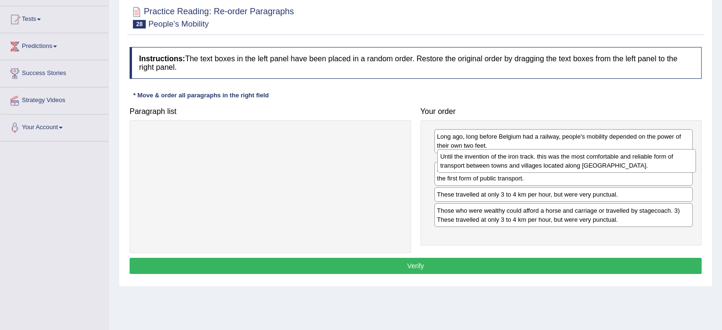
drag, startPoint x: 490, startPoint y: 190, endPoint x: 493, endPoint y: 160, distance: 30.5
click at [493, 160] on div "Until the invention of the iron track. this was the most comfortable and reliab…" at bounding box center [566, 161] width 259 height 24
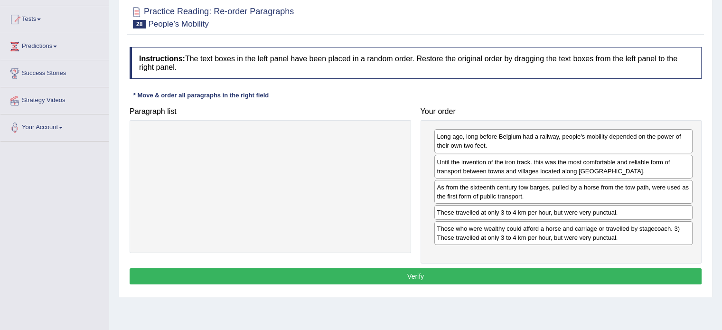
click at [499, 268] on button "Verify" at bounding box center [416, 276] width 572 height 16
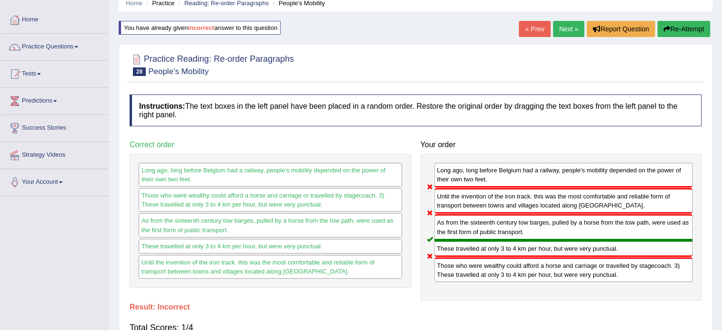
scroll to position [0, 0]
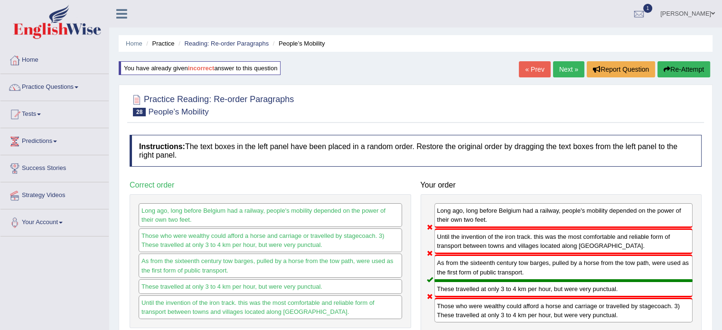
click at [568, 74] on link "Next »" at bounding box center [568, 69] width 31 height 16
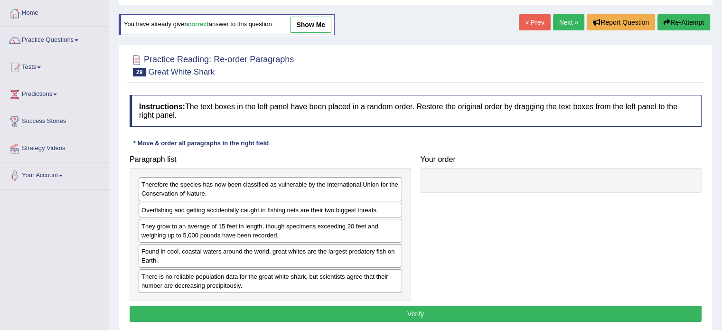
scroll to position [95, 0]
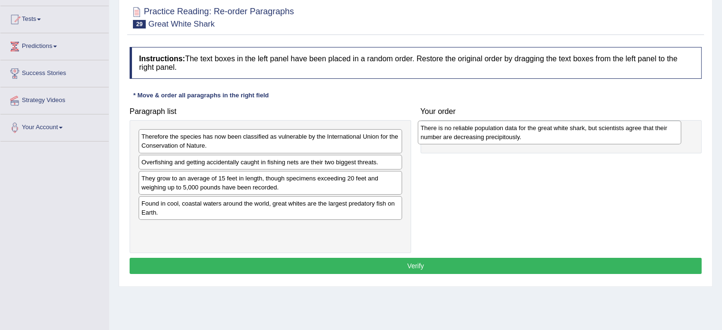
drag, startPoint x: 311, startPoint y: 232, endPoint x: 590, endPoint y: 132, distance: 296.3
click at [590, 132] on div "There is no reliable population data for the great white shark, but scientists …" at bounding box center [549, 133] width 263 height 24
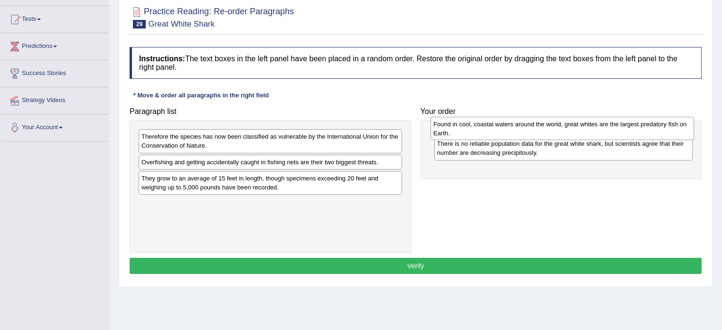
drag, startPoint x: 261, startPoint y: 211, endPoint x: 552, endPoint y: 132, distance: 302.3
click at [552, 132] on div "Found in cool, coastal waters around the world, great whites are the largest pr…" at bounding box center [561, 129] width 263 height 24
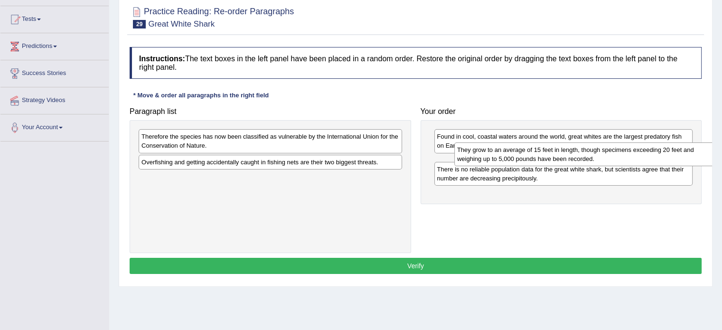
drag, startPoint x: 292, startPoint y: 185, endPoint x: 608, endPoint y: 157, distance: 316.8
click at [608, 157] on div "They grow to an average of 15 feet in length, though specimens exceeding 20 fee…" at bounding box center [585, 154] width 263 height 24
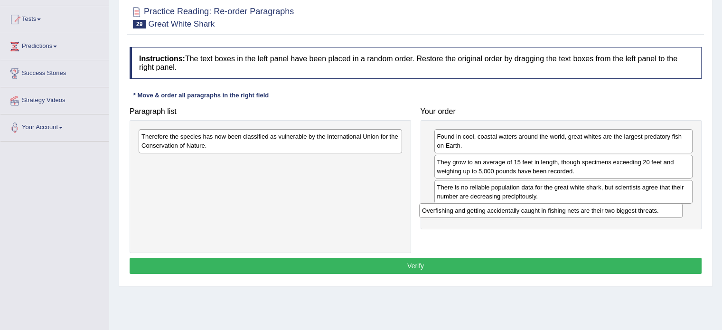
drag, startPoint x: 254, startPoint y: 162, endPoint x: 534, endPoint y: 211, distance: 284.7
click at [534, 211] on div "Overfishing and getting accidentally caught in fishing nets are their two bigge…" at bounding box center [550, 210] width 263 height 15
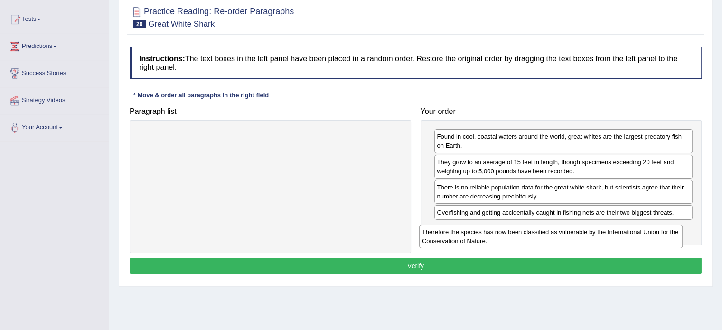
drag, startPoint x: 328, startPoint y: 134, endPoint x: 609, endPoint y: 229, distance: 296.7
click at [609, 229] on div "Therefore the species has now been classified as vulnerable by the Internationa…" at bounding box center [550, 236] width 263 height 24
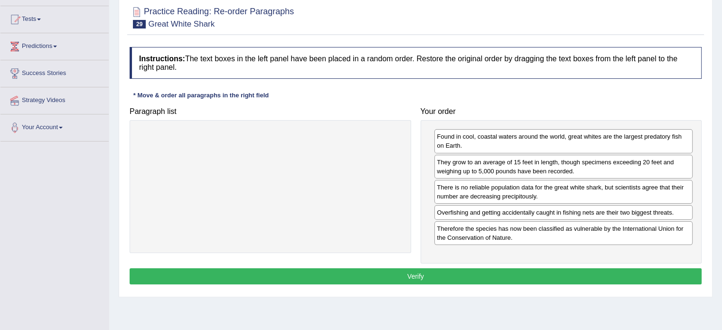
click at [524, 276] on button "Verify" at bounding box center [416, 276] width 572 height 16
